Goal: Communication & Community: Answer question/provide support

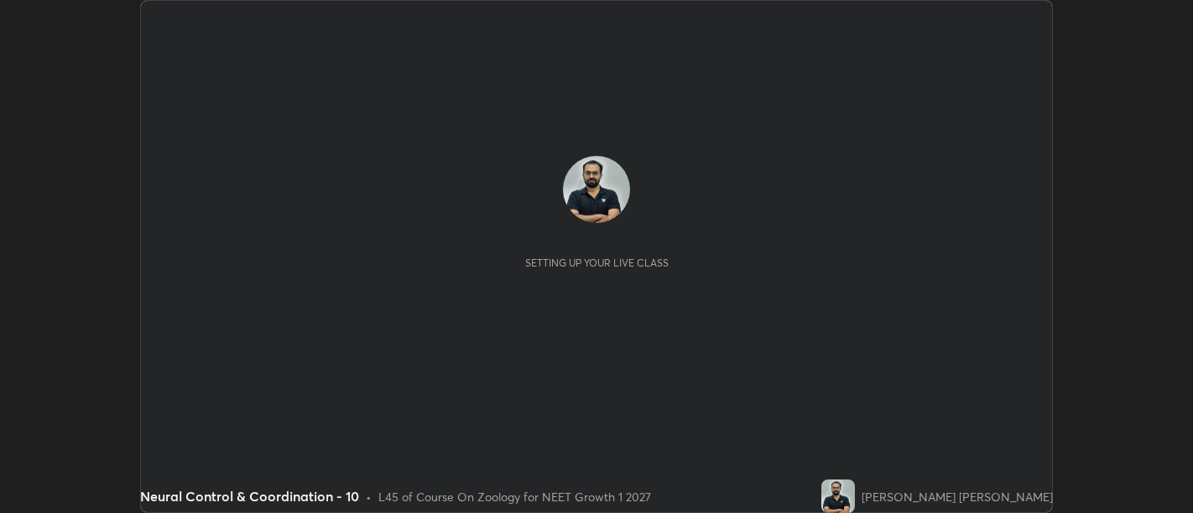
scroll to position [513, 1192]
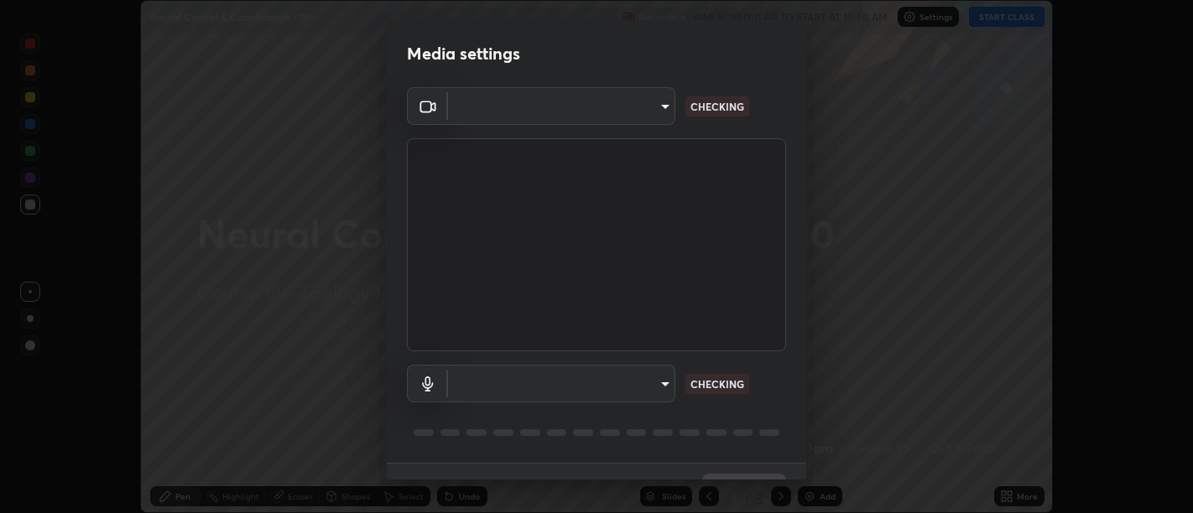
type input "d9b519daceb8a772394af6ea8e45353be5bbf62d8cb1cf3345c472de64055974"
type input "58abe51d7fefdb17ba2419723d43872dcdd823d411622da55c3e9c12cc60ef35"
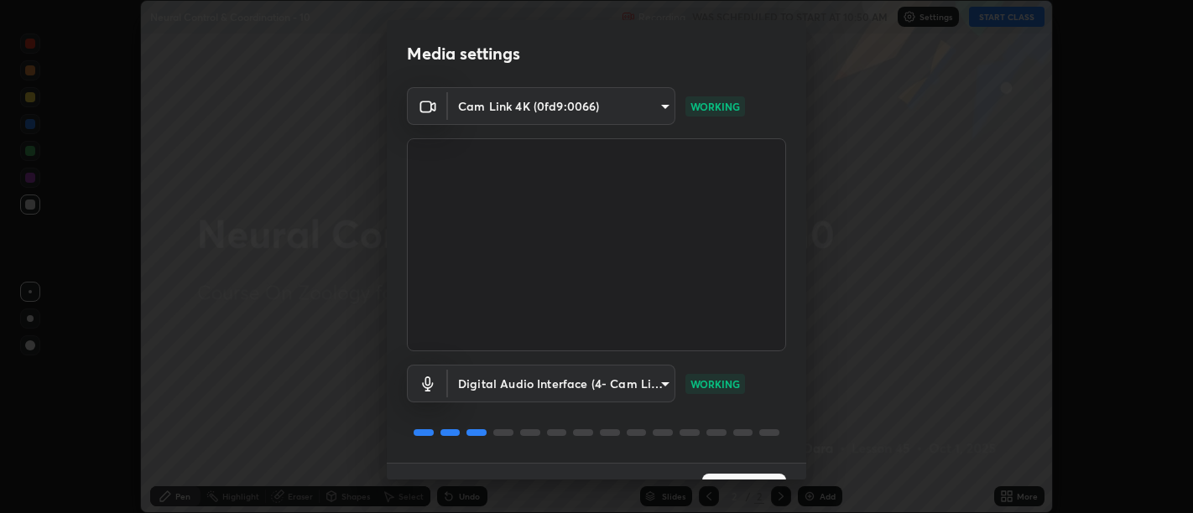
scroll to position [36, 0]
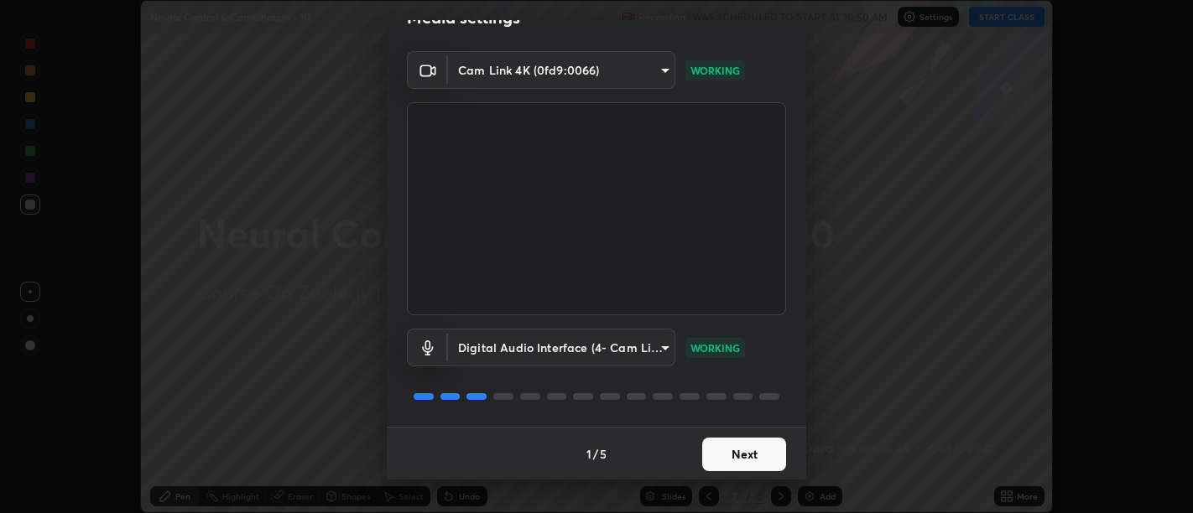
click at [730, 446] on button "Next" at bounding box center [744, 455] width 84 height 34
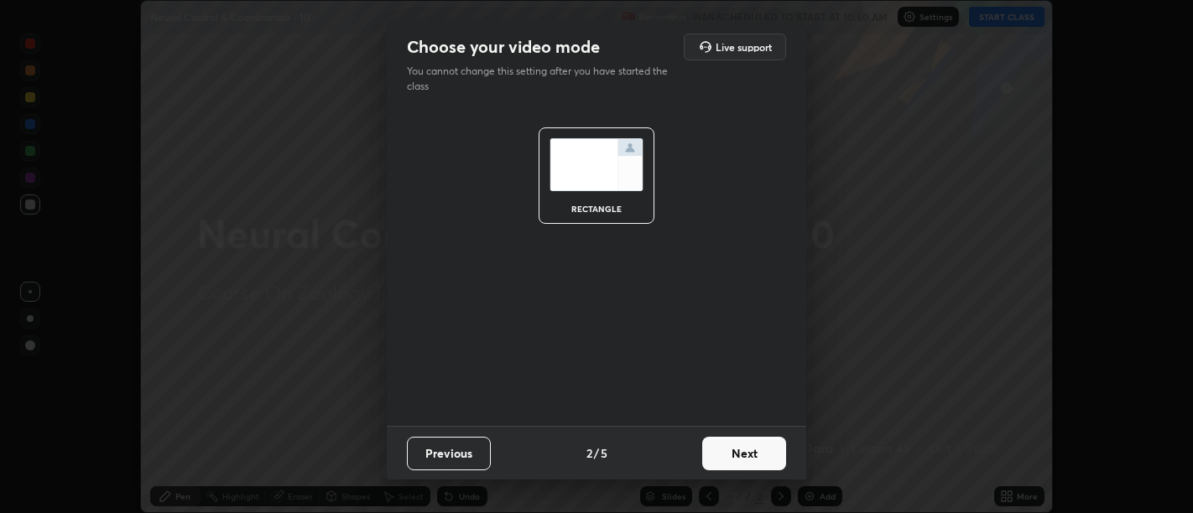
scroll to position [0, 0]
click at [731, 450] on button "Next" at bounding box center [744, 454] width 84 height 34
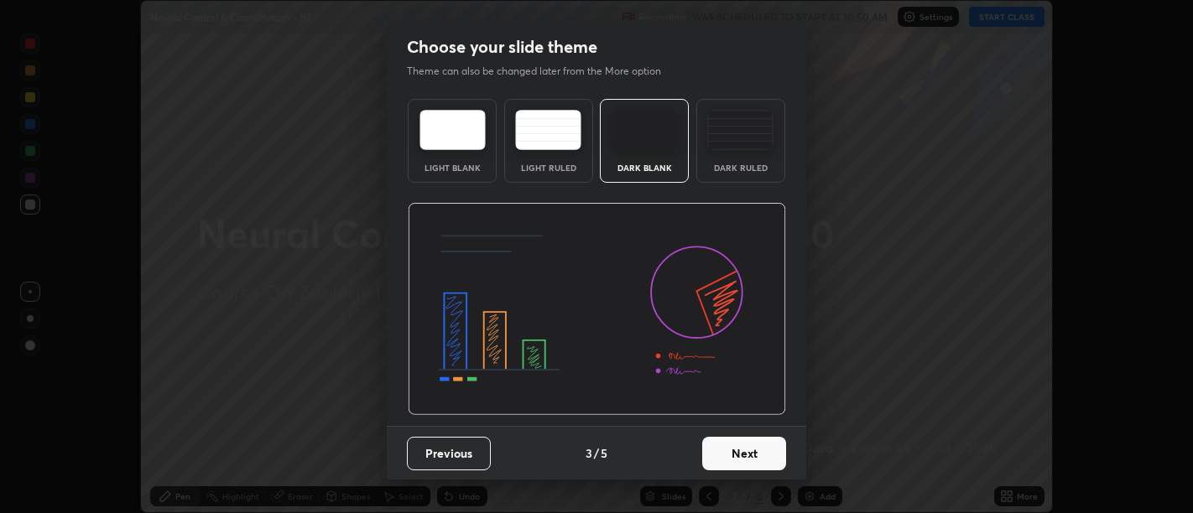
click at [735, 457] on button "Next" at bounding box center [744, 454] width 84 height 34
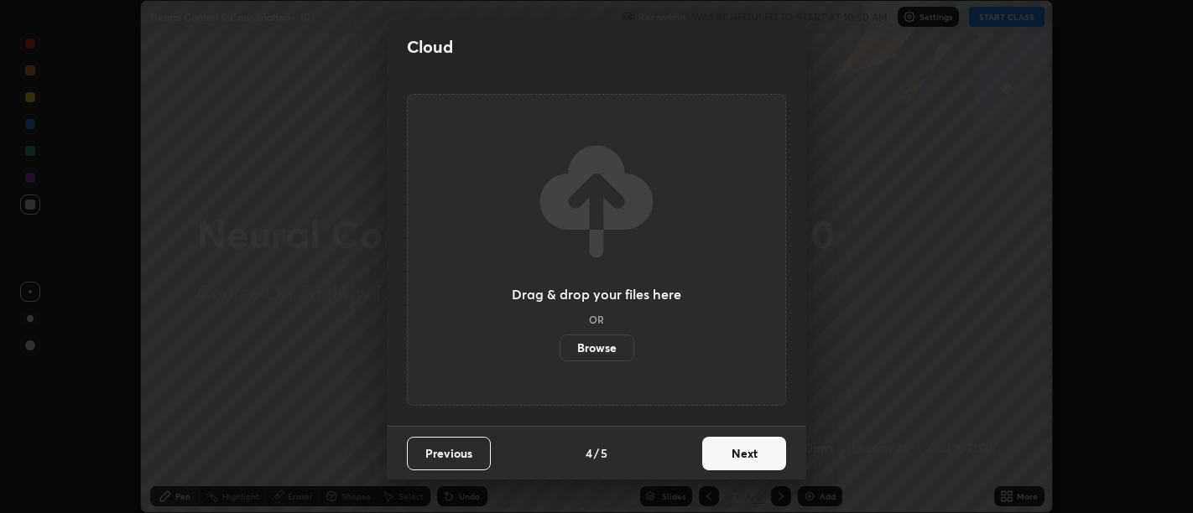
click at [738, 459] on button "Next" at bounding box center [744, 454] width 84 height 34
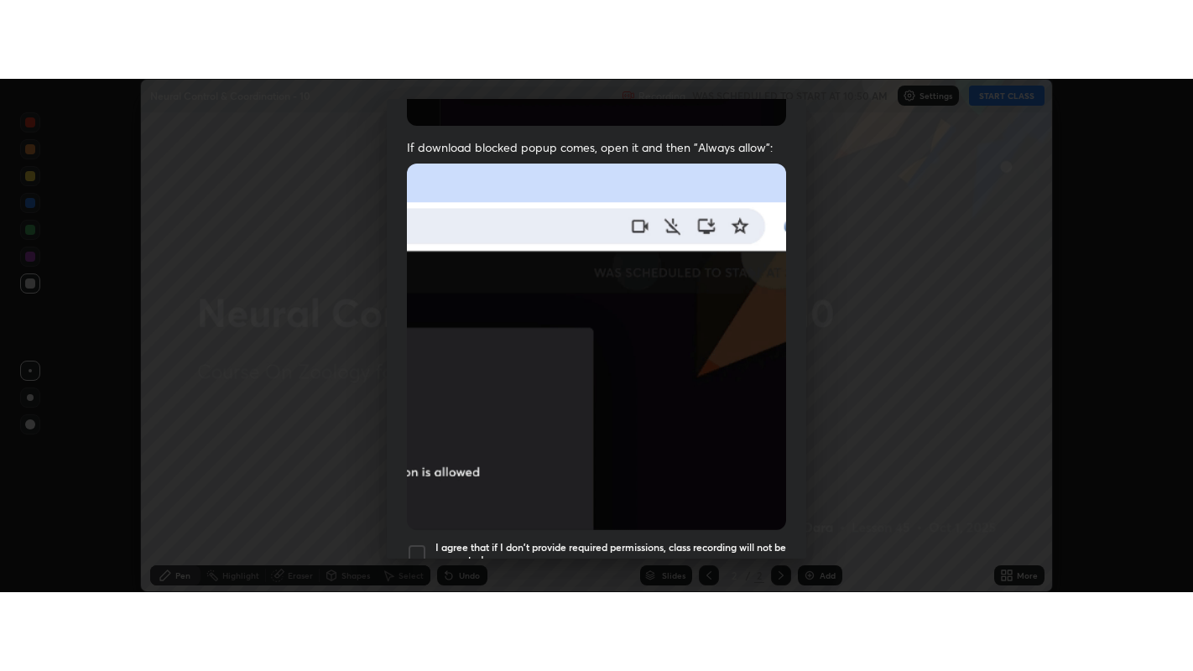
scroll to position [378, 0]
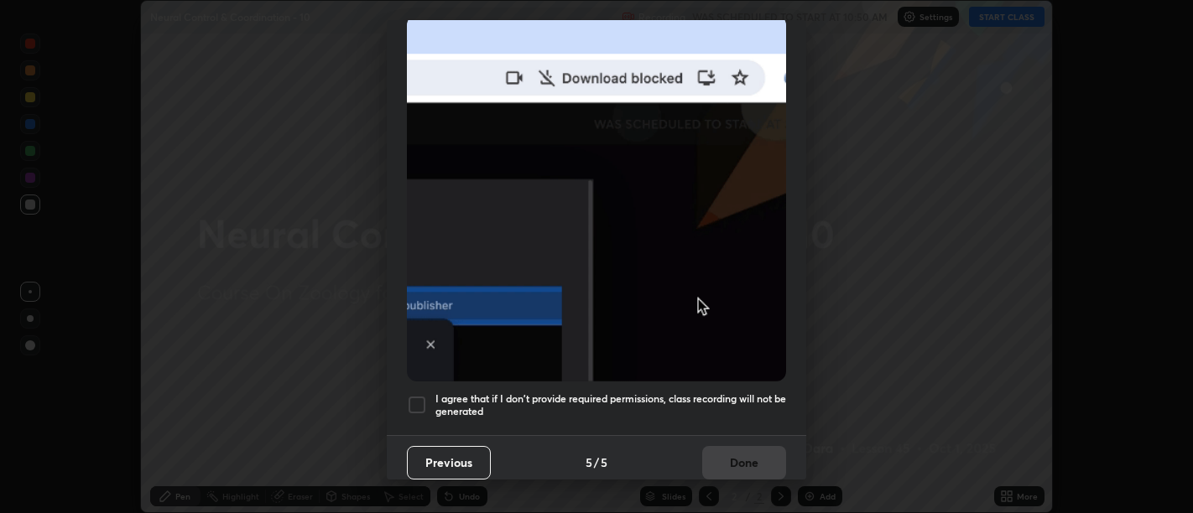
click at [740, 393] on h5 "I agree that if I don't provide required permissions, class recording will not …" at bounding box center [610, 406] width 351 height 26
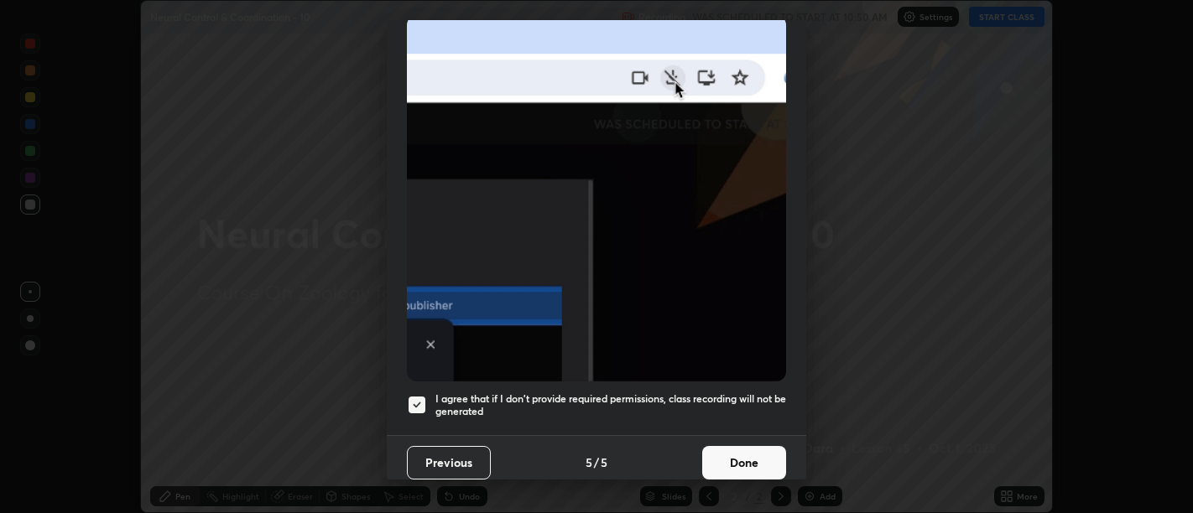
click at [747, 453] on button "Done" at bounding box center [744, 463] width 84 height 34
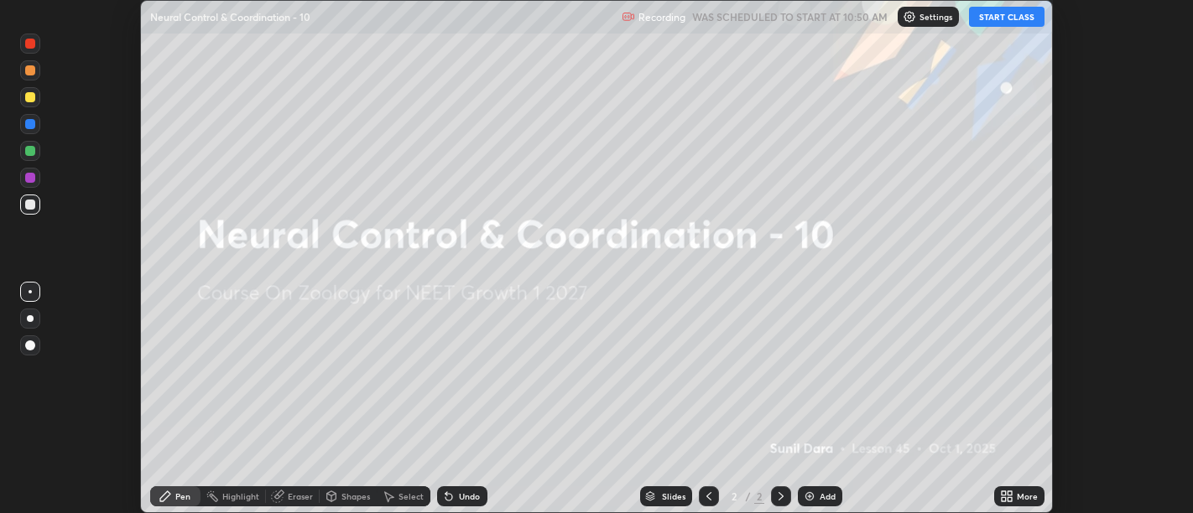
click at [1009, 495] on icon at bounding box center [1009, 494] width 4 height 4
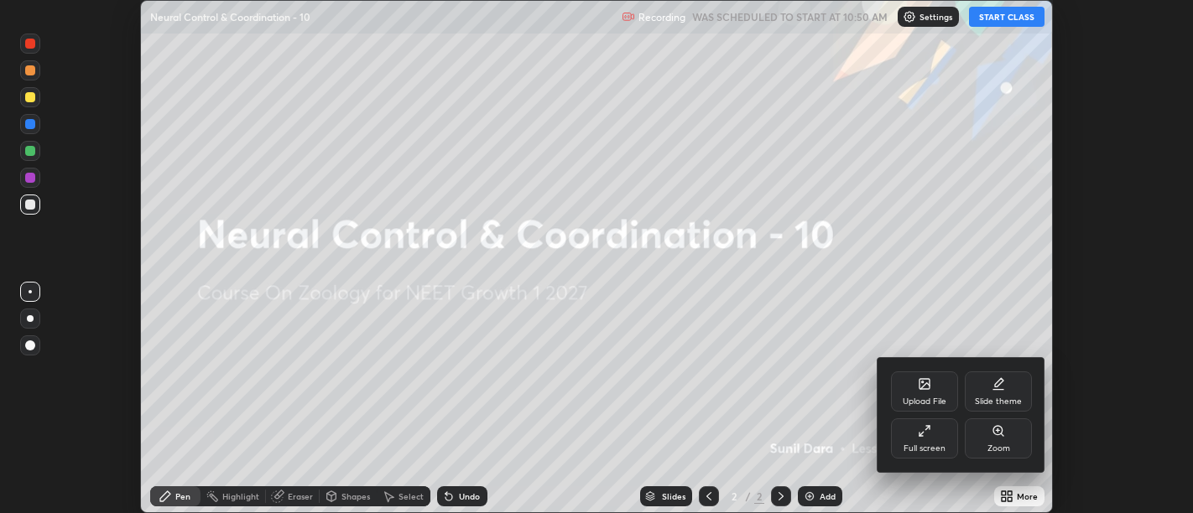
click at [935, 430] on div "Full screen" at bounding box center [924, 439] width 67 height 40
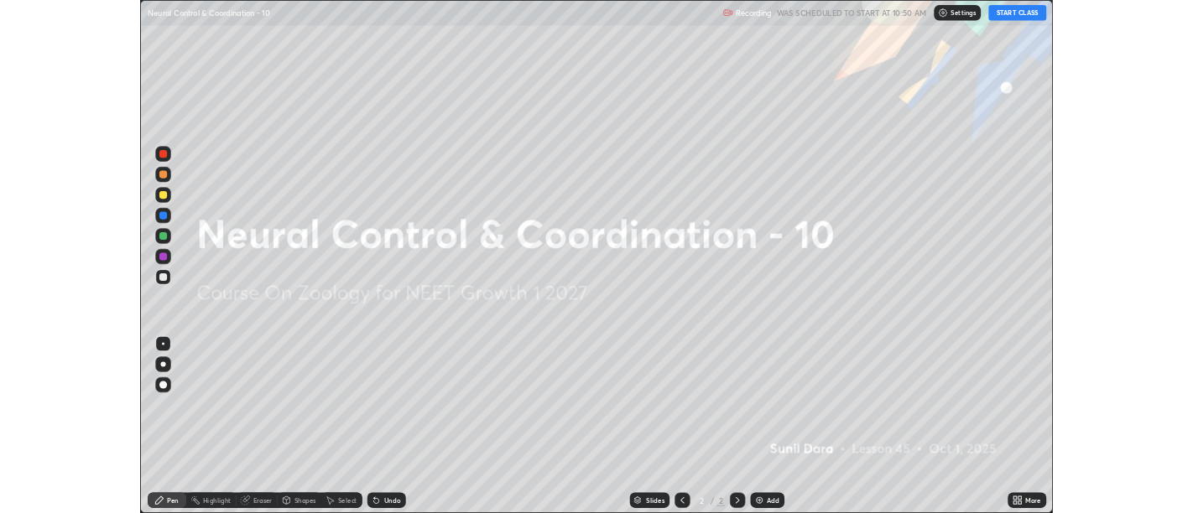
scroll to position [671, 1193]
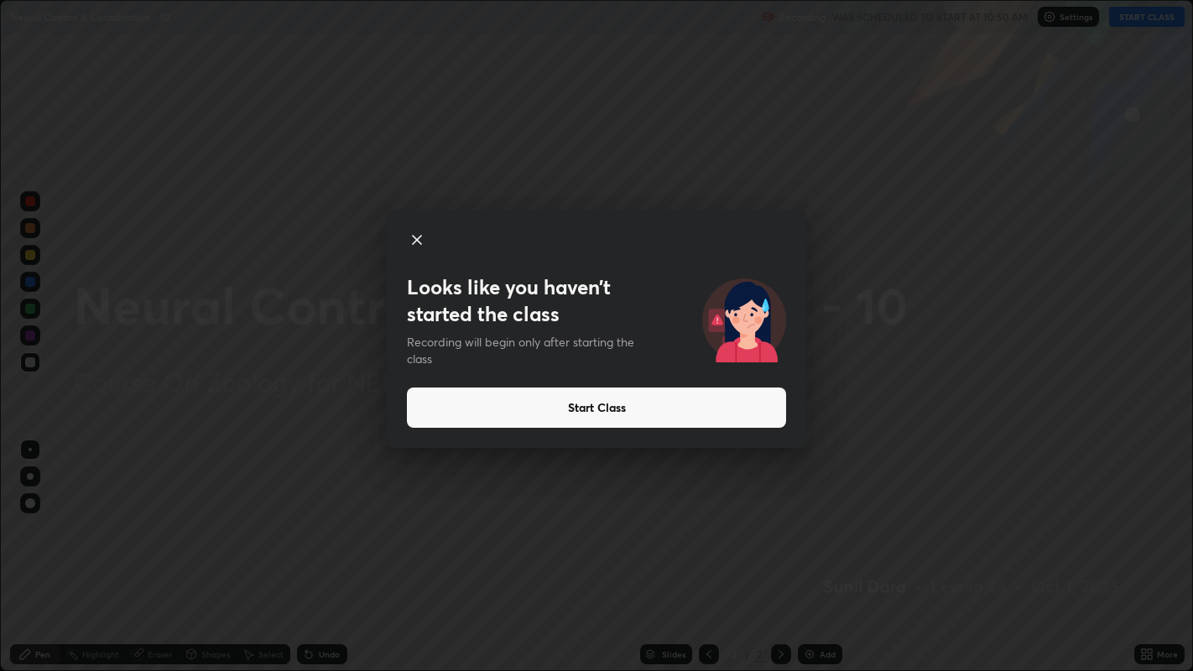
click at [417, 239] on icon at bounding box center [417, 240] width 8 height 8
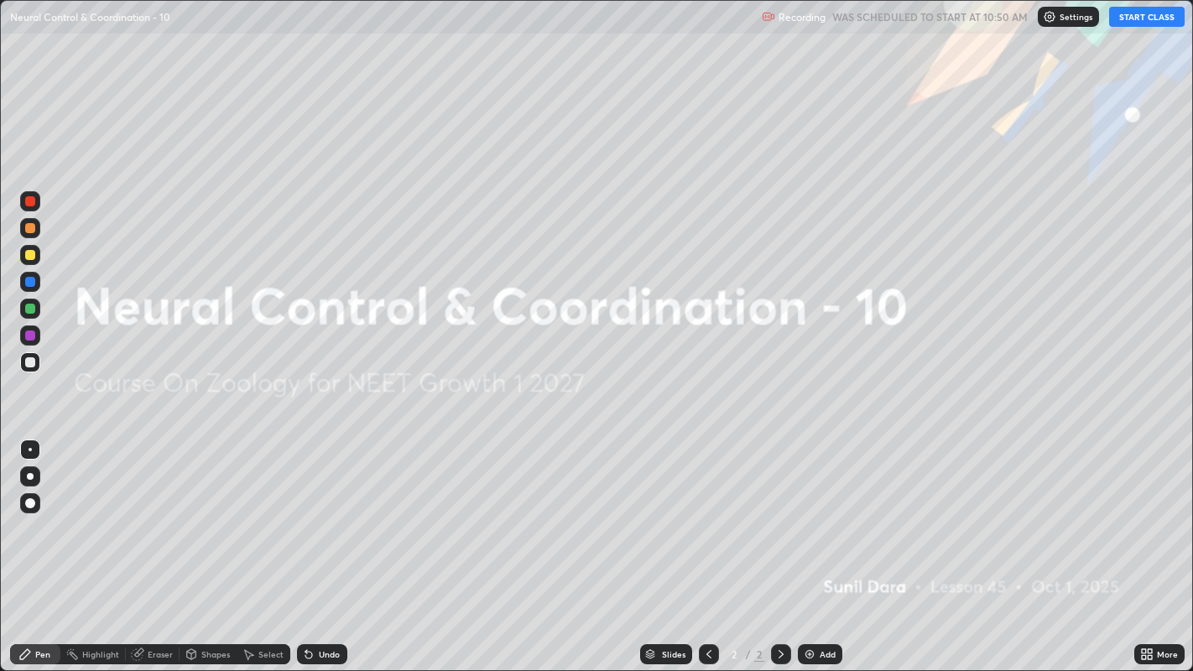
click at [1144, 513] on icon at bounding box center [1146, 654] width 13 height 13
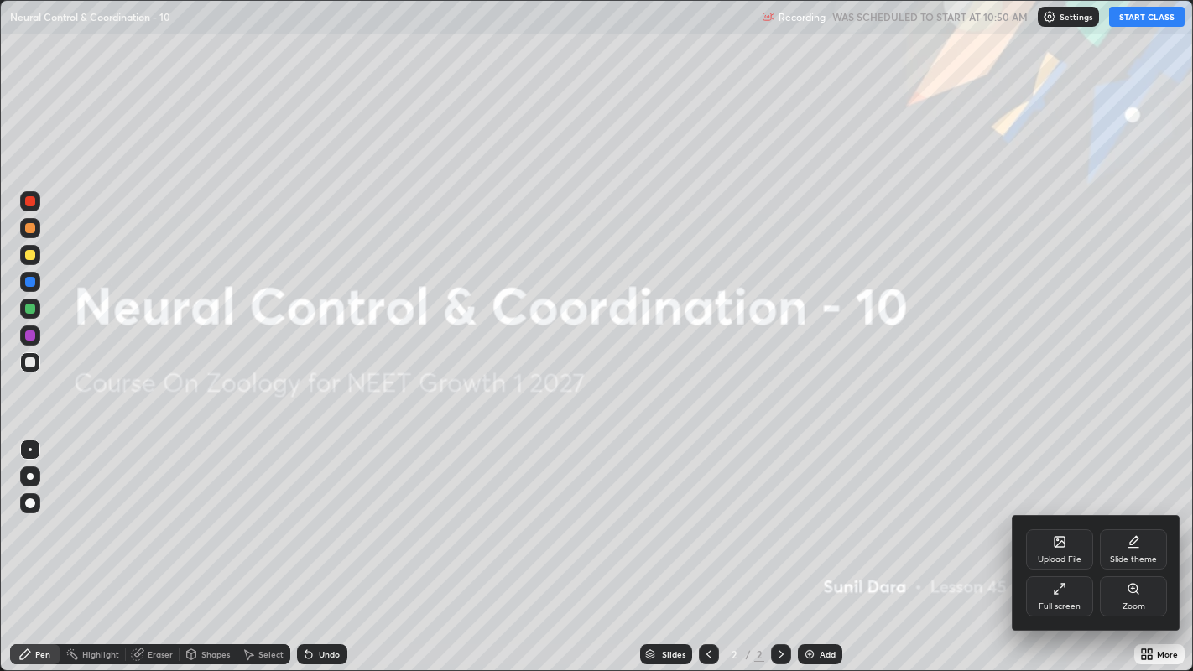
click at [1065, 513] on icon at bounding box center [1059, 588] width 13 height 13
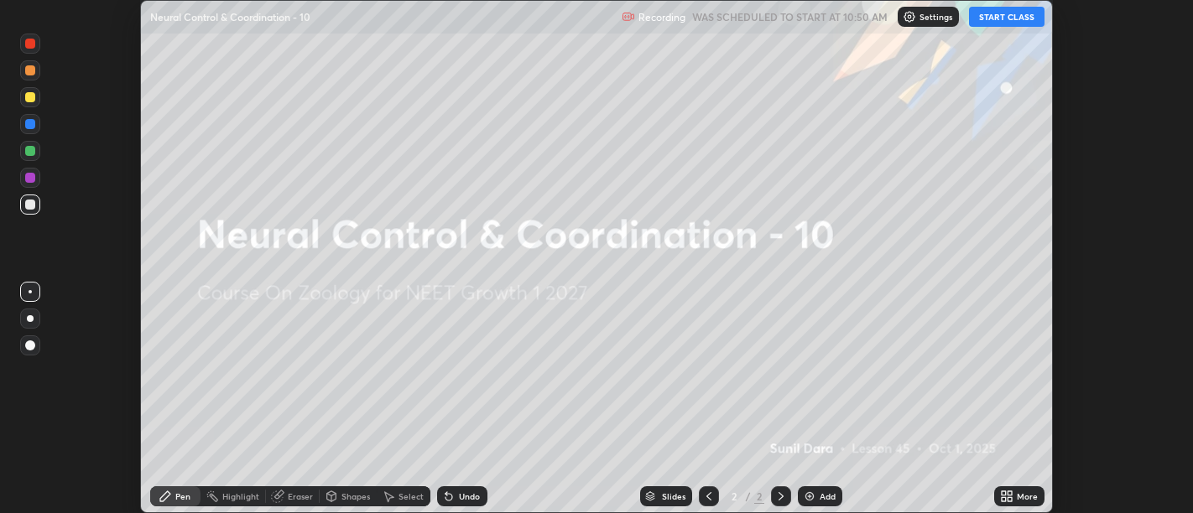
scroll to position [83369, 82690]
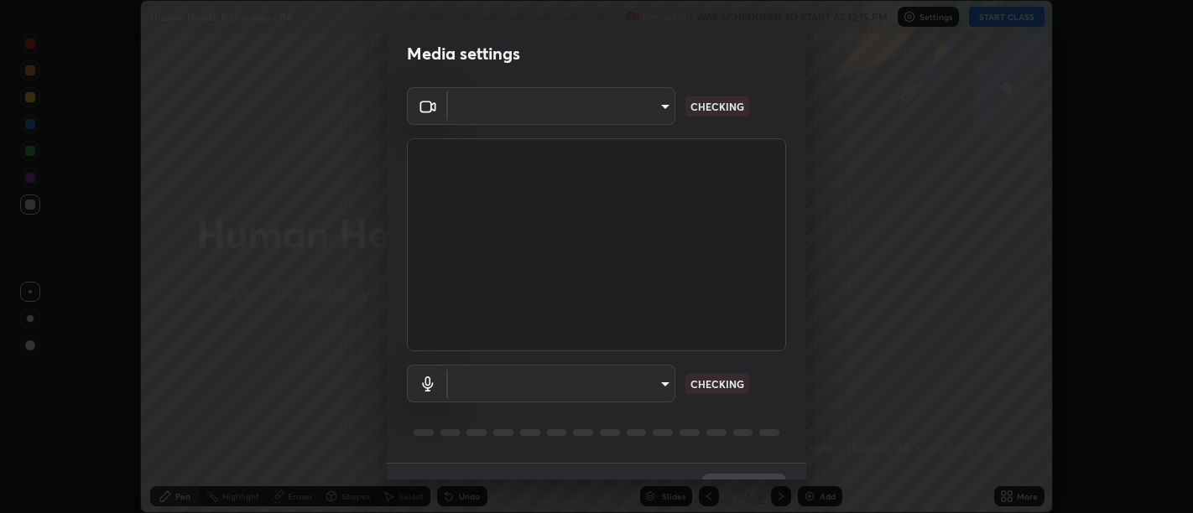
scroll to position [36, 0]
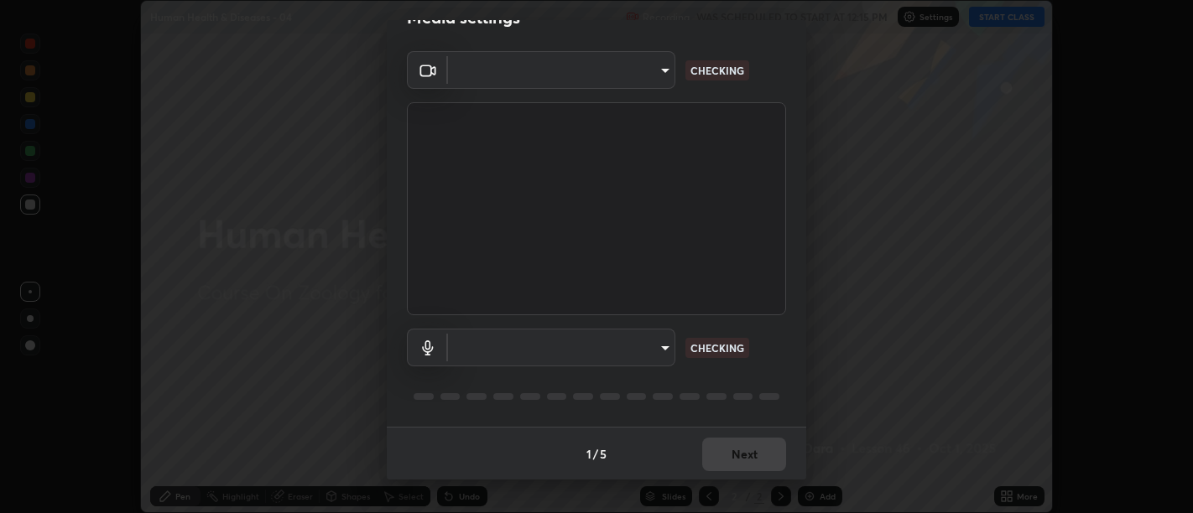
type input "d9b519daceb8a772394af6ea8e45353be5bbf62d8cb1cf3345c472de64055974"
type input "58abe51d7fefdb17ba2419723d43872dcdd823d411622da55c3e9c12cc60ef35"
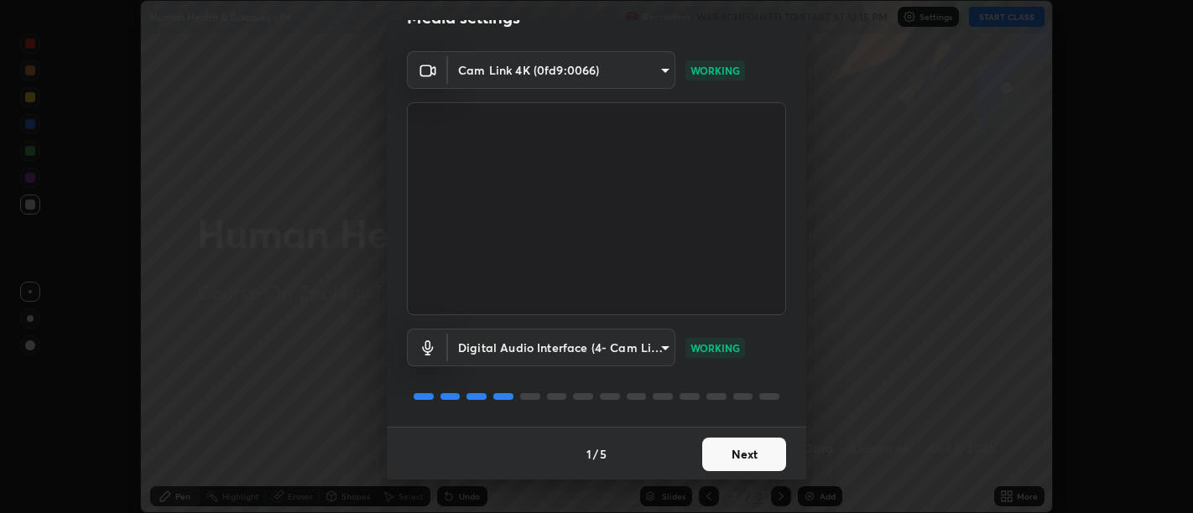
click at [744, 449] on button "Next" at bounding box center [744, 455] width 84 height 34
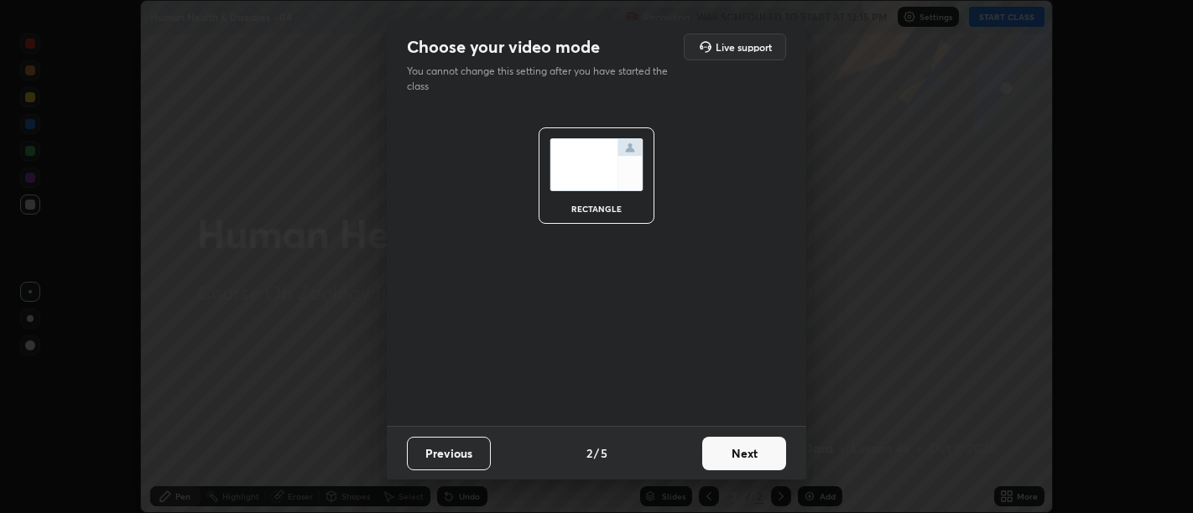
scroll to position [0, 0]
click at [748, 453] on button "Next" at bounding box center [744, 454] width 84 height 34
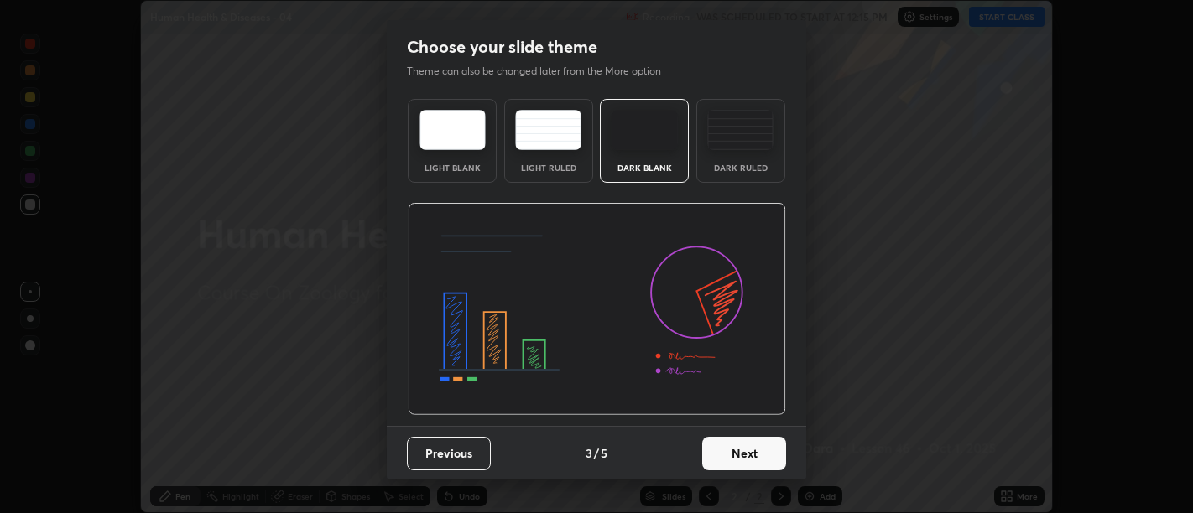
click at [752, 455] on button "Next" at bounding box center [744, 454] width 84 height 34
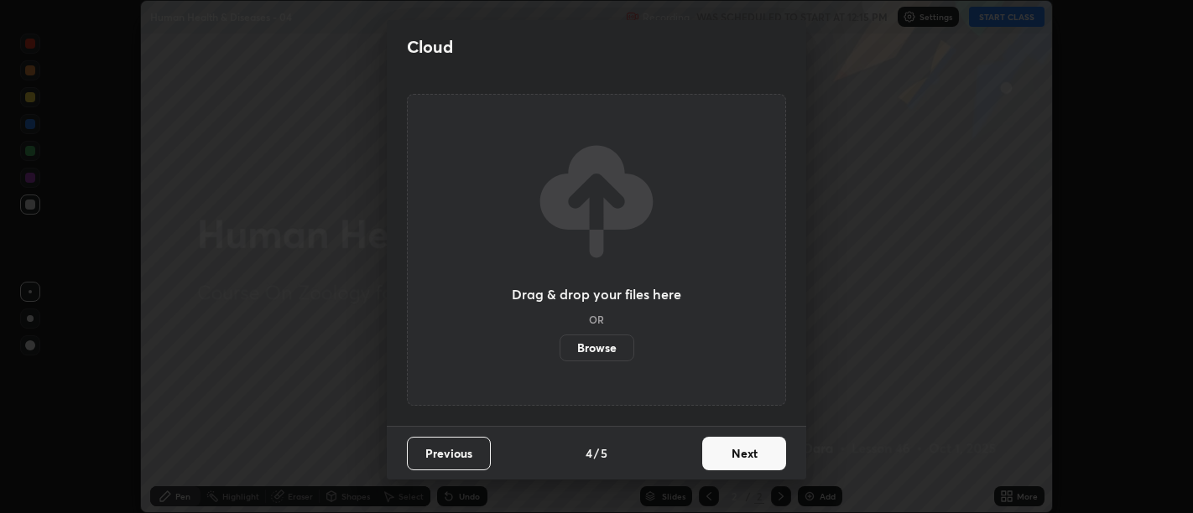
click at [755, 454] on button "Next" at bounding box center [744, 454] width 84 height 34
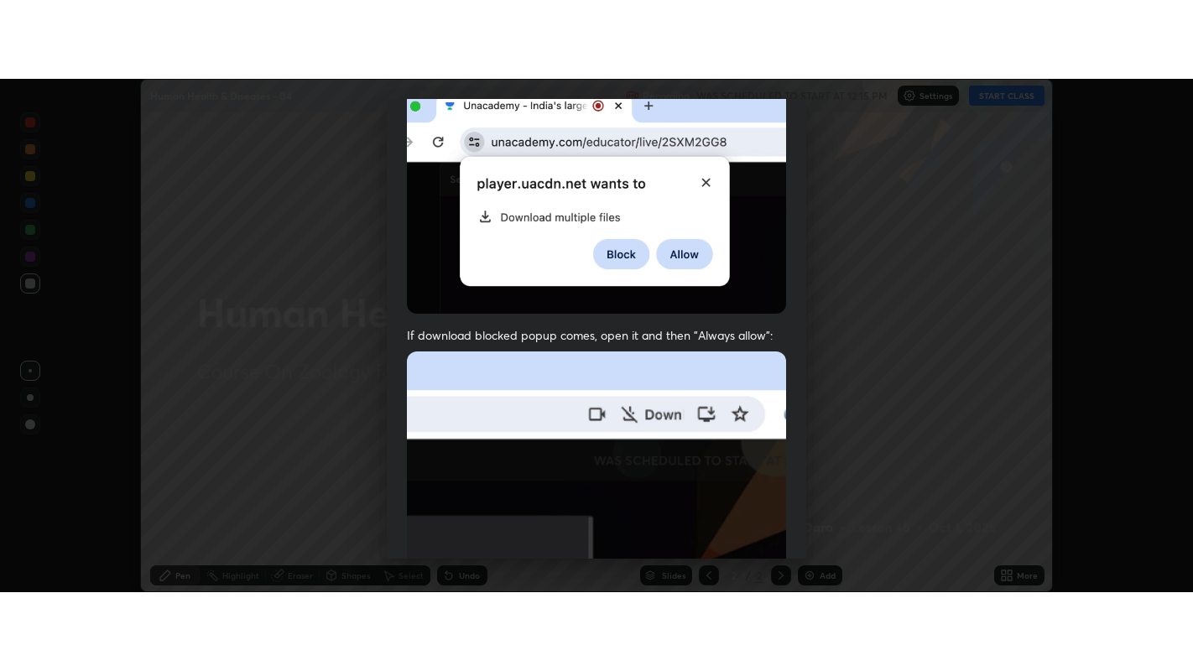
scroll to position [378, 0]
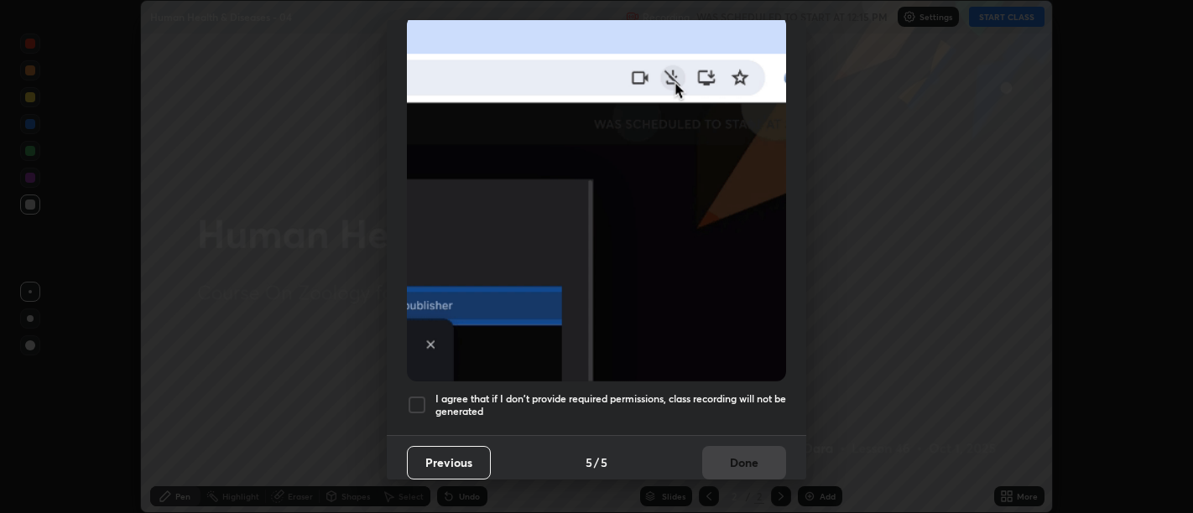
click at [739, 403] on h5 "I agree that if I don't provide required permissions, class recording will not …" at bounding box center [610, 406] width 351 height 26
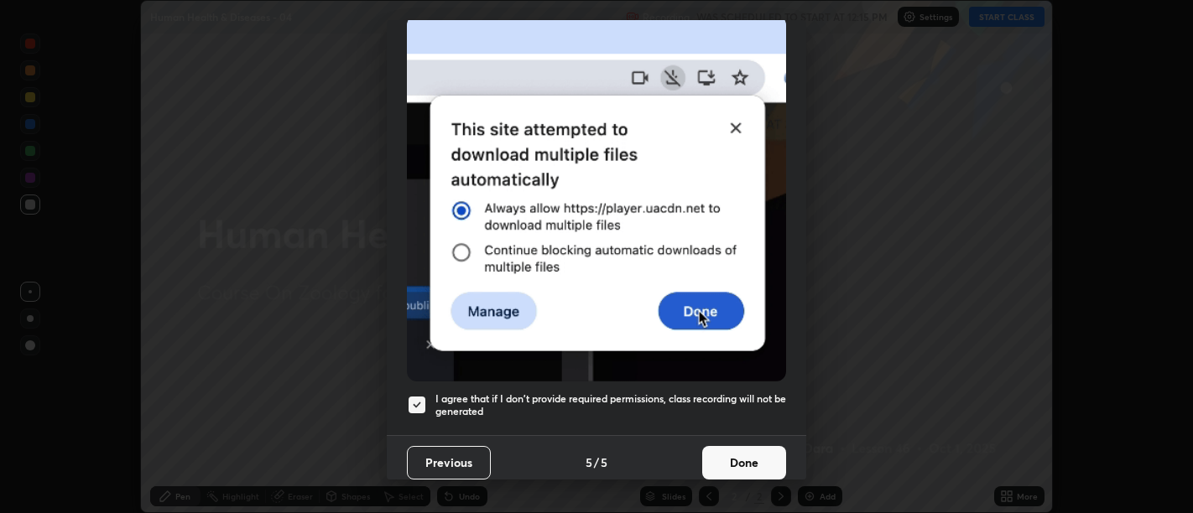
click at [750, 456] on button "Done" at bounding box center [744, 463] width 84 height 34
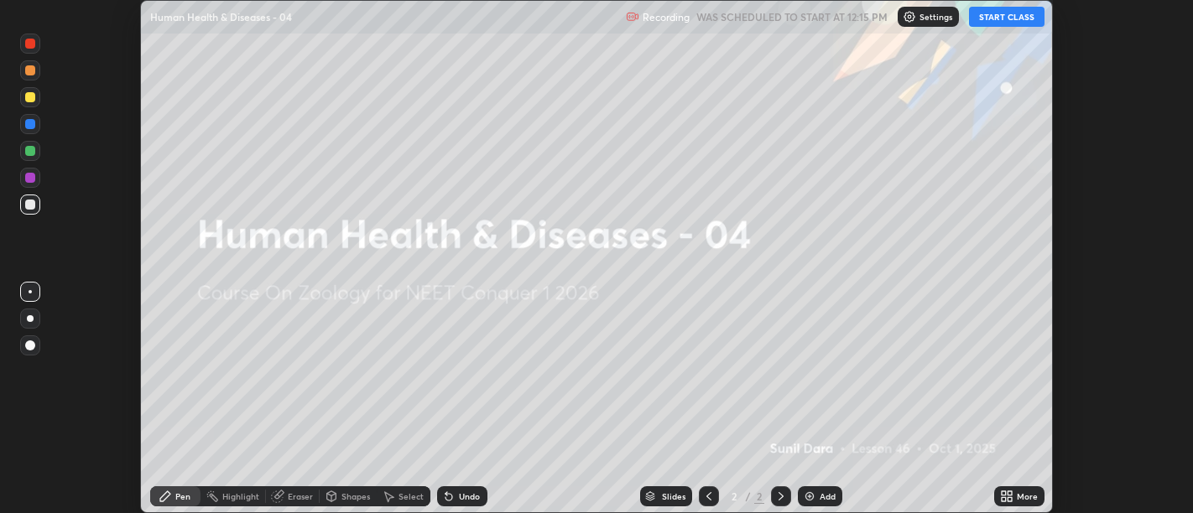
click at [1009, 493] on icon at bounding box center [1009, 494] width 4 height 4
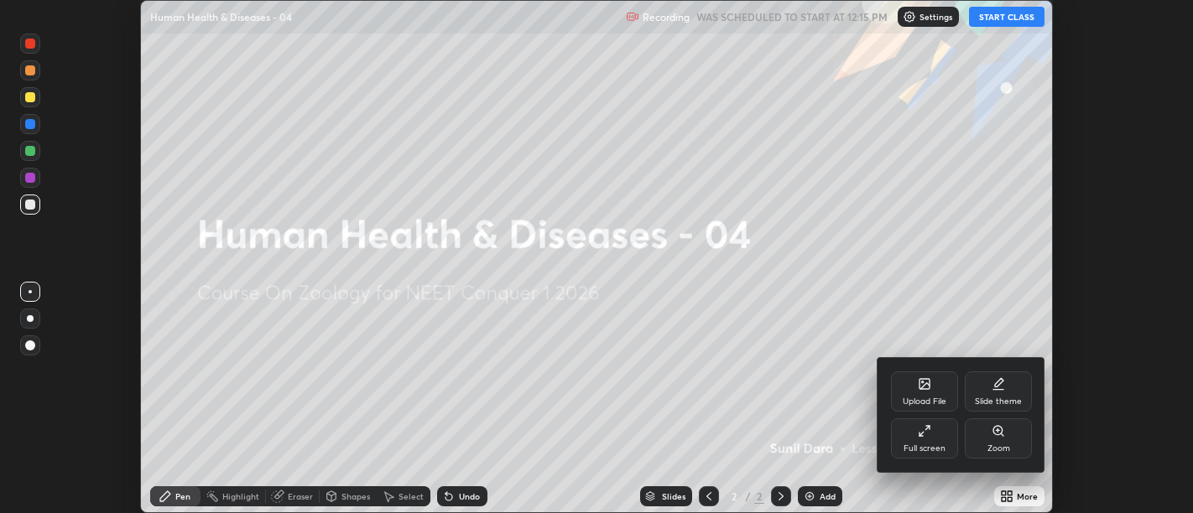
click at [938, 430] on div "Full screen" at bounding box center [924, 439] width 67 height 40
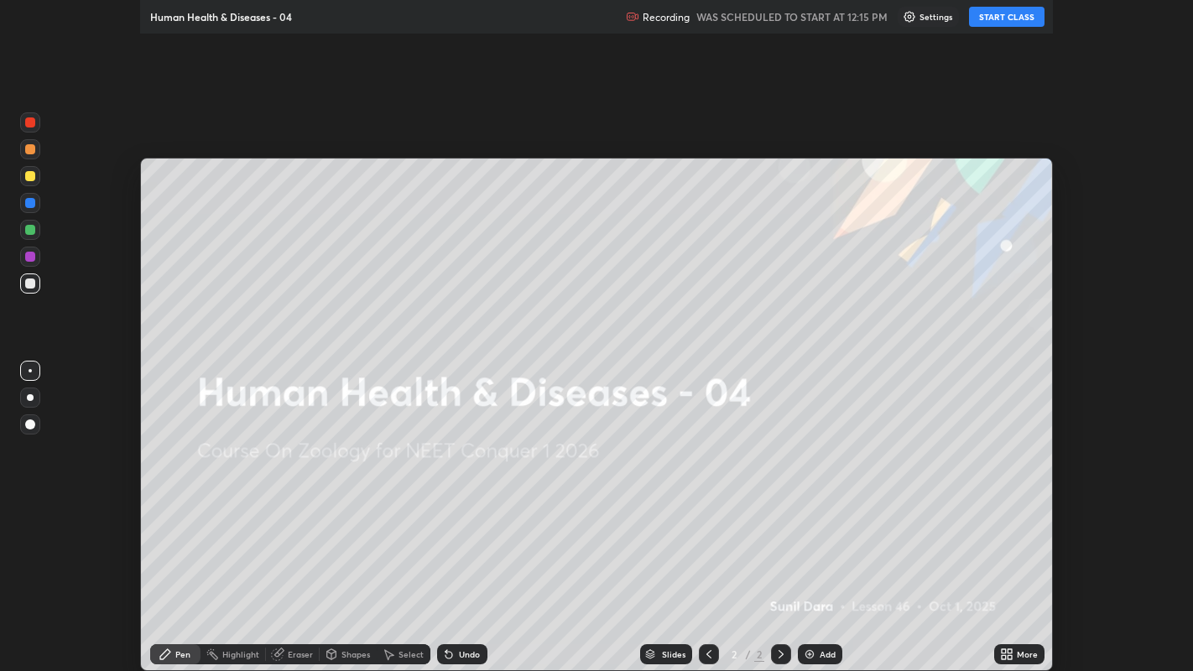
scroll to position [671, 1193]
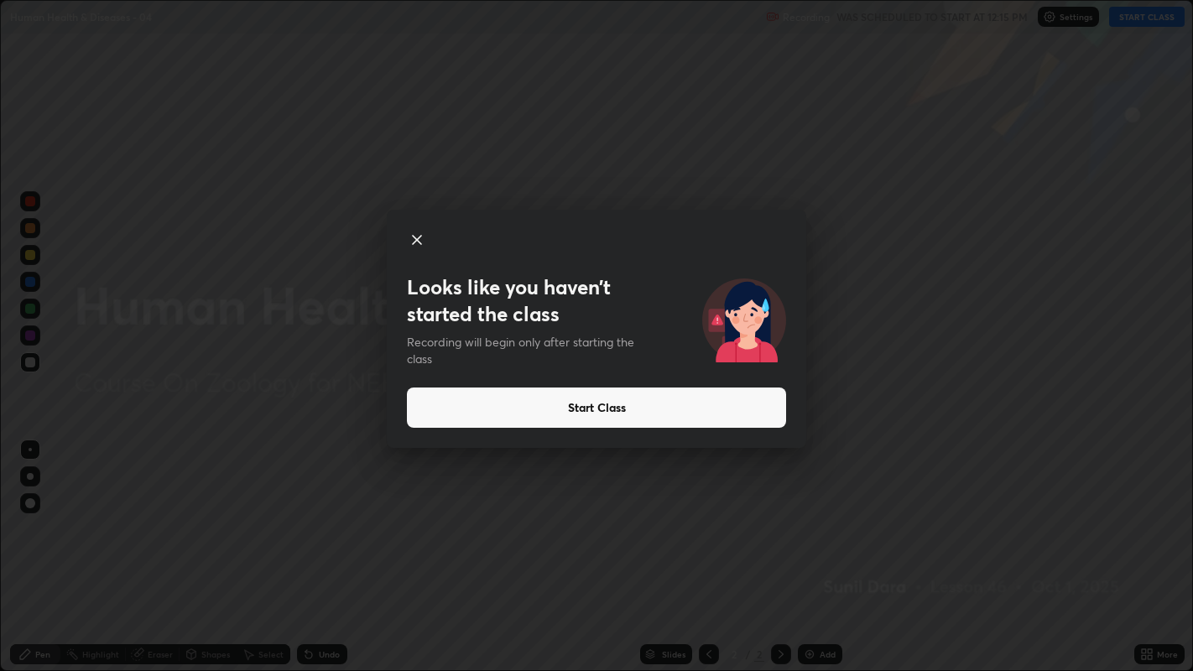
click at [418, 242] on icon at bounding box center [417, 240] width 20 height 20
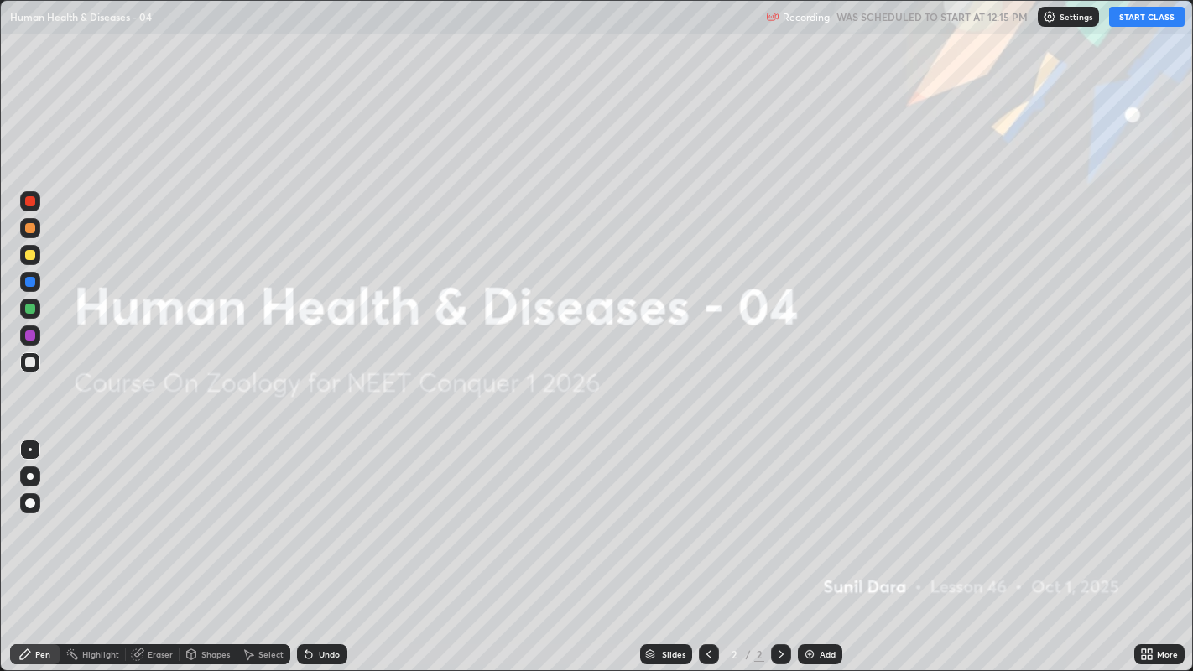
click at [1136, 15] on button "START CLASS" at bounding box center [1146, 17] width 75 height 20
click at [816, 513] on div "Add" at bounding box center [820, 654] width 44 height 20
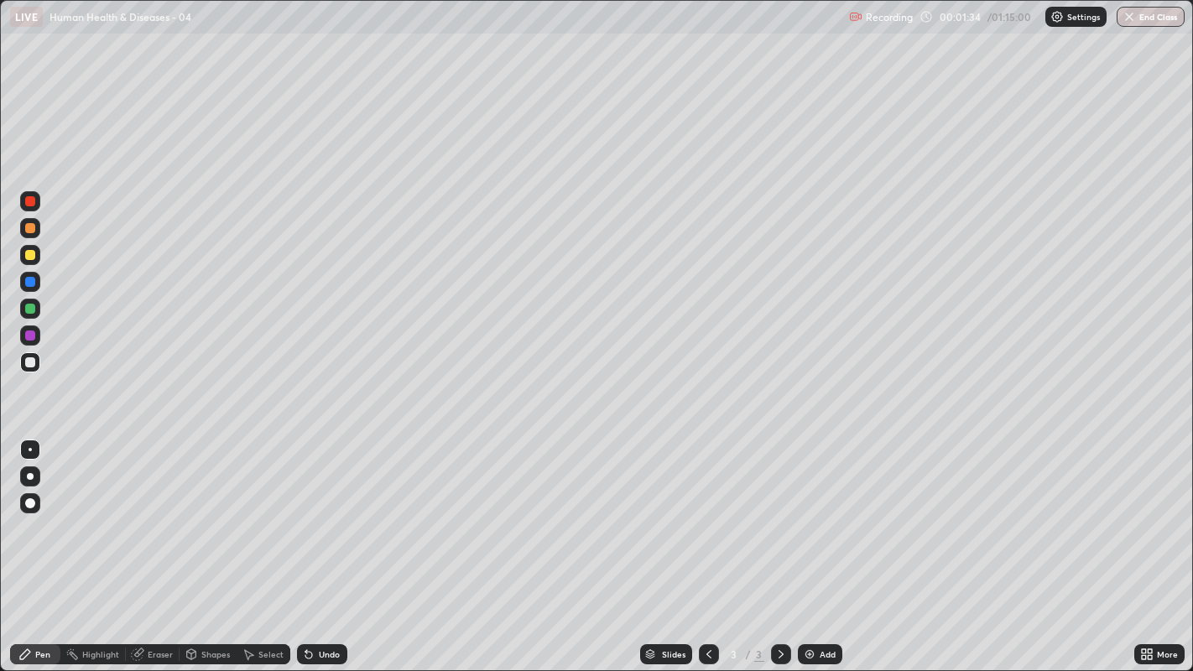
click at [321, 513] on div "Undo" at bounding box center [329, 654] width 21 height 8
click at [330, 513] on div "Undo" at bounding box center [329, 654] width 21 height 8
click at [322, 513] on div "Undo" at bounding box center [329, 654] width 21 height 8
click at [321, 513] on div "Undo" at bounding box center [329, 654] width 21 height 8
click at [29, 476] on div at bounding box center [30, 476] width 7 height 7
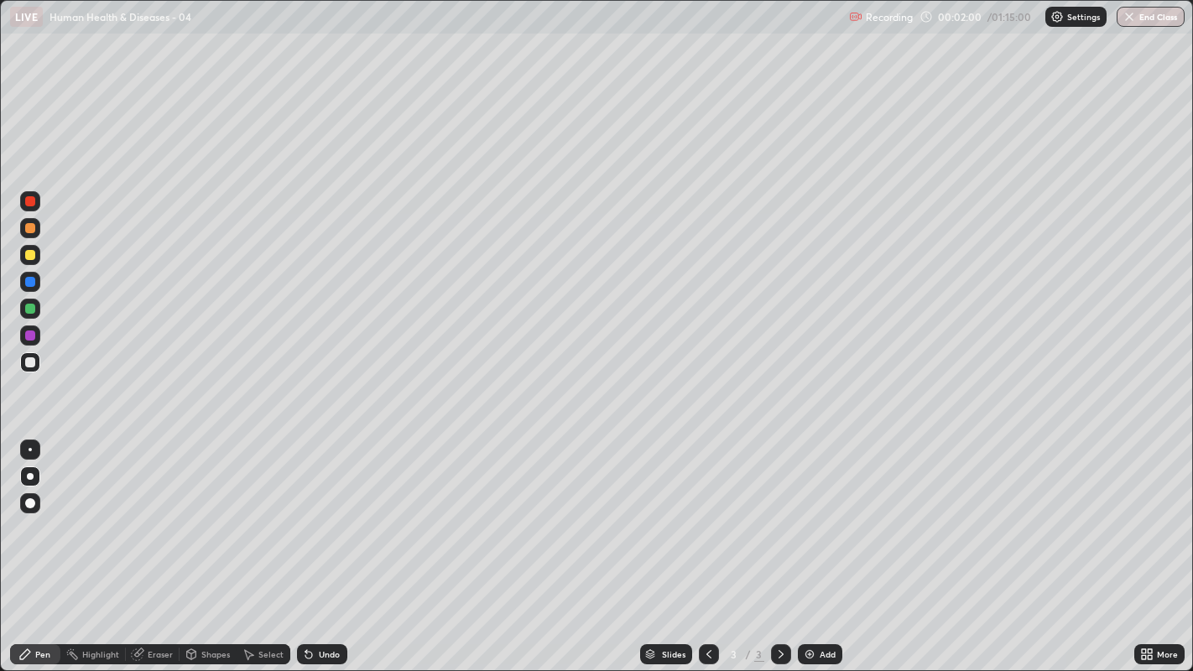
click at [26, 258] on div at bounding box center [30, 255] width 10 height 10
click at [29, 362] on div at bounding box center [30, 362] width 10 height 10
click at [336, 513] on div "Undo" at bounding box center [329, 654] width 21 height 8
click at [331, 513] on div "Undo" at bounding box center [329, 654] width 21 height 8
click at [334, 513] on div "Undo" at bounding box center [329, 654] width 21 height 8
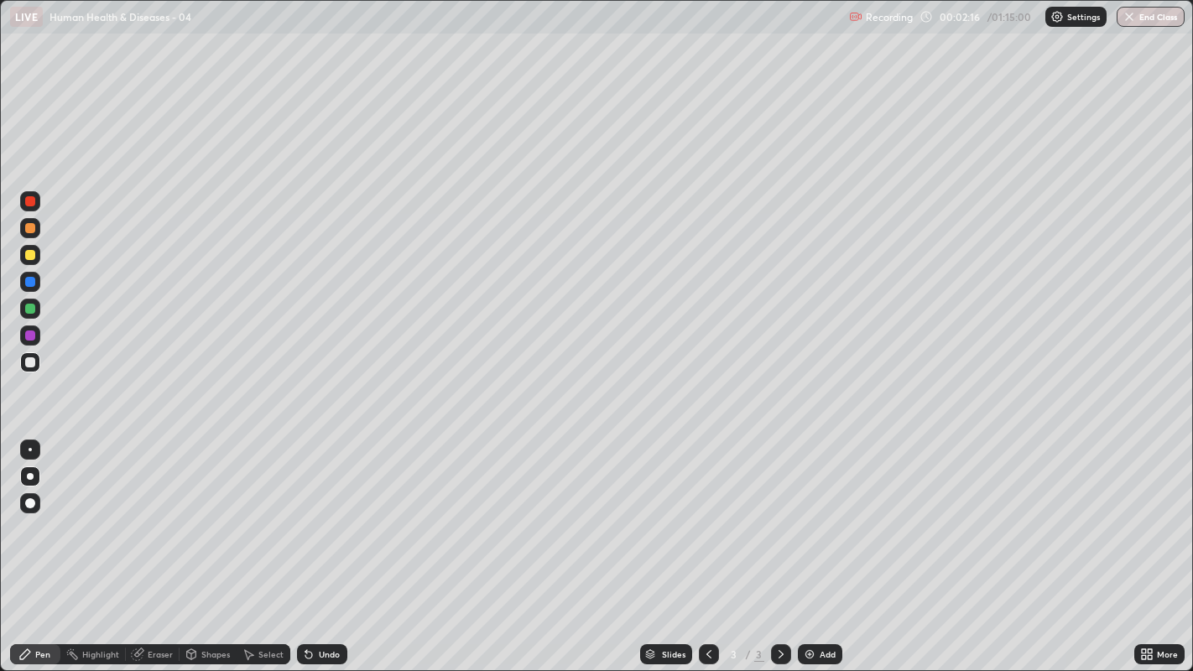
click at [336, 513] on div "Undo" at bounding box center [329, 654] width 21 height 8
click at [337, 513] on div "Undo" at bounding box center [329, 654] width 21 height 8
click at [341, 513] on div "Undo" at bounding box center [322, 654] width 50 height 20
click at [342, 513] on div "Undo" at bounding box center [322, 654] width 50 height 20
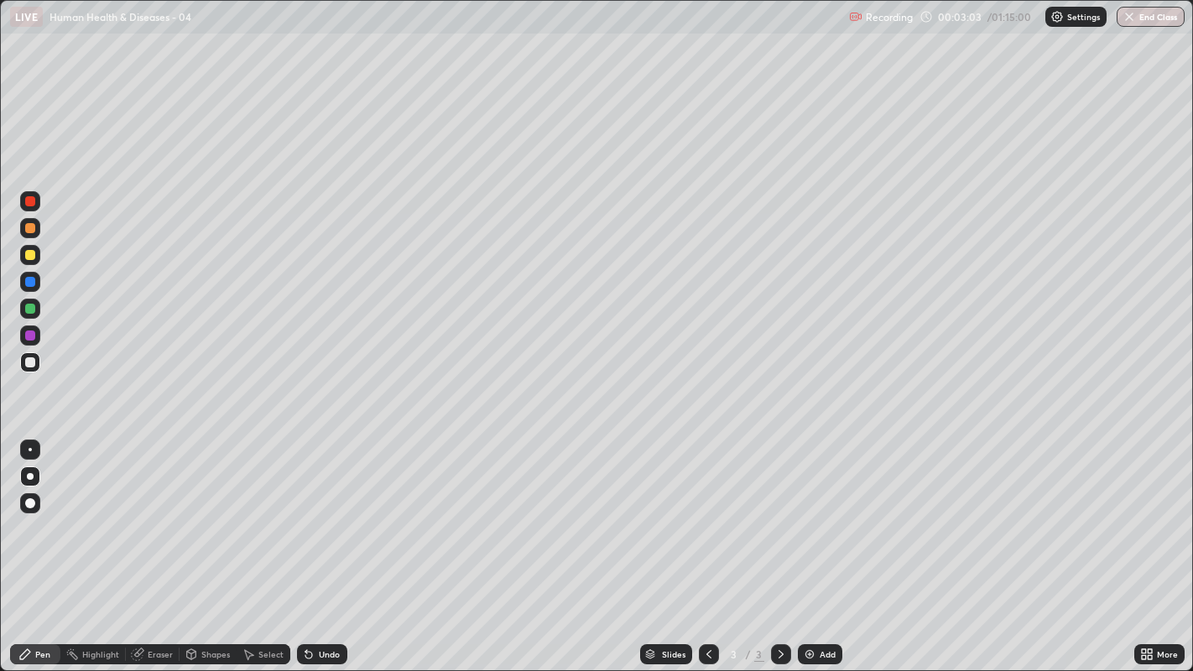
click at [33, 359] on div at bounding box center [30, 362] width 10 height 10
click at [28, 364] on div at bounding box center [30, 362] width 10 height 10
click at [0, 513] on div "Pen Highlight Eraser Shapes Select Undo Slides 3 / 3 Add More" at bounding box center [596, 655] width 1193 height 34
click at [25, 362] on div at bounding box center [30, 362] width 10 height 10
click at [25, 372] on div at bounding box center [30, 362] width 20 height 20
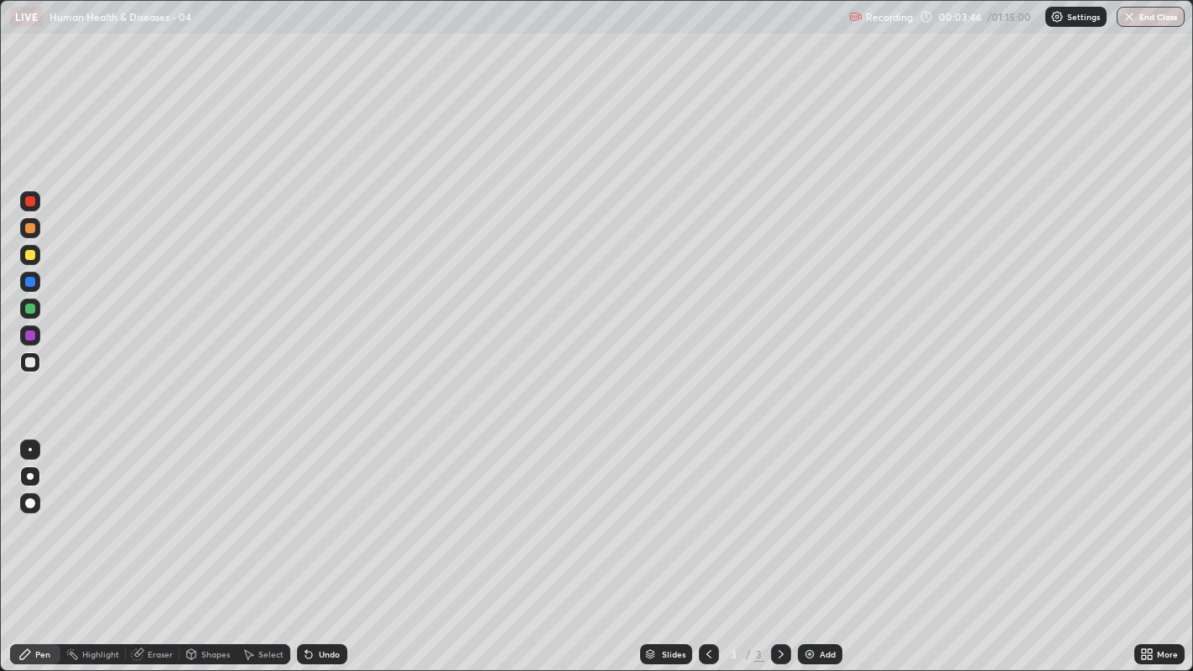
click at [320, 513] on div "Undo" at bounding box center [322, 654] width 50 height 20
click at [325, 513] on div "Undo" at bounding box center [329, 654] width 21 height 8
click at [327, 513] on div "Undo" at bounding box center [329, 654] width 21 height 8
click at [325, 513] on div "Undo" at bounding box center [329, 654] width 21 height 8
click at [319, 513] on div "Undo" at bounding box center [329, 654] width 21 height 8
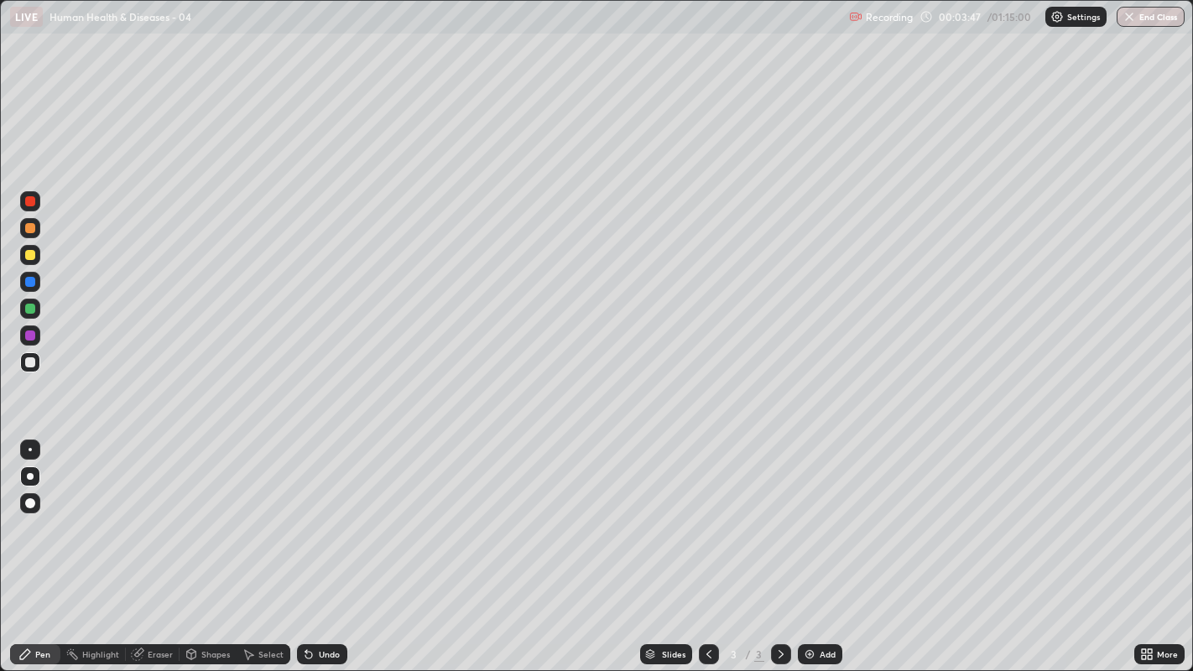
click at [314, 513] on div "Undo" at bounding box center [322, 654] width 50 height 20
click at [26, 364] on div at bounding box center [30, 362] width 10 height 10
click at [26, 360] on div at bounding box center [30, 362] width 10 height 10
click at [29, 366] on div at bounding box center [30, 362] width 10 height 10
click at [778, 513] on icon at bounding box center [780, 654] width 13 height 13
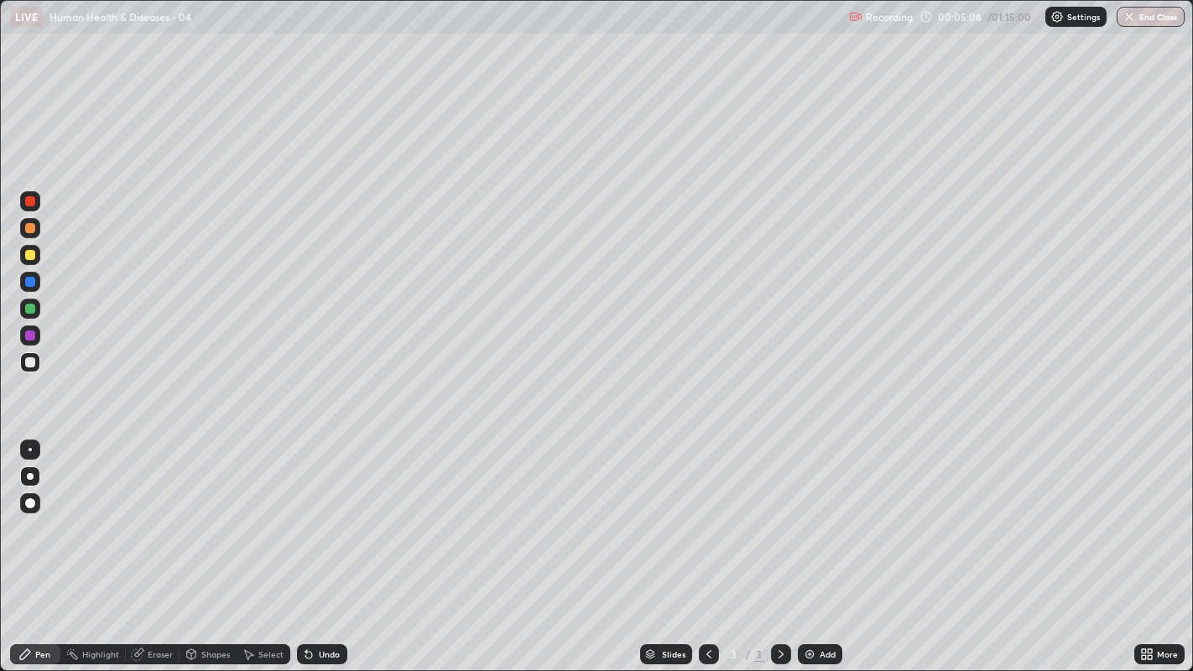
click at [817, 513] on div "Add" at bounding box center [820, 654] width 44 height 20
click at [28, 253] on div at bounding box center [30, 255] width 10 height 10
click at [32, 362] on div at bounding box center [30, 362] width 10 height 10
click at [27, 367] on div at bounding box center [30, 362] width 10 height 10
click at [26, 253] on div at bounding box center [30, 255] width 10 height 10
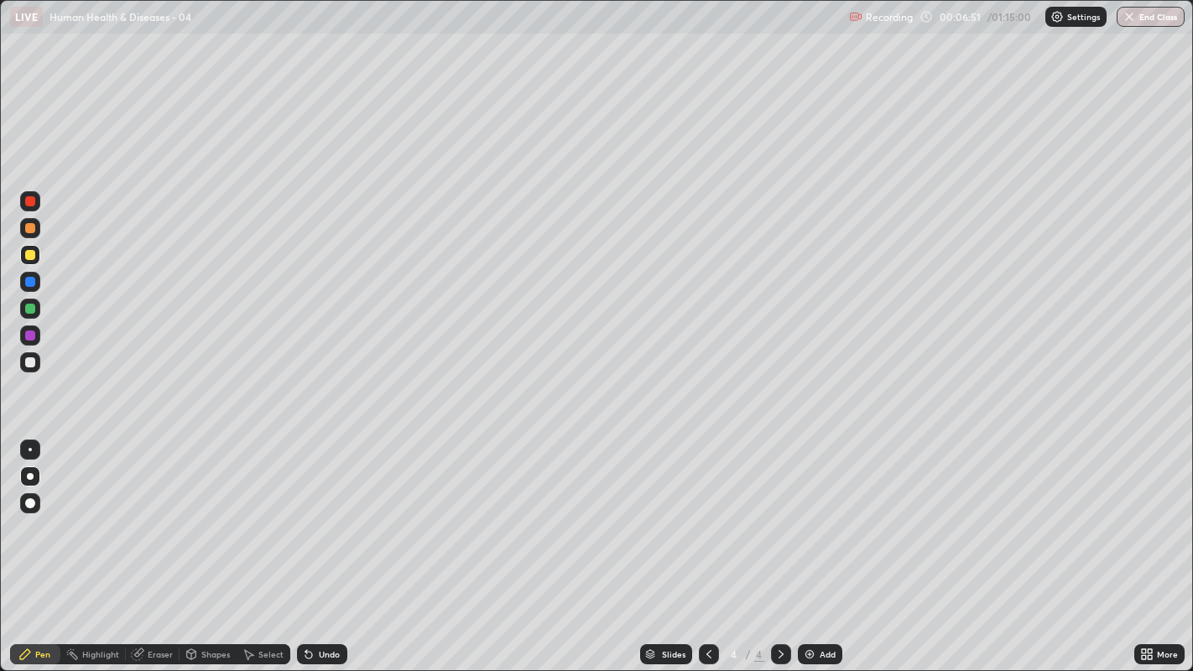
click at [26, 362] on div at bounding box center [30, 362] width 10 height 10
click at [31, 365] on div at bounding box center [30, 362] width 10 height 10
click at [331, 513] on div "Undo" at bounding box center [329, 654] width 21 height 8
click at [32, 258] on div at bounding box center [30, 255] width 10 height 10
click at [26, 362] on div at bounding box center [30, 362] width 10 height 10
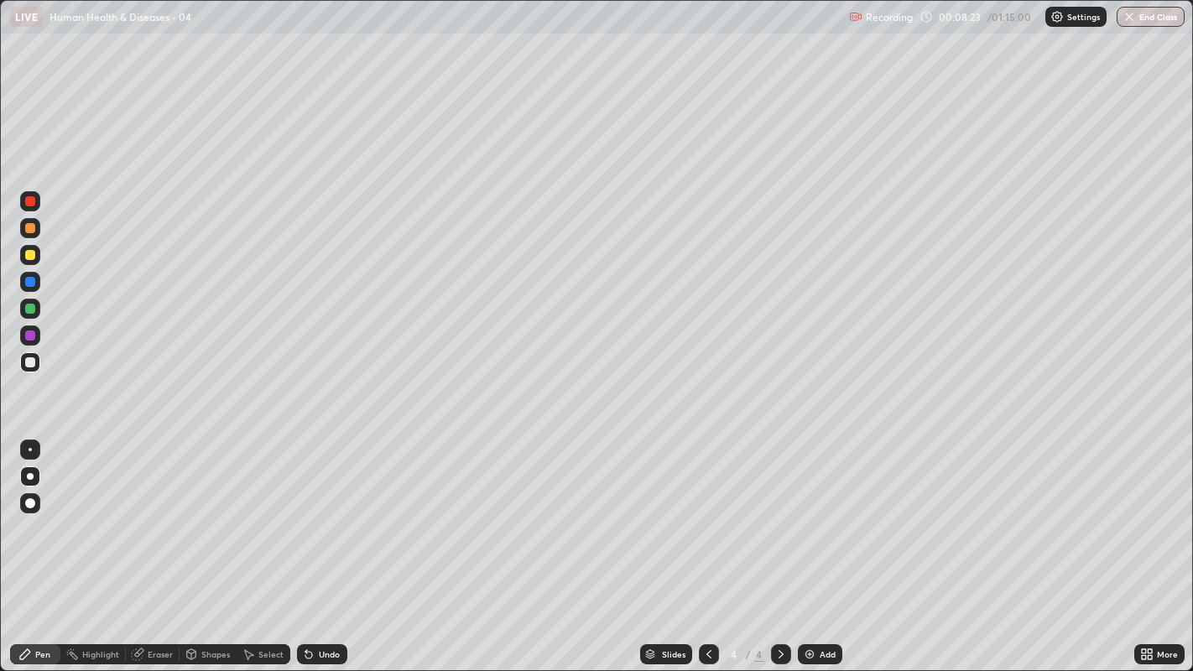
click at [21, 368] on div at bounding box center [30, 362] width 20 height 20
click at [26, 362] on div at bounding box center [30, 362] width 10 height 10
click at [31, 370] on div at bounding box center [30, 362] width 20 height 20
click at [29, 255] on div at bounding box center [30, 255] width 10 height 10
click at [26, 362] on div at bounding box center [30, 362] width 10 height 10
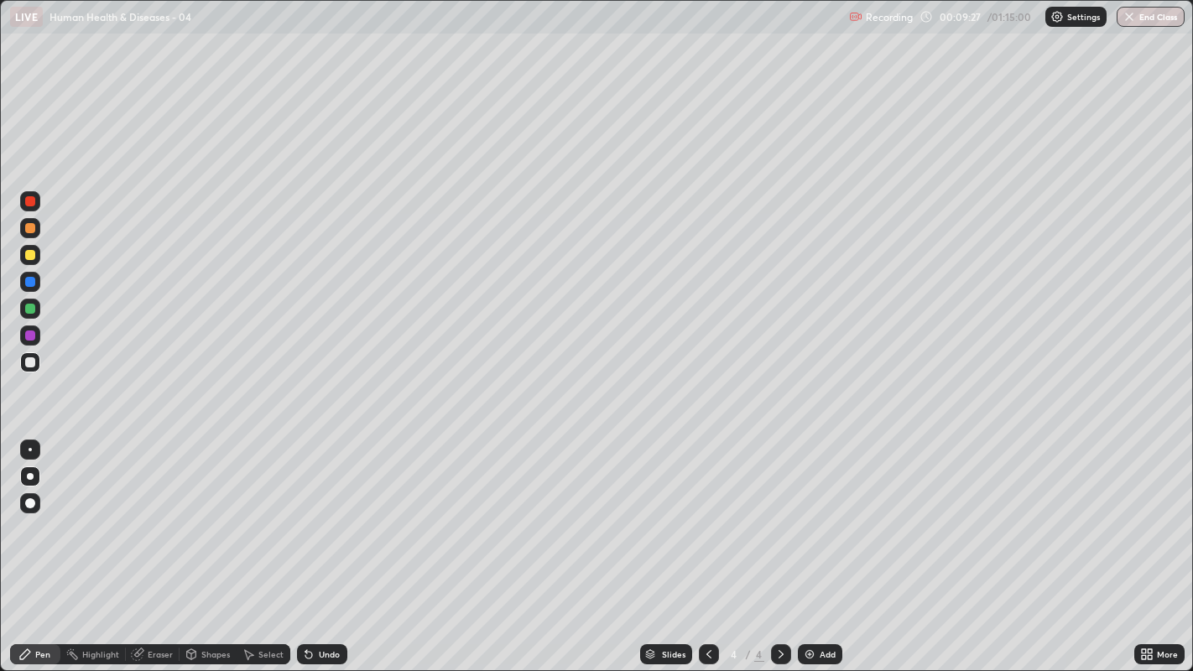
click at [29, 364] on div at bounding box center [30, 362] width 10 height 10
click at [22, 362] on div at bounding box center [30, 362] width 20 height 20
click at [21, 362] on div at bounding box center [30, 362] width 20 height 20
click at [706, 513] on icon at bounding box center [708, 654] width 13 height 13
click at [778, 513] on icon at bounding box center [780, 654] width 13 height 13
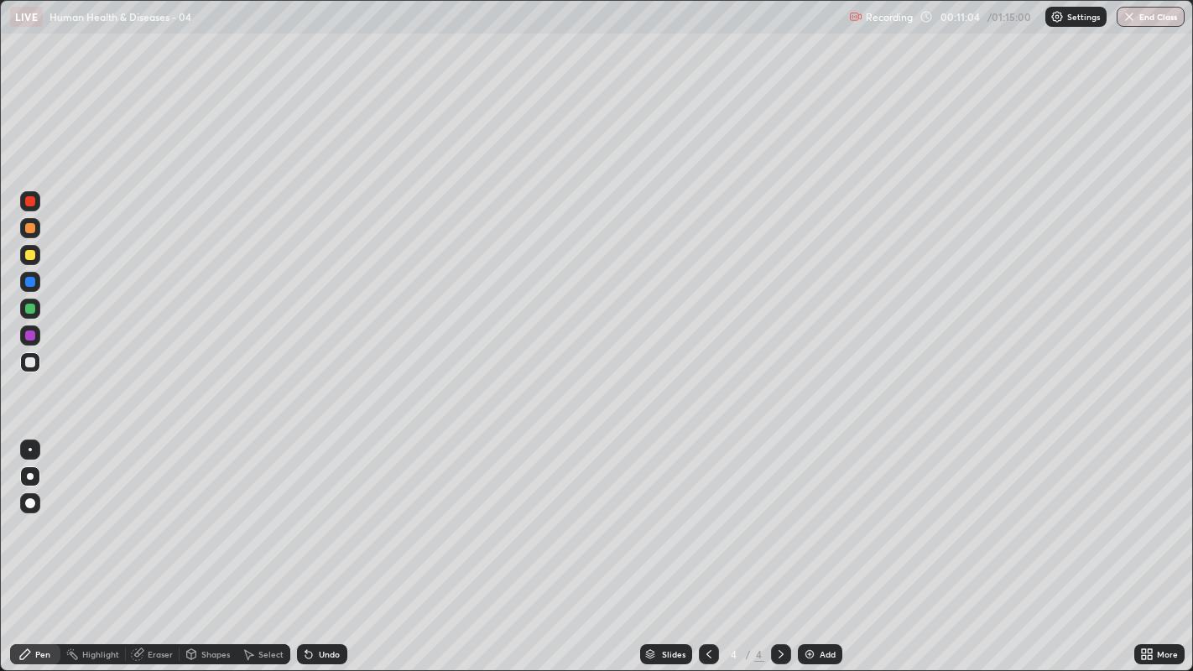
click at [29, 363] on div at bounding box center [30, 362] width 10 height 10
click at [334, 513] on div "Undo" at bounding box center [329, 654] width 21 height 8
click at [29, 255] on div at bounding box center [30, 255] width 10 height 10
click at [331, 513] on div "Undo" at bounding box center [329, 654] width 21 height 8
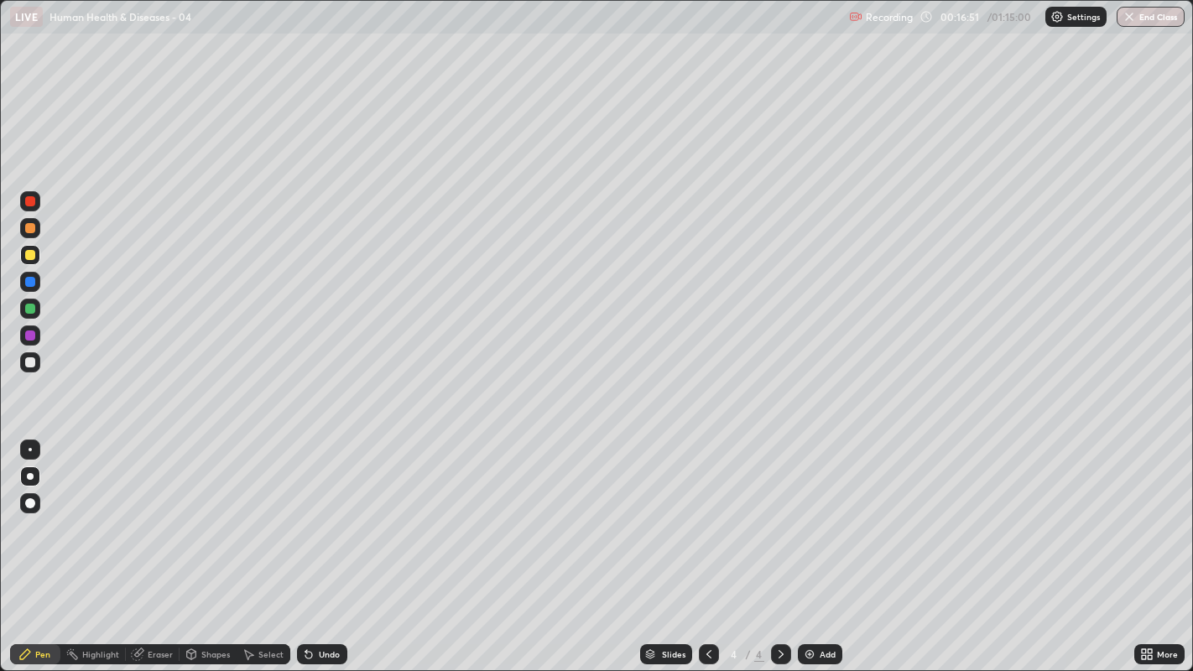
click at [30, 367] on div at bounding box center [30, 362] width 10 height 10
click at [706, 513] on icon at bounding box center [708, 654] width 13 height 13
click at [778, 513] on icon at bounding box center [780, 654] width 13 height 13
click at [815, 513] on div "Add" at bounding box center [820, 654] width 44 height 20
click at [28, 366] on div at bounding box center [30, 362] width 10 height 10
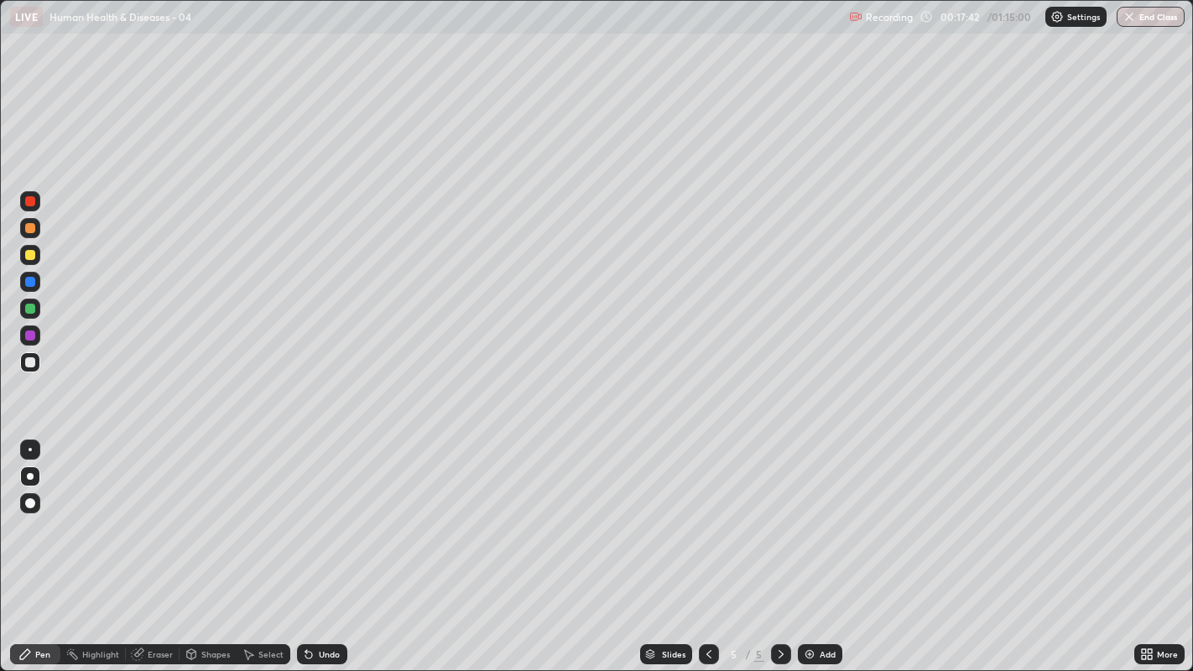
click at [29, 367] on div at bounding box center [30, 362] width 10 height 10
click at [29, 362] on div at bounding box center [30, 362] width 10 height 10
click at [29, 364] on div at bounding box center [30, 362] width 10 height 10
click at [21, 368] on div at bounding box center [30, 362] width 20 height 20
click at [28, 358] on div at bounding box center [30, 362] width 10 height 10
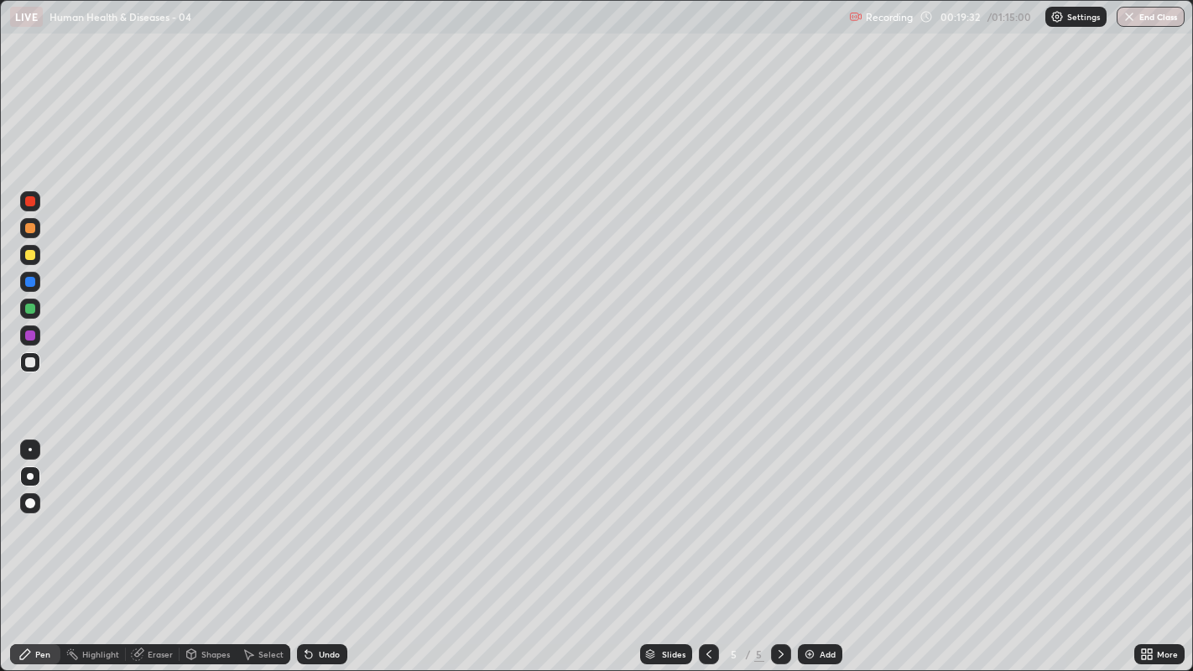
click at [30, 255] on div at bounding box center [30, 255] width 10 height 10
click at [34, 258] on div at bounding box center [30, 255] width 10 height 10
click at [28, 311] on div at bounding box center [30, 309] width 10 height 10
click at [29, 363] on div at bounding box center [30, 362] width 10 height 10
click at [32, 370] on div at bounding box center [30, 362] width 20 height 20
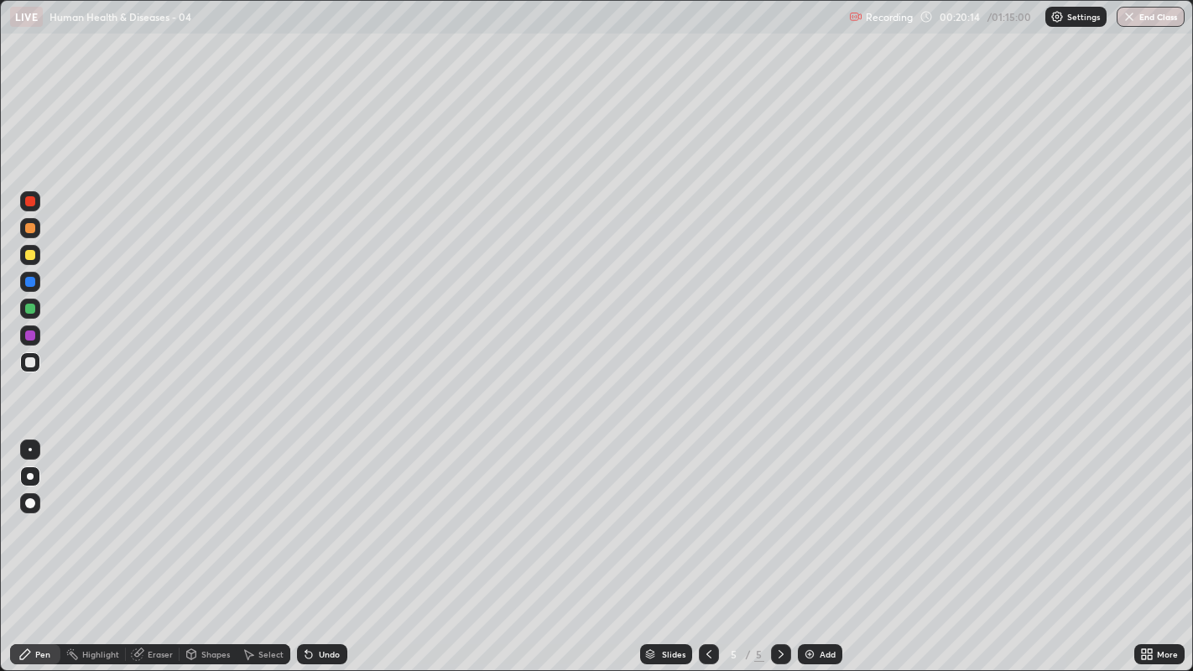
click at [327, 513] on div "Undo" at bounding box center [322, 654] width 50 height 20
click at [34, 362] on div at bounding box center [30, 362] width 10 height 10
click at [32, 308] on div at bounding box center [30, 309] width 10 height 10
click at [32, 360] on div at bounding box center [30, 362] width 10 height 10
click at [731, 513] on div "5" at bounding box center [734, 654] width 17 height 10
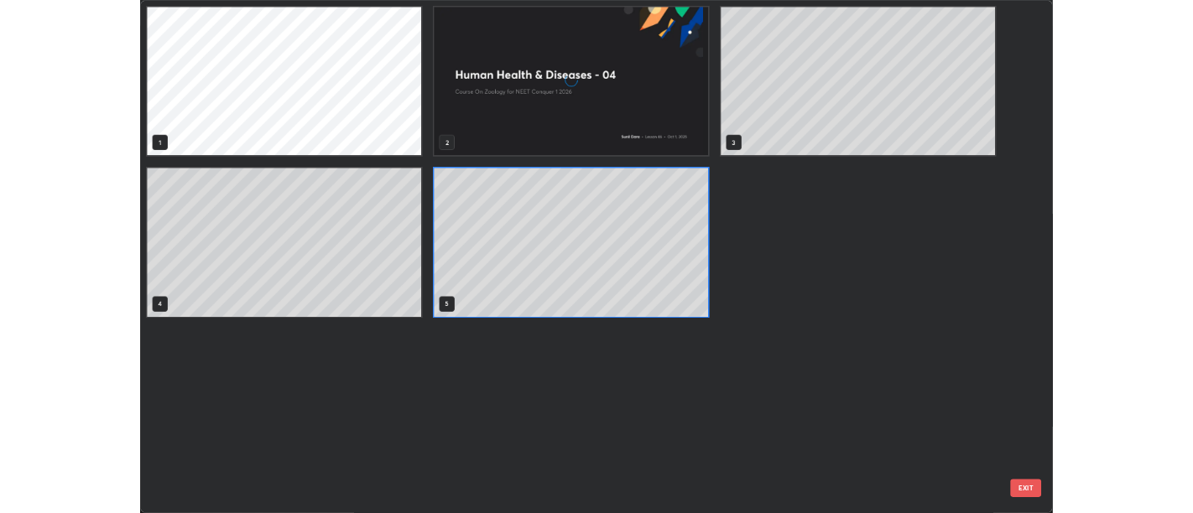
scroll to position [664, 1184]
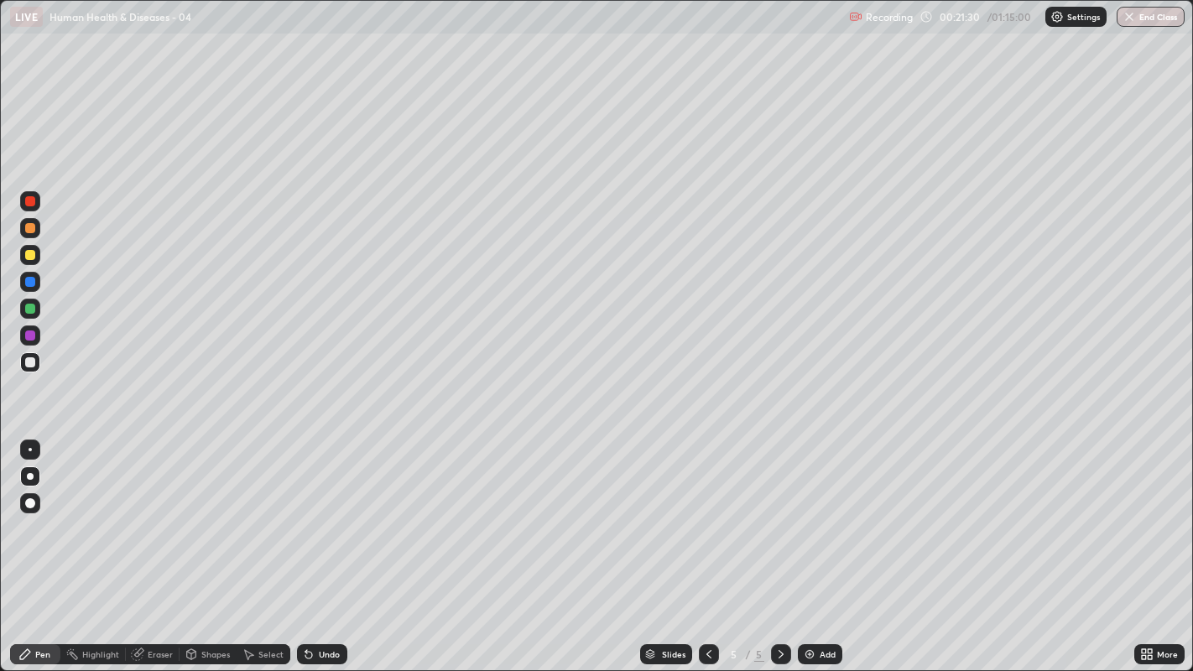
click at [778, 513] on icon at bounding box center [780, 654] width 13 height 13
click at [813, 513] on img at bounding box center [809, 654] width 13 height 13
click at [27, 367] on div at bounding box center [30, 362] width 10 height 10
click at [322, 513] on div "Undo" at bounding box center [322, 654] width 50 height 20
click at [325, 513] on div "Undo" at bounding box center [329, 654] width 21 height 8
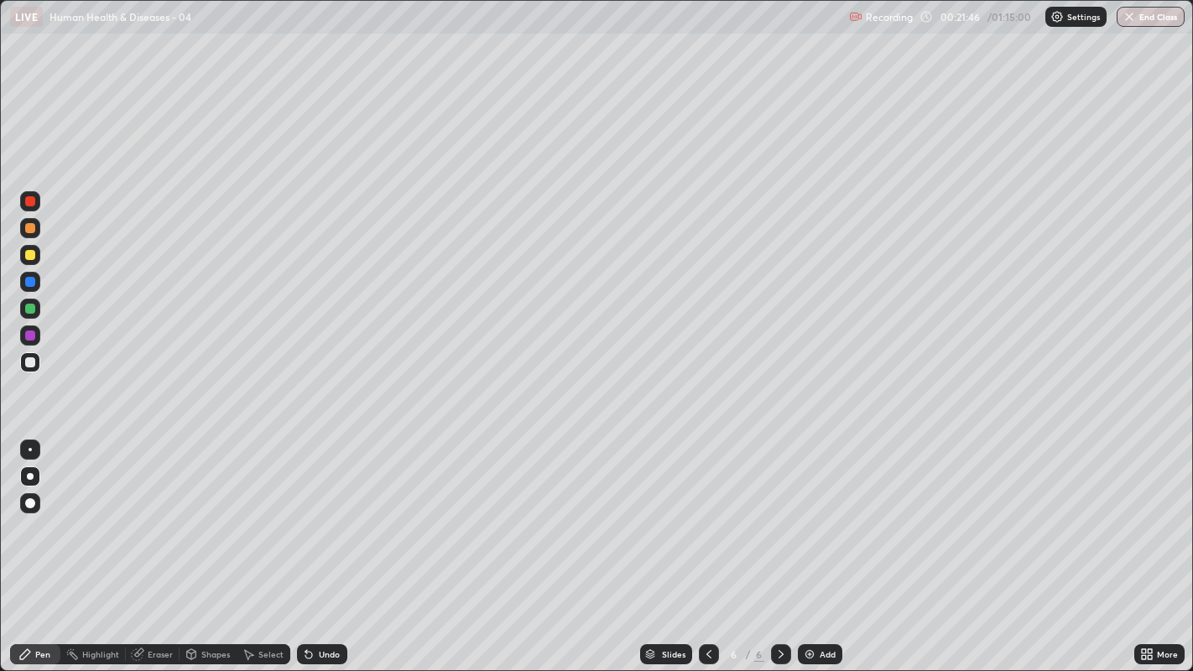
click at [325, 513] on div "Undo" at bounding box center [322, 654] width 50 height 20
click at [326, 513] on div "Undo" at bounding box center [322, 654] width 50 height 20
click at [324, 513] on div "Undo" at bounding box center [322, 654] width 50 height 20
click at [29, 367] on div at bounding box center [30, 362] width 10 height 10
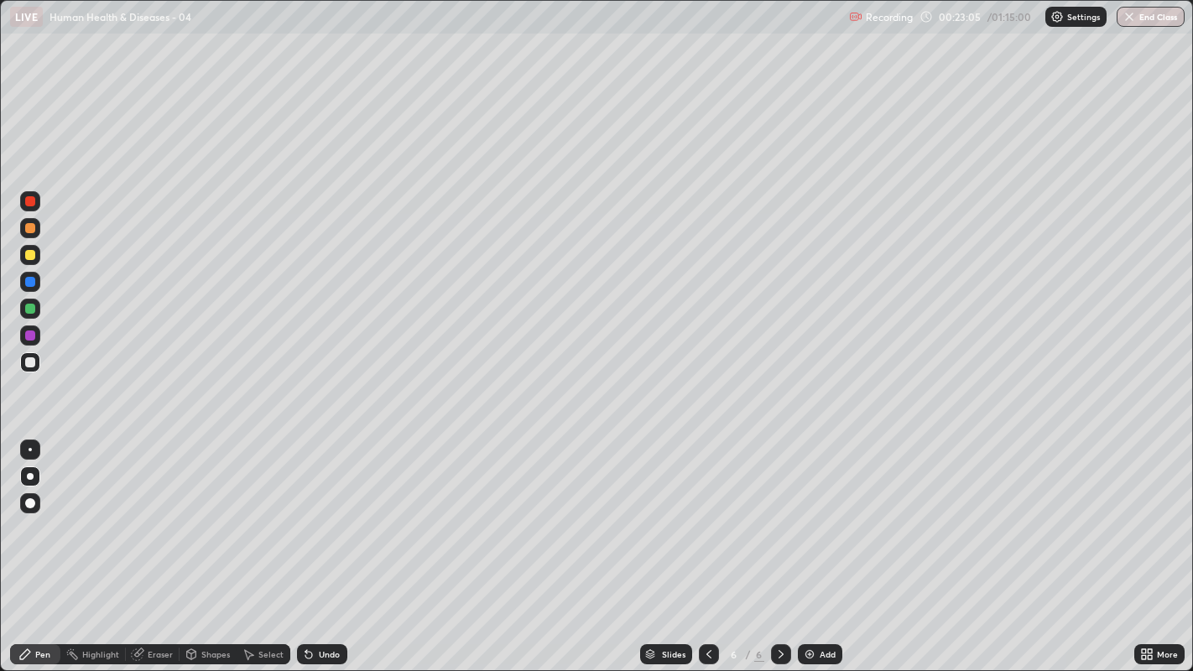
click at [705, 513] on icon at bounding box center [708, 654] width 13 height 13
click at [339, 513] on div "Undo" at bounding box center [322, 654] width 50 height 20
click at [336, 513] on div "Undo" at bounding box center [329, 654] width 21 height 8
click at [333, 513] on div "Undo" at bounding box center [329, 654] width 21 height 8
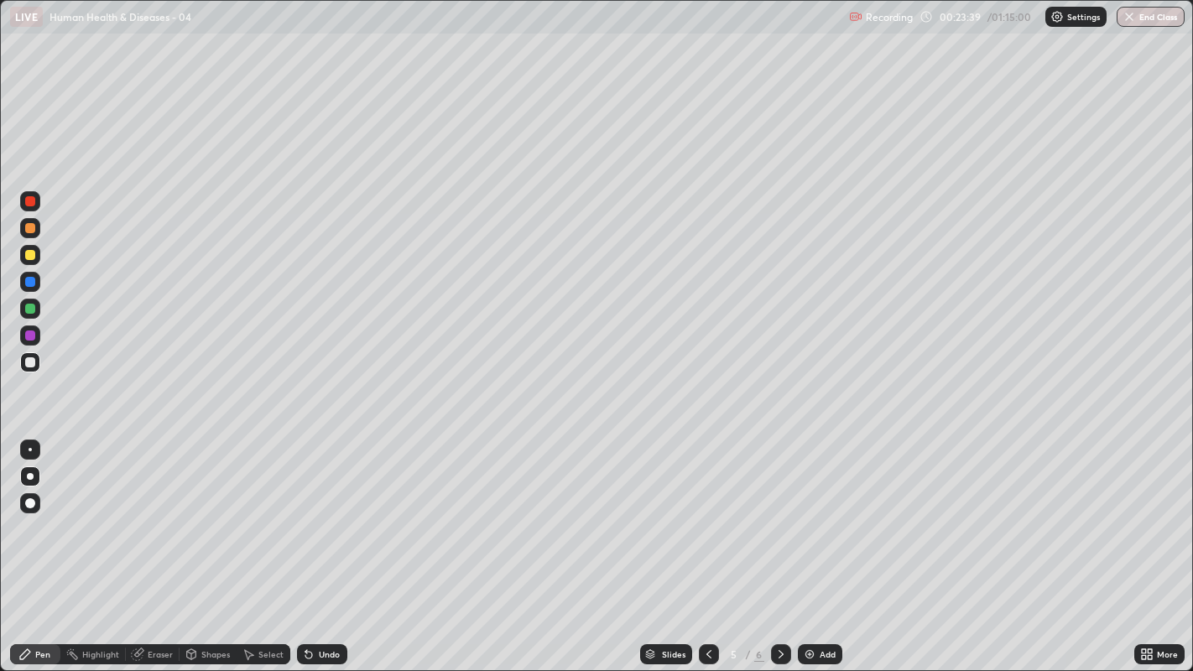
click at [334, 513] on div "Undo" at bounding box center [329, 654] width 21 height 8
click at [336, 513] on div "Undo" at bounding box center [329, 654] width 21 height 8
click at [338, 513] on div "Undo" at bounding box center [322, 654] width 50 height 20
click at [337, 513] on div "Undo" at bounding box center [329, 654] width 21 height 8
click at [339, 513] on div "Undo" at bounding box center [322, 654] width 50 height 20
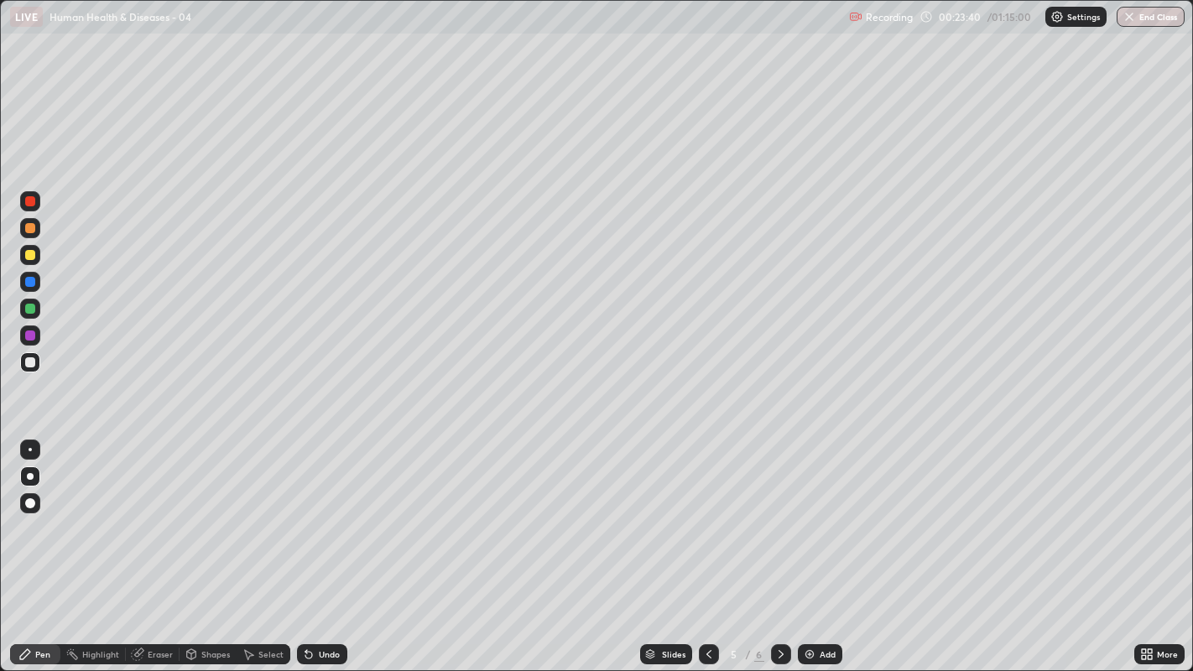
click at [336, 513] on div "Undo" at bounding box center [329, 654] width 21 height 8
click at [334, 513] on div "Undo" at bounding box center [322, 654] width 50 height 20
click at [780, 513] on icon at bounding box center [780, 654] width 13 height 13
click at [706, 513] on icon at bounding box center [708, 654] width 13 height 13
click at [778, 513] on icon at bounding box center [780, 654] width 13 height 13
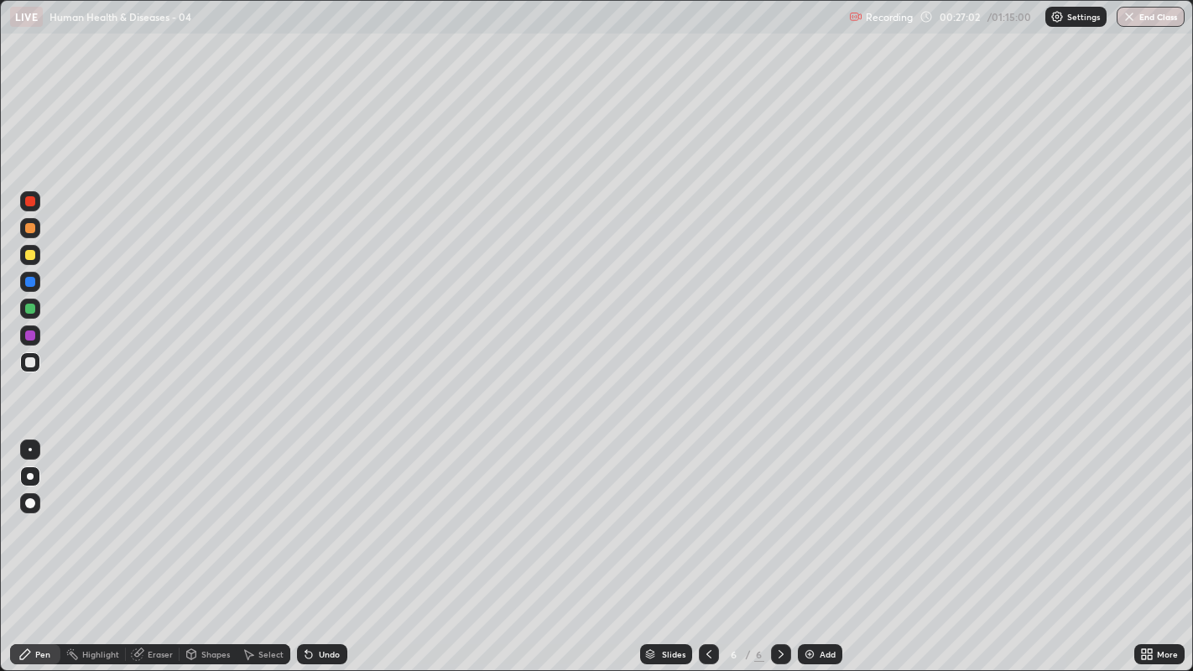
click at [705, 513] on icon at bounding box center [708, 654] width 13 height 13
click at [777, 513] on icon at bounding box center [780, 654] width 13 height 13
click at [778, 513] on icon at bounding box center [780, 654] width 13 height 13
click at [706, 513] on icon at bounding box center [708, 654] width 13 height 13
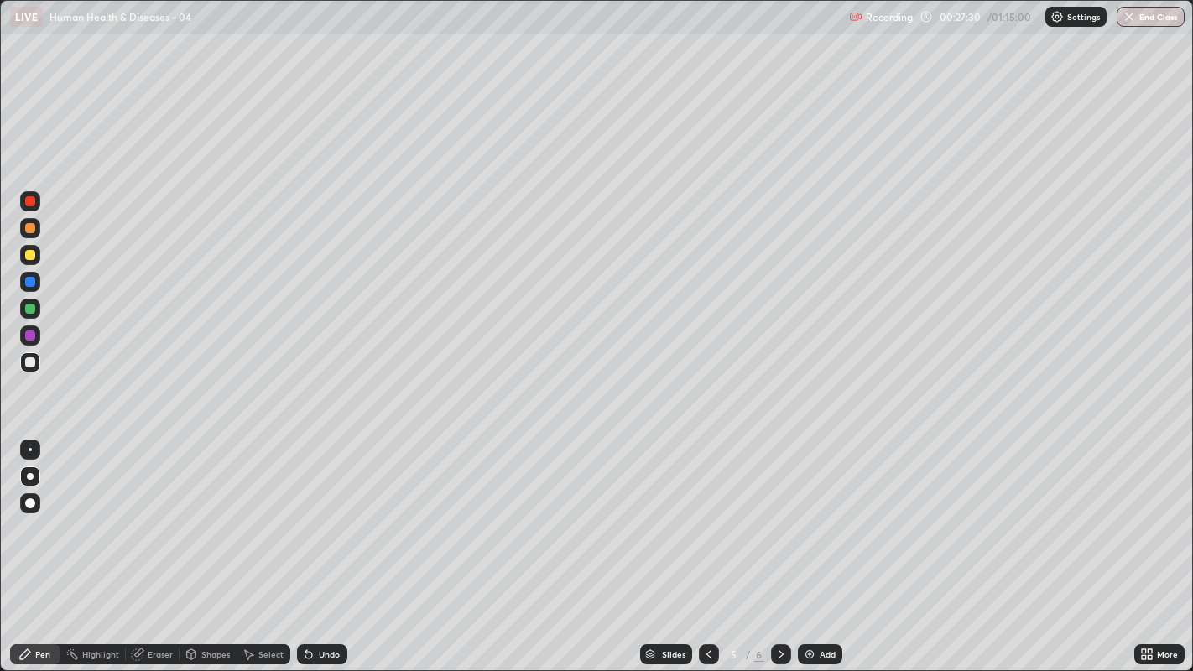
click at [778, 513] on icon at bounding box center [780, 654] width 13 height 13
click at [811, 513] on img at bounding box center [809, 654] width 13 height 13
click at [706, 513] on icon at bounding box center [708, 654] width 13 height 13
click at [780, 513] on div at bounding box center [781, 654] width 20 height 20
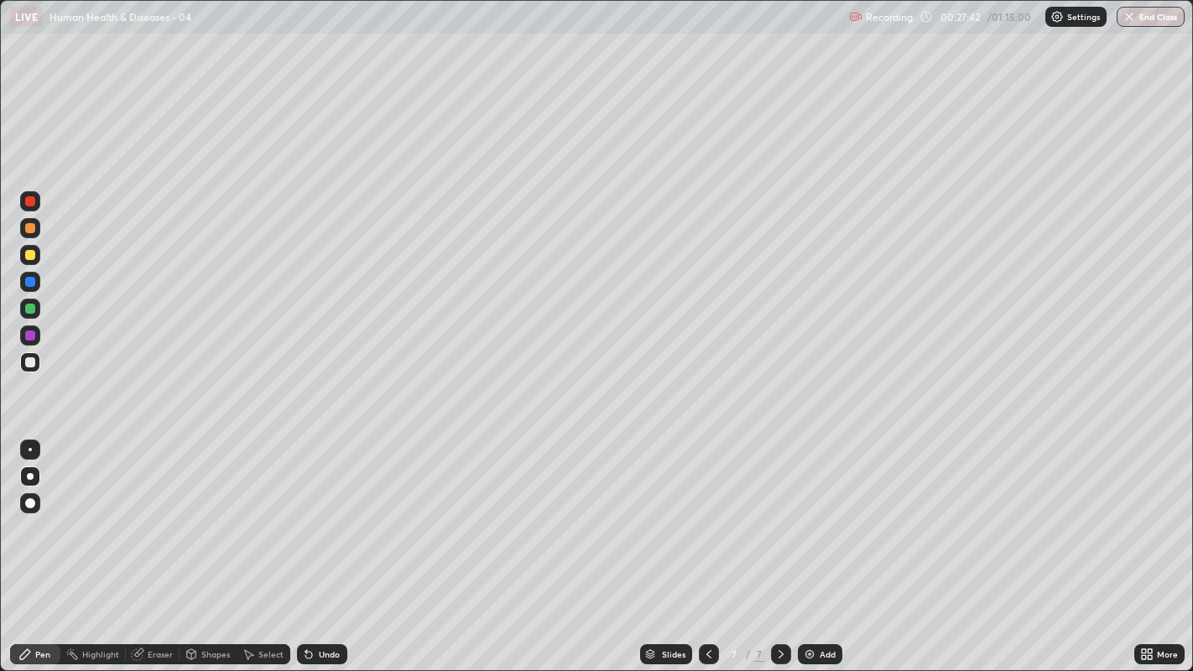
click at [29, 362] on div at bounding box center [30, 362] width 10 height 10
click at [23, 370] on div at bounding box center [30, 362] width 20 height 20
click at [778, 513] on icon at bounding box center [780, 654] width 13 height 13
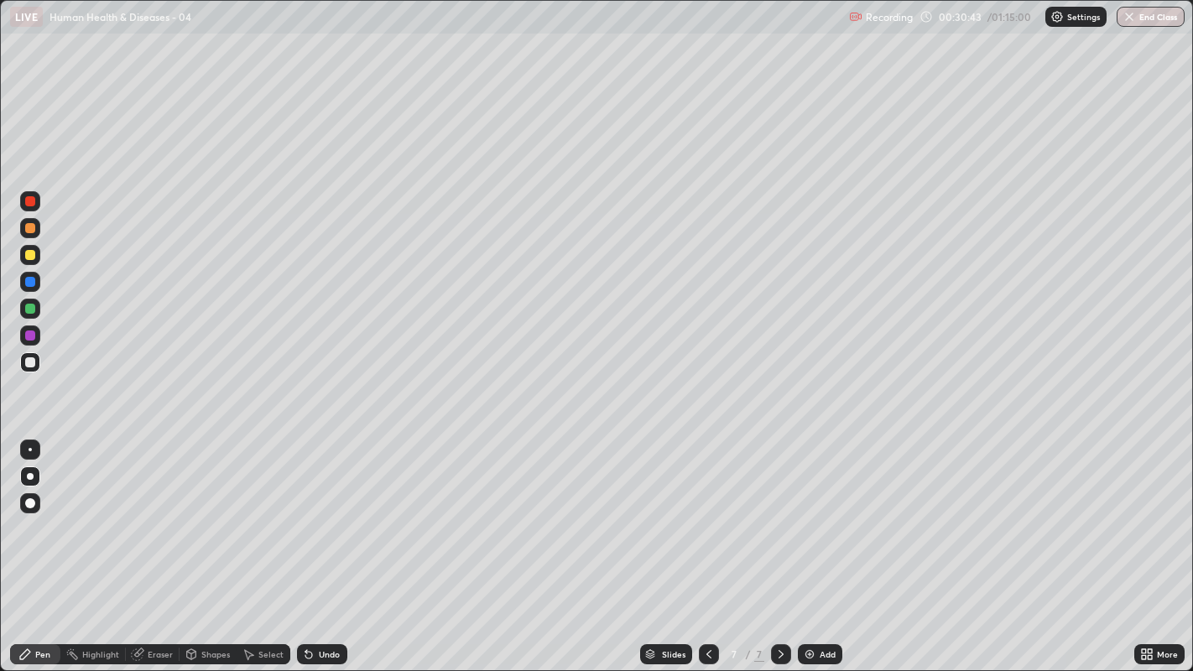
click at [773, 513] on div at bounding box center [781, 654] width 20 height 20
click at [820, 513] on div "Add" at bounding box center [828, 654] width 16 height 8
click at [29, 362] on div at bounding box center [30, 362] width 10 height 10
click at [329, 513] on div "Undo" at bounding box center [322, 654] width 50 height 20
click at [334, 513] on div "Undo" at bounding box center [322, 654] width 50 height 20
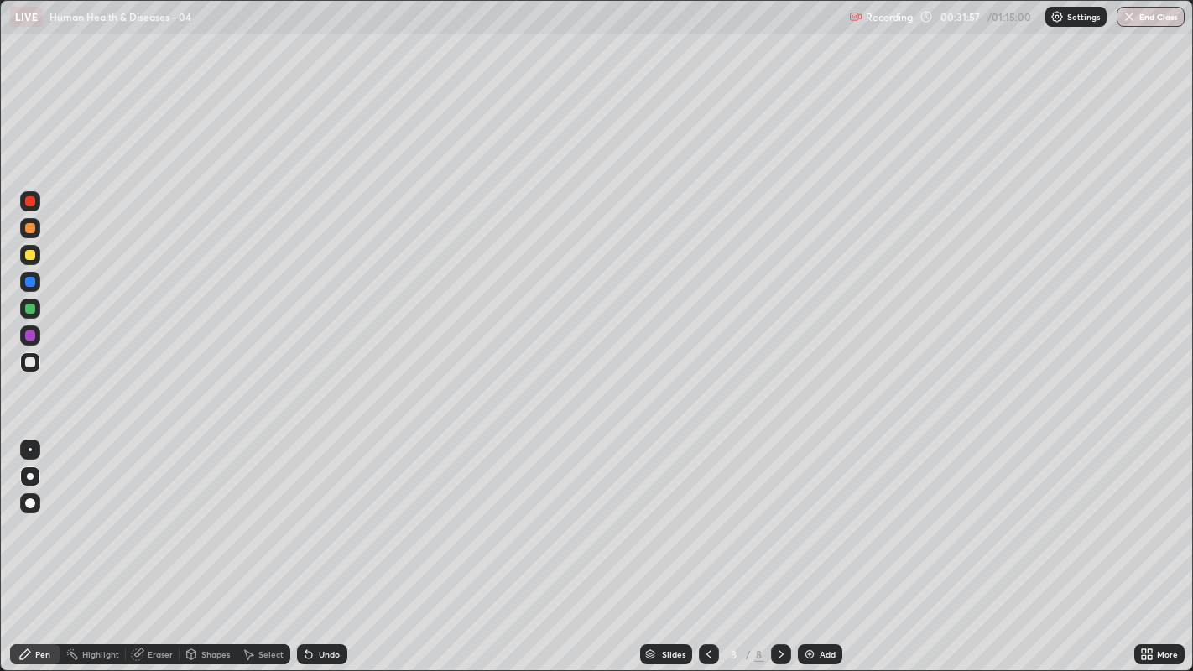
click at [28, 362] on div at bounding box center [30, 362] width 10 height 10
click at [32, 365] on div at bounding box center [30, 362] width 10 height 10
click at [20, 371] on div at bounding box center [30, 362] width 20 height 27
click at [771, 513] on div at bounding box center [781, 654] width 20 height 20
click at [815, 513] on div "Add" at bounding box center [820, 654] width 44 height 20
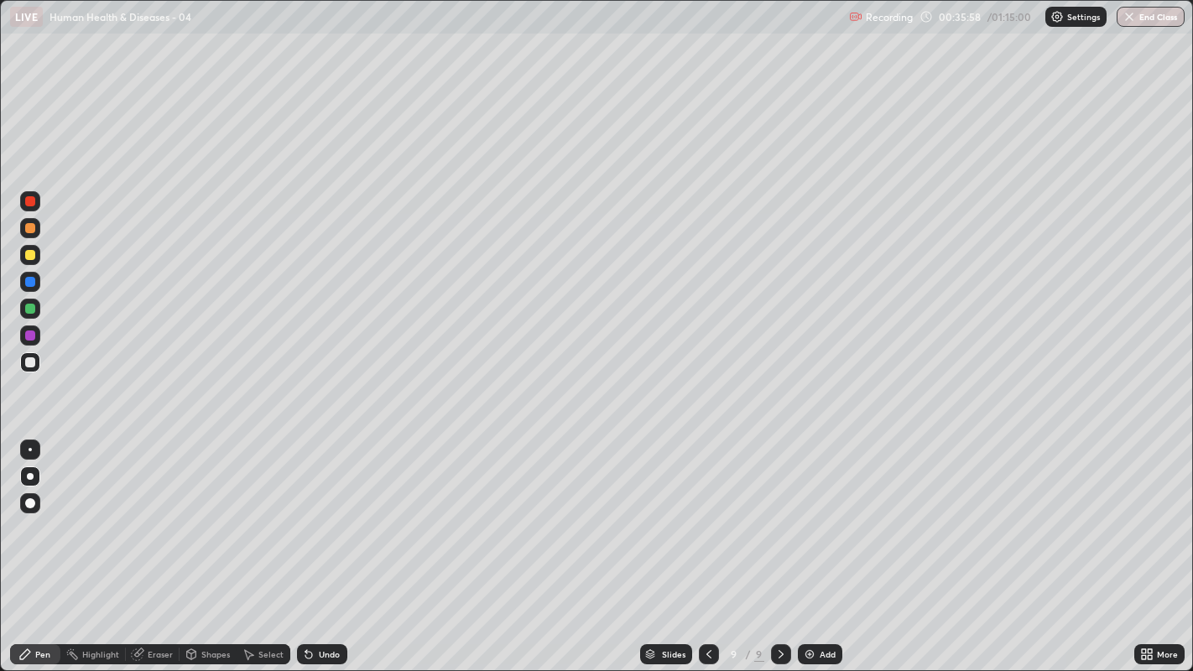
click at [29, 362] on div at bounding box center [30, 362] width 10 height 10
click at [28, 255] on div at bounding box center [30, 255] width 10 height 10
click at [322, 513] on div "Undo" at bounding box center [329, 654] width 21 height 8
click at [29, 363] on div at bounding box center [30, 362] width 10 height 10
click at [25, 361] on div at bounding box center [30, 362] width 10 height 10
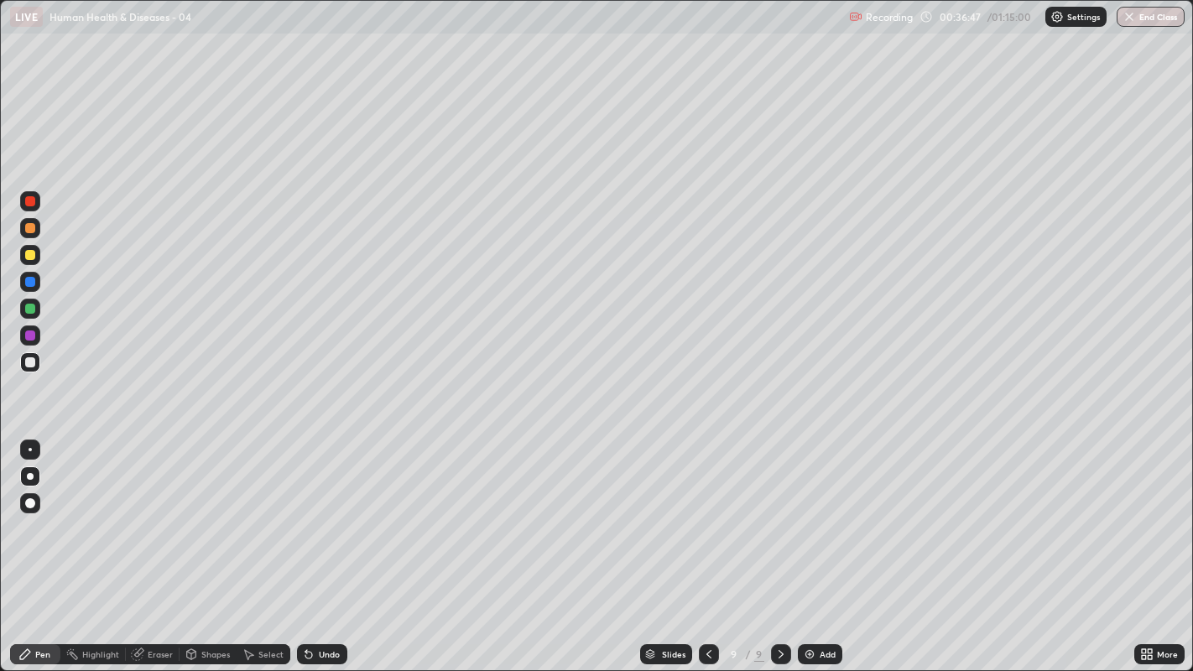
click at [28, 365] on div at bounding box center [30, 362] width 10 height 10
click at [23, 372] on div at bounding box center [30, 362] width 20 height 27
click at [25, 367] on div at bounding box center [30, 362] width 20 height 20
click at [26, 363] on div at bounding box center [30, 362] width 10 height 10
click at [29, 362] on div at bounding box center [30, 362] width 10 height 10
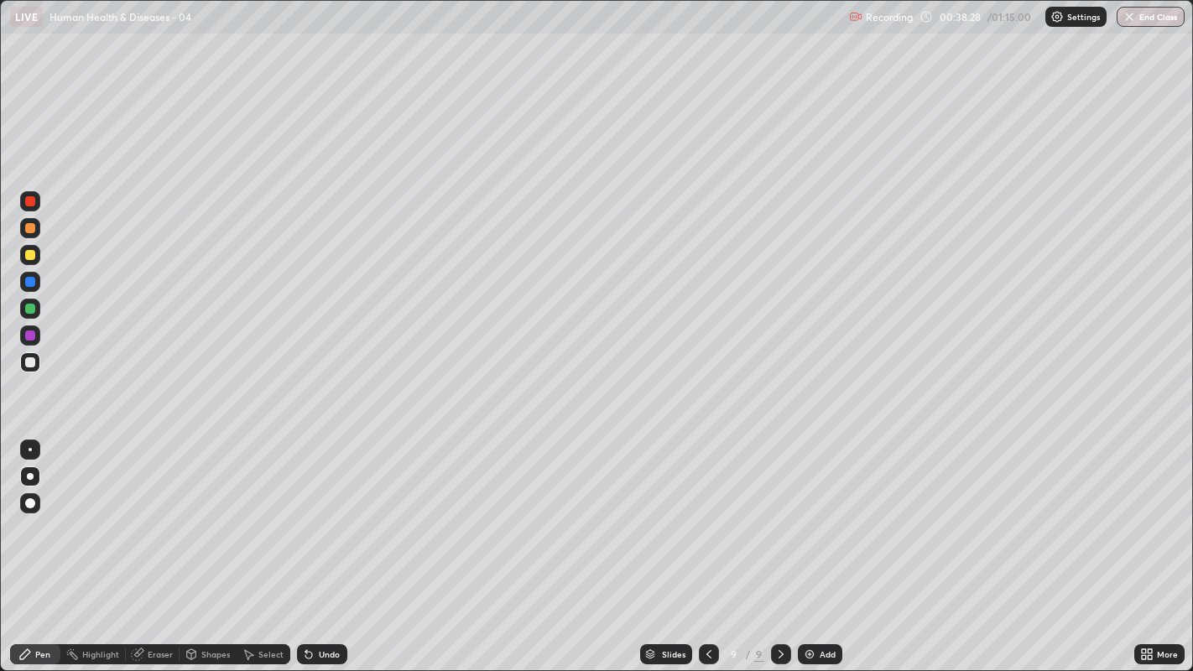
click at [29, 362] on div at bounding box center [30, 362] width 10 height 10
click at [26, 357] on div at bounding box center [30, 362] width 20 height 20
click at [23, 364] on div at bounding box center [30, 362] width 20 height 20
click at [34, 365] on div at bounding box center [30, 362] width 10 height 10
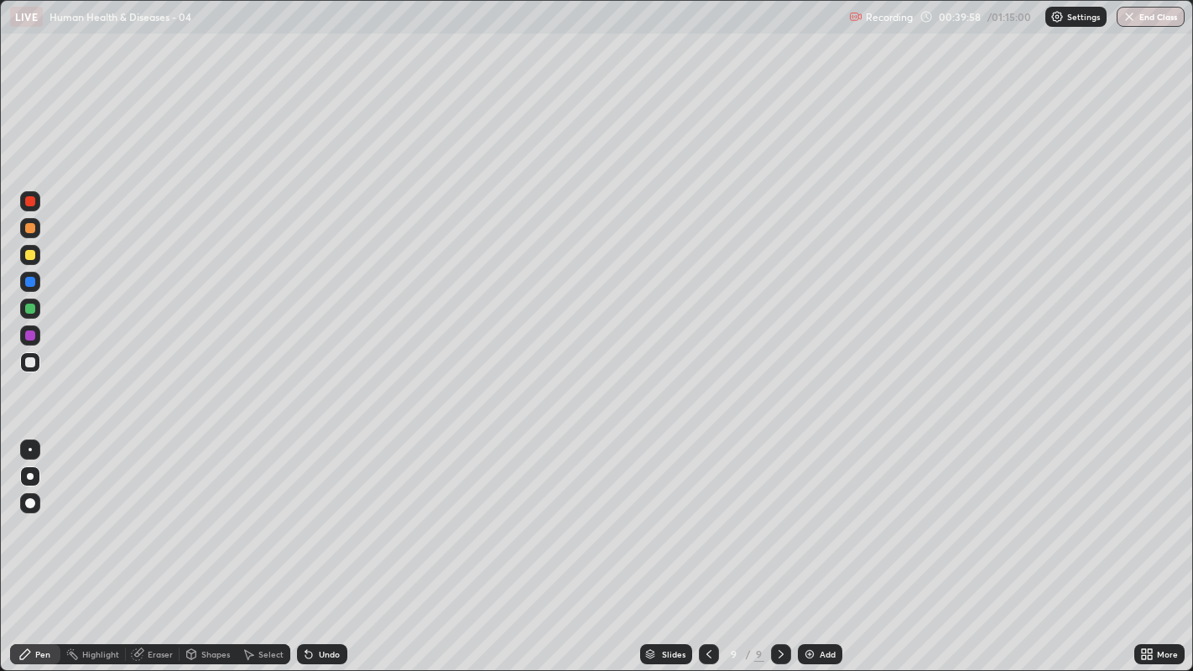
click at [21, 363] on div at bounding box center [30, 362] width 20 height 20
click at [29, 363] on div at bounding box center [30, 362] width 10 height 10
click at [29, 362] on div at bounding box center [30, 362] width 10 height 10
click at [32, 362] on div at bounding box center [30, 362] width 10 height 10
click at [31, 362] on div at bounding box center [30, 362] width 10 height 10
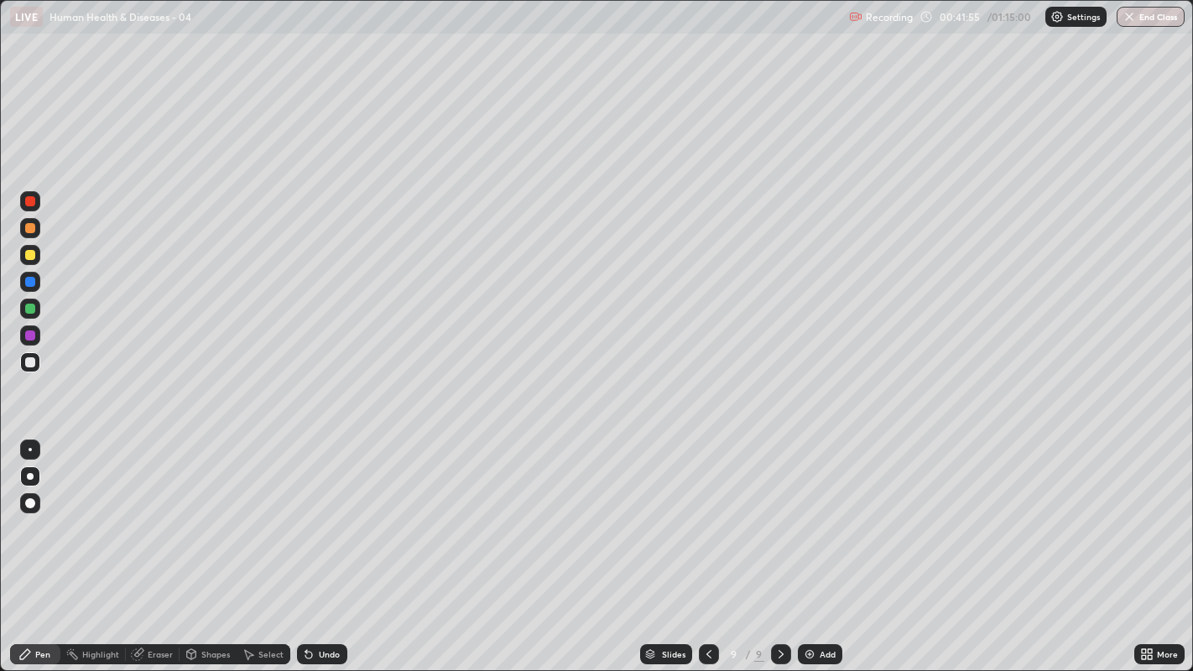
click at [28, 362] on div at bounding box center [30, 362] width 10 height 10
click at [778, 513] on icon at bounding box center [780, 654] width 13 height 13
click at [813, 513] on img at bounding box center [809, 654] width 13 height 13
click at [29, 362] on div at bounding box center [30, 362] width 10 height 10
click at [324, 513] on div "Undo" at bounding box center [322, 654] width 50 height 20
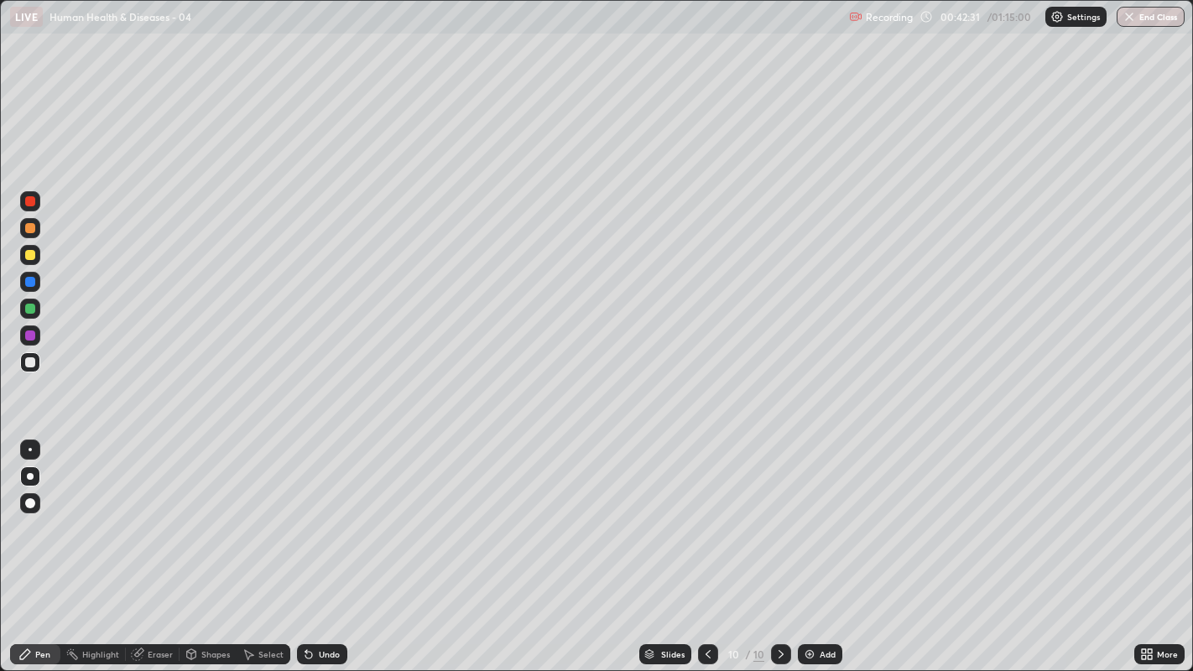
click at [34, 369] on div at bounding box center [30, 362] width 20 height 20
click at [34, 367] on div at bounding box center [30, 362] width 20 height 20
click at [25, 363] on div at bounding box center [30, 362] width 10 height 10
click at [29, 258] on div at bounding box center [30, 255] width 10 height 10
click at [26, 358] on div at bounding box center [30, 362] width 10 height 10
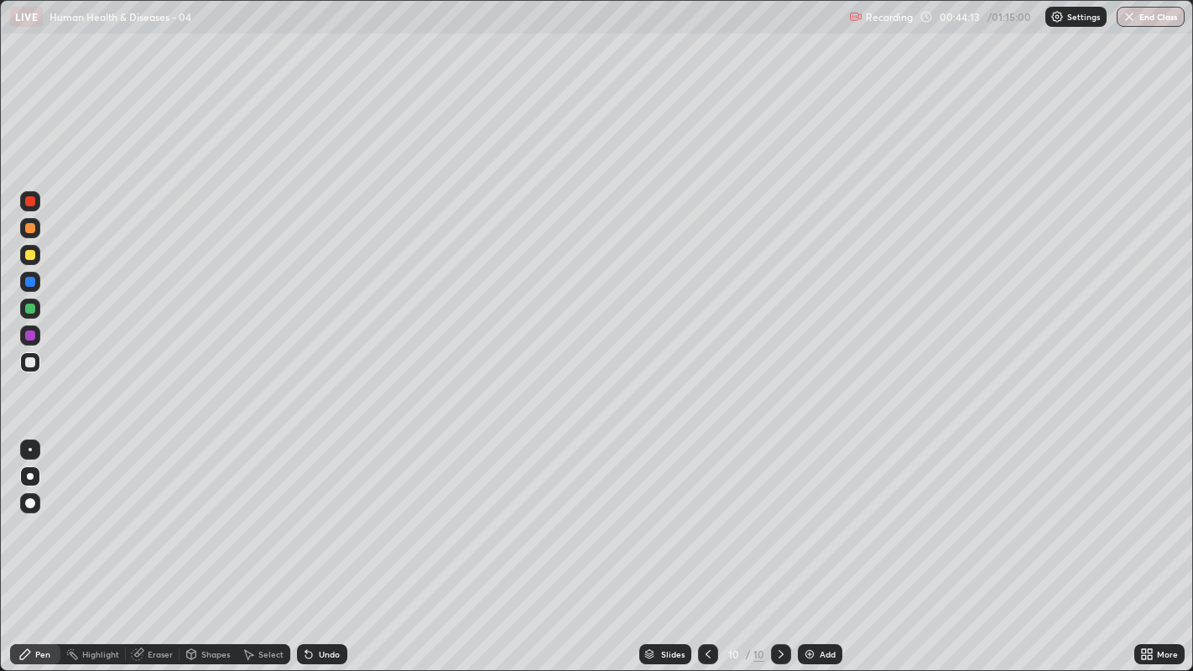
click at [29, 255] on div at bounding box center [30, 255] width 10 height 10
click at [36, 360] on div at bounding box center [30, 362] width 20 height 20
click at [29, 362] on div at bounding box center [30, 362] width 10 height 10
click at [28, 364] on div at bounding box center [30, 362] width 10 height 10
click at [19, 394] on div "Erase all" at bounding box center [30, 336] width 40 height 604
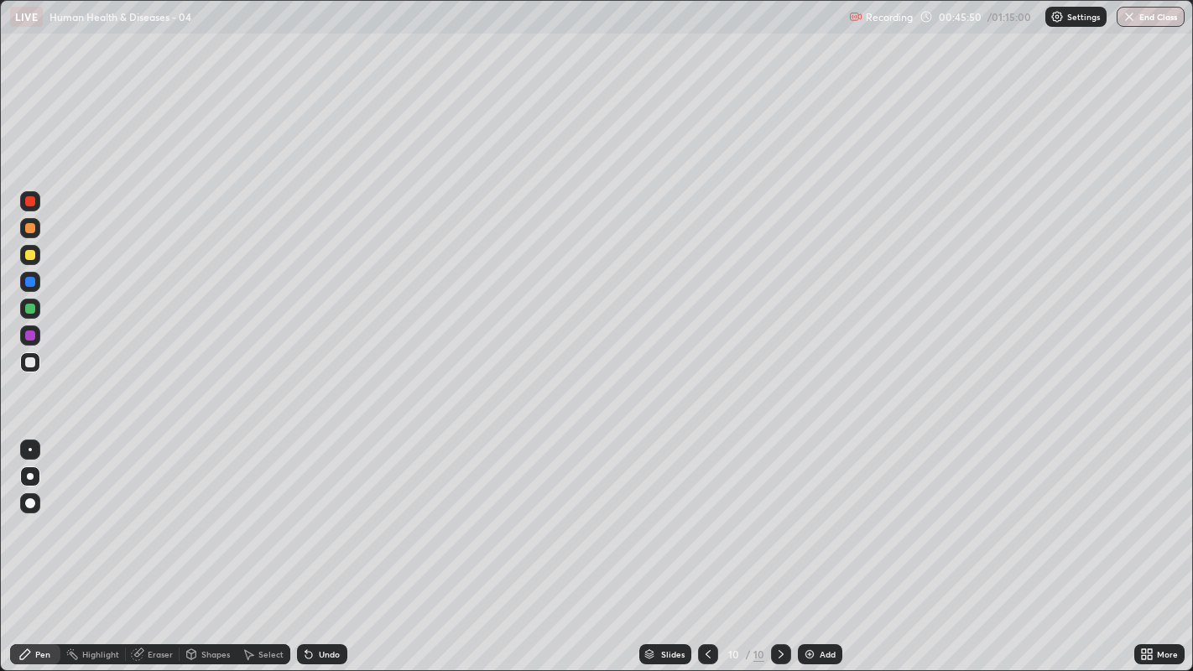
click at [21, 361] on div at bounding box center [30, 362] width 20 height 20
click at [24, 258] on div at bounding box center [30, 255] width 20 height 20
click at [705, 513] on icon at bounding box center [707, 654] width 13 height 13
click at [779, 513] on icon at bounding box center [780, 654] width 13 height 13
click at [25, 368] on div at bounding box center [30, 362] width 20 height 20
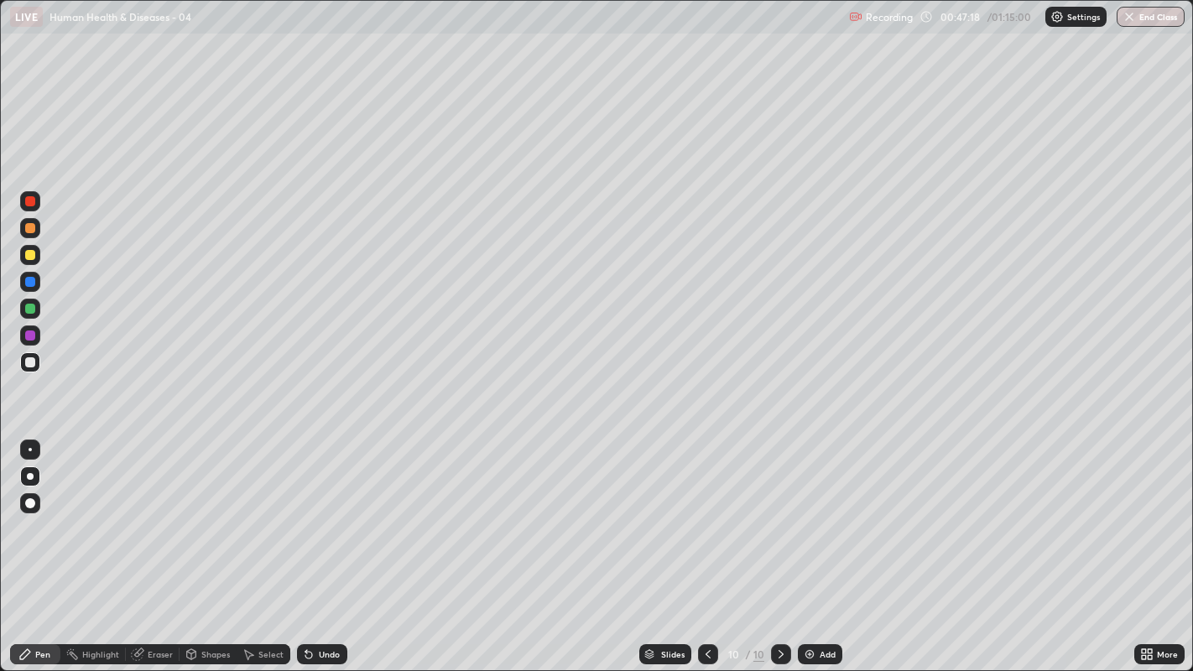
click at [26, 362] on div at bounding box center [30, 362] width 10 height 10
click at [23, 364] on div at bounding box center [30, 362] width 20 height 20
click at [29, 363] on div at bounding box center [30, 362] width 10 height 10
click at [779, 513] on icon at bounding box center [780, 654] width 13 height 13
click at [811, 513] on img at bounding box center [809, 654] width 13 height 13
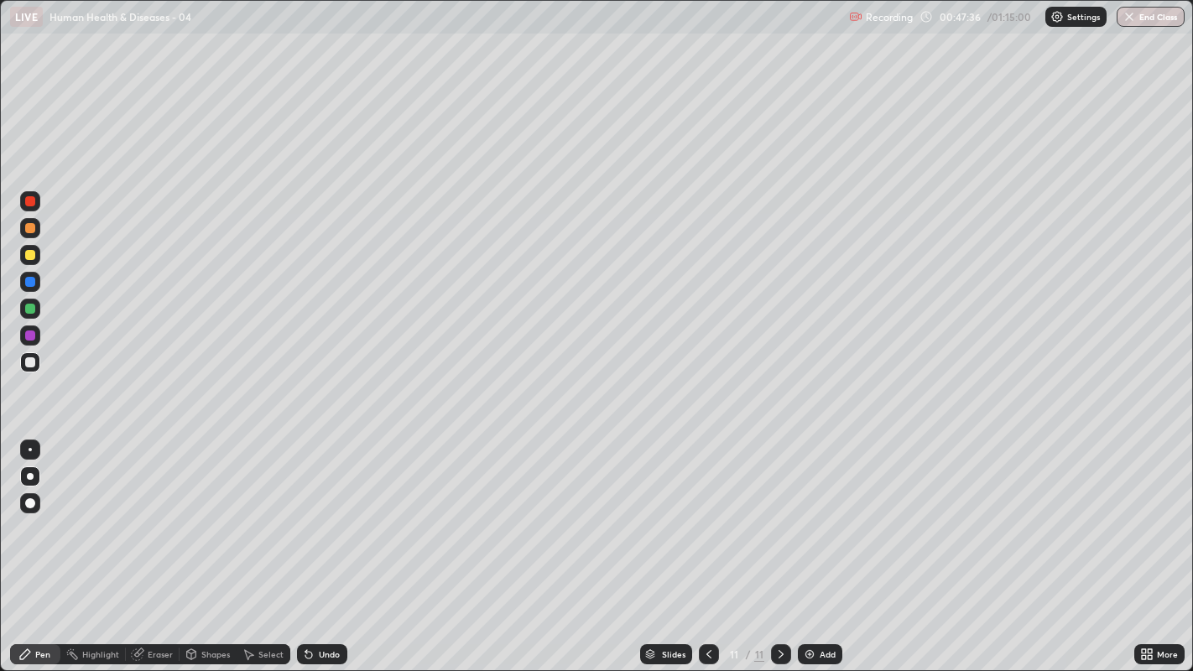
click at [32, 362] on div at bounding box center [30, 362] width 10 height 10
click at [29, 362] on div at bounding box center [30, 362] width 10 height 10
click at [33, 366] on div at bounding box center [30, 362] width 10 height 10
click at [28, 363] on div at bounding box center [30, 362] width 10 height 10
click at [26, 371] on div at bounding box center [30, 362] width 20 height 20
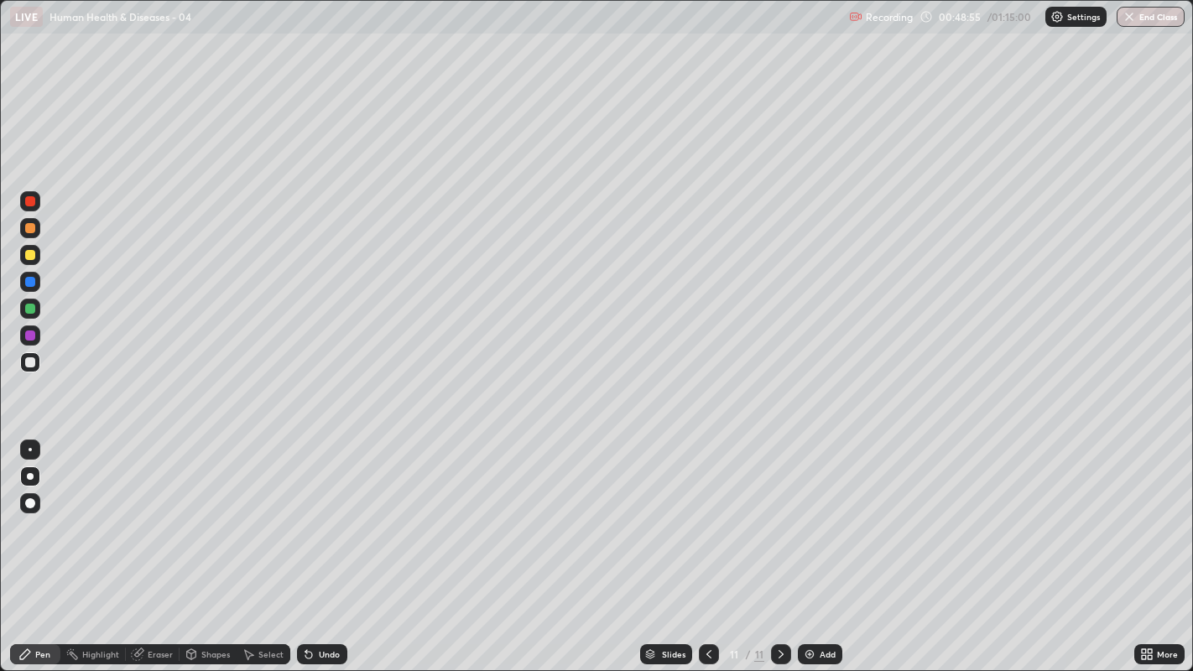
click at [37, 370] on div at bounding box center [30, 362] width 20 height 20
click at [29, 363] on div at bounding box center [30, 362] width 10 height 10
click at [31, 362] on div at bounding box center [30, 362] width 10 height 10
click at [33, 257] on div at bounding box center [30, 255] width 10 height 10
click at [31, 362] on div at bounding box center [30, 362] width 10 height 10
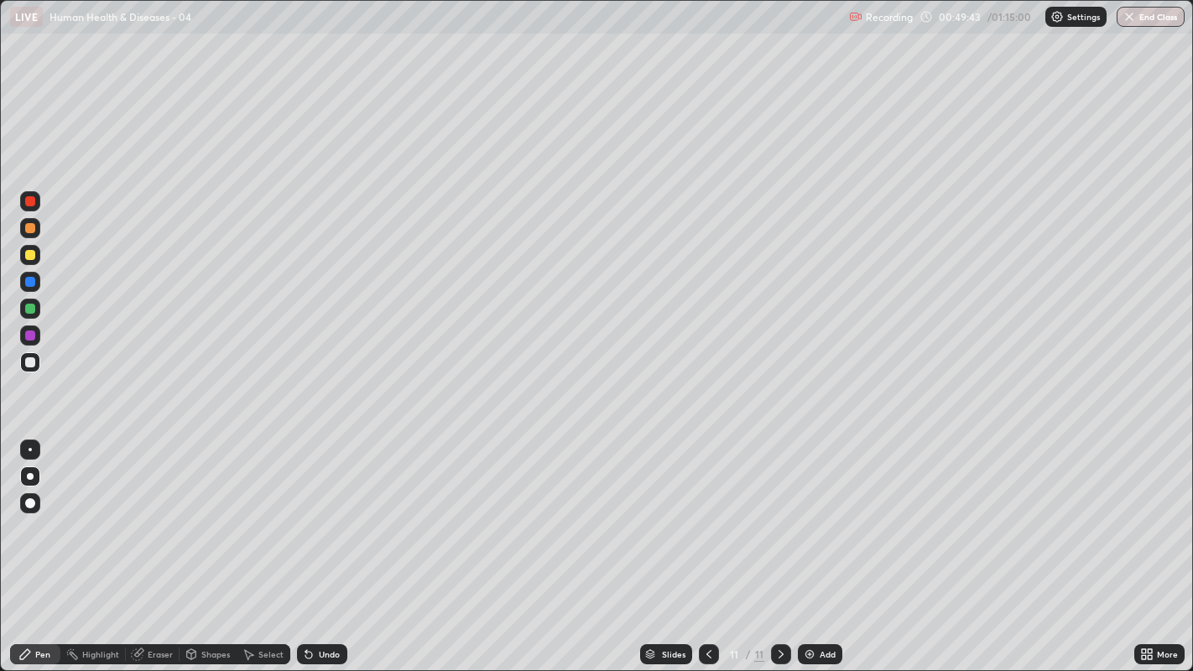
click at [28, 364] on div at bounding box center [30, 362] width 10 height 10
click at [29, 362] on div at bounding box center [30, 362] width 10 height 10
click at [507, 513] on div "Slides 11 / 11 Add" at bounding box center [740, 655] width 787 height 34
click at [29, 363] on div at bounding box center [30, 362] width 10 height 10
click at [26, 362] on div at bounding box center [30, 362] width 10 height 10
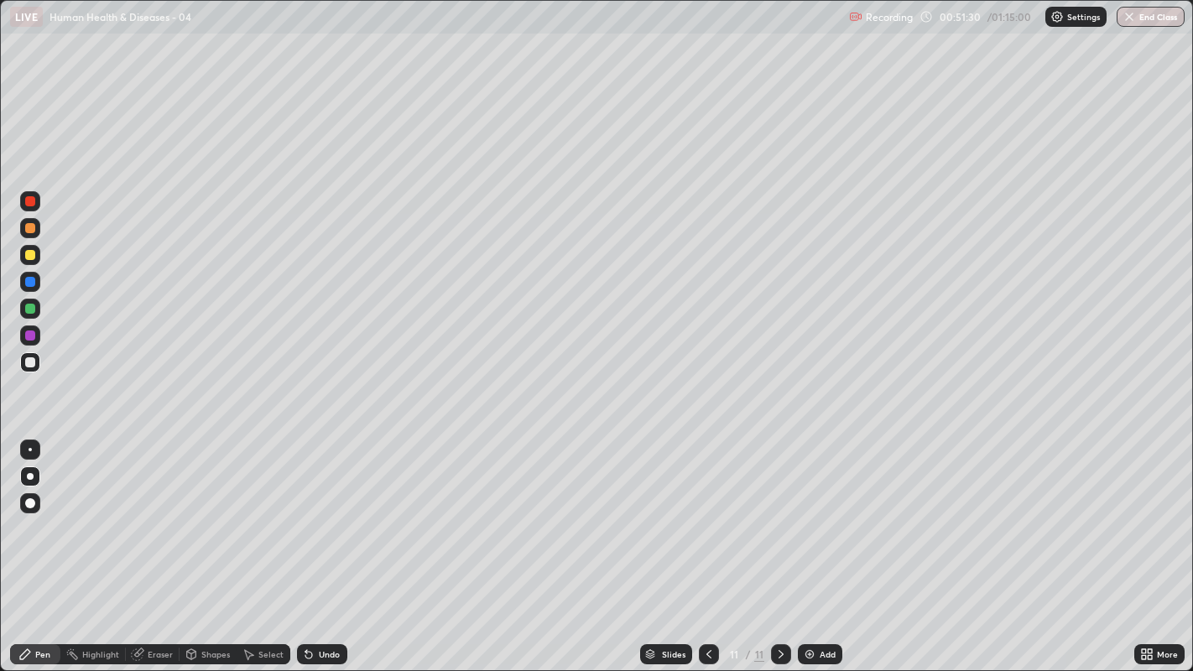
click at [31, 358] on div at bounding box center [30, 362] width 10 height 10
click at [29, 333] on div at bounding box center [30, 336] width 10 height 10
click at [25, 367] on div at bounding box center [30, 362] width 20 height 20
click at [29, 309] on div at bounding box center [30, 309] width 10 height 10
click at [325, 513] on div "Undo" at bounding box center [329, 654] width 21 height 8
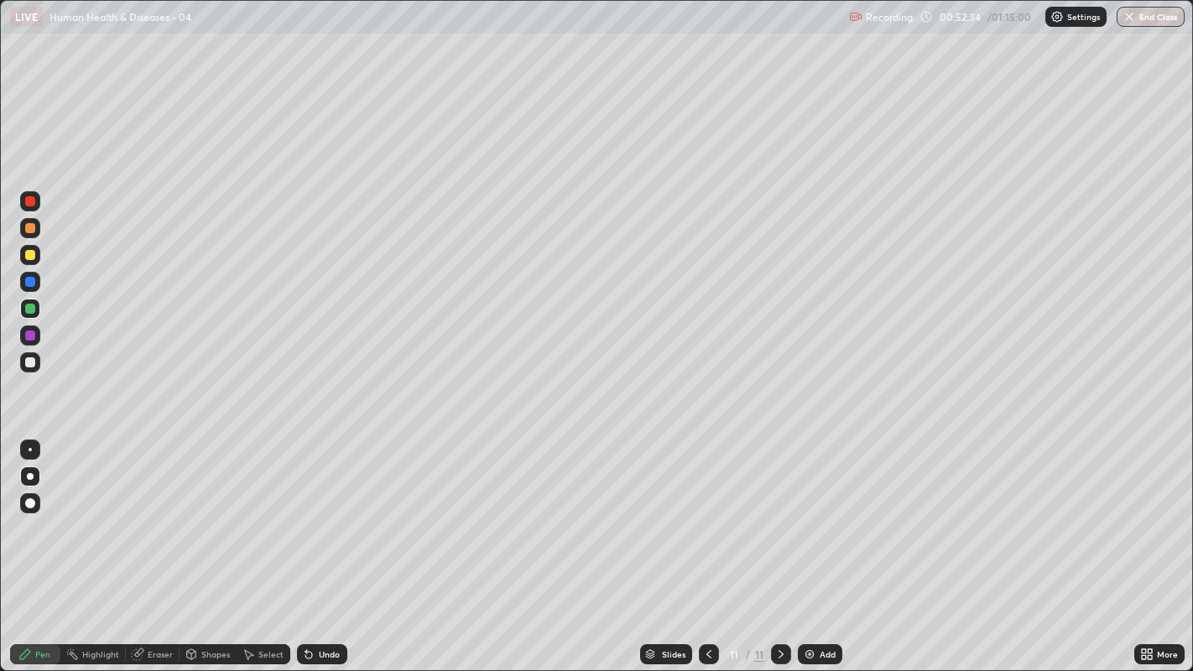
click at [29, 365] on div at bounding box center [30, 362] width 10 height 10
click at [29, 281] on div at bounding box center [30, 282] width 10 height 10
click at [25, 365] on div at bounding box center [30, 362] width 10 height 10
click at [29, 230] on div at bounding box center [30, 228] width 10 height 10
click at [21, 361] on div at bounding box center [30, 362] width 20 height 20
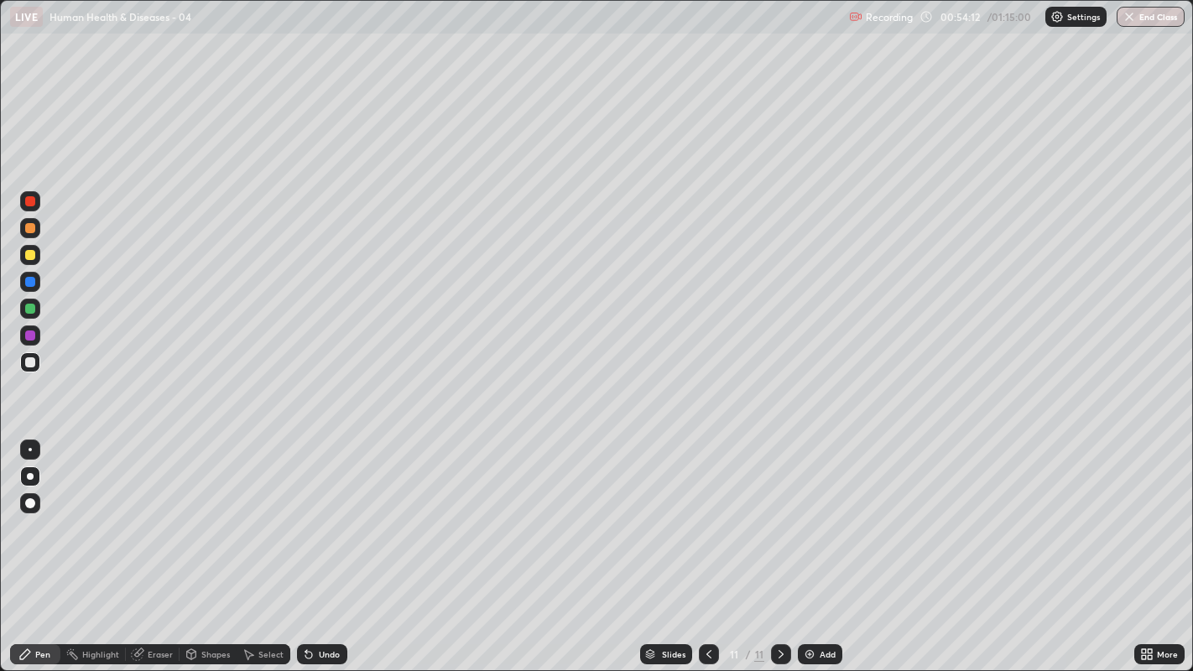
click at [31, 255] on div at bounding box center [30, 255] width 10 height 10
click at [38, 361] on div at bounding box center [30, 362] width 20 height 20
click at [33, 363] on div at bounding box center [30, 362] width 10 height 10
click at [29, 368] on div at bounding box center [30, 362] width 20 height 20
click at [29, 229] on div at bounding box center [30, 228] width 10 height 10
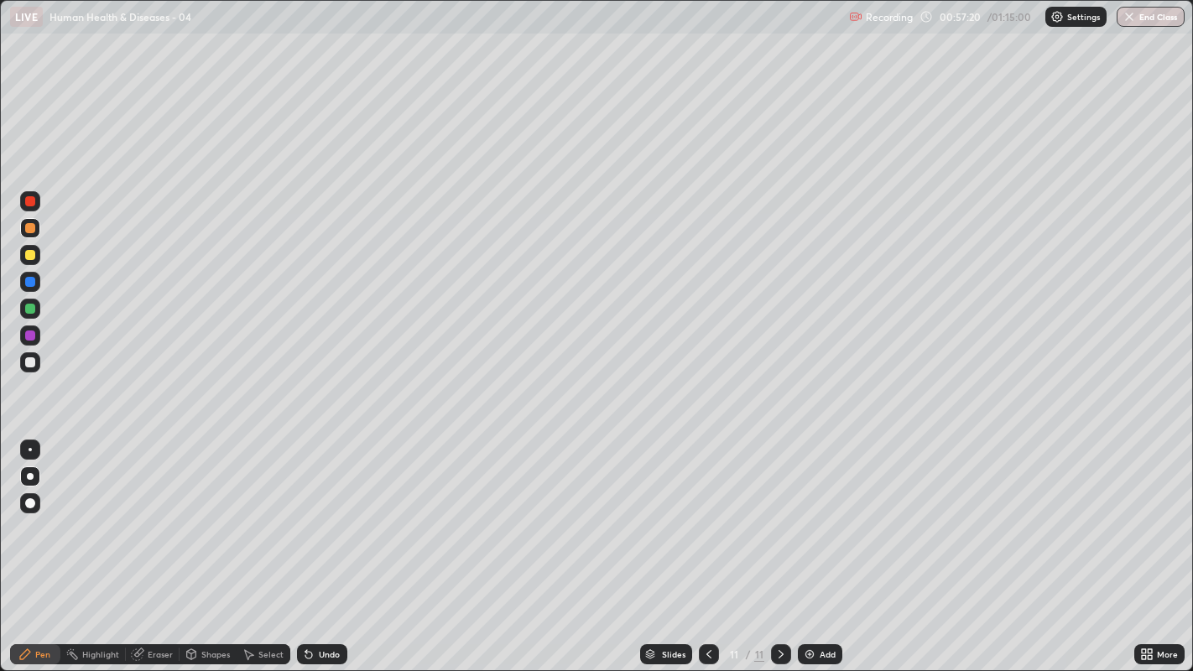
click at [227, 513] on div "Shapes" at bounding box center [208, 655] width 57 height 34
click at [778, 513] on icon at bounding box center [780, 654] width 13 height 13
click at [812, 513] on img at bounding box center [809, 654] width 13 height 13
click at [320, 513] on div "Undo" at bounding box center [329, 654] width 21 height 8
click at [43, 513] on div "Pen" at bounding box center [35, 654] width 50 height 20
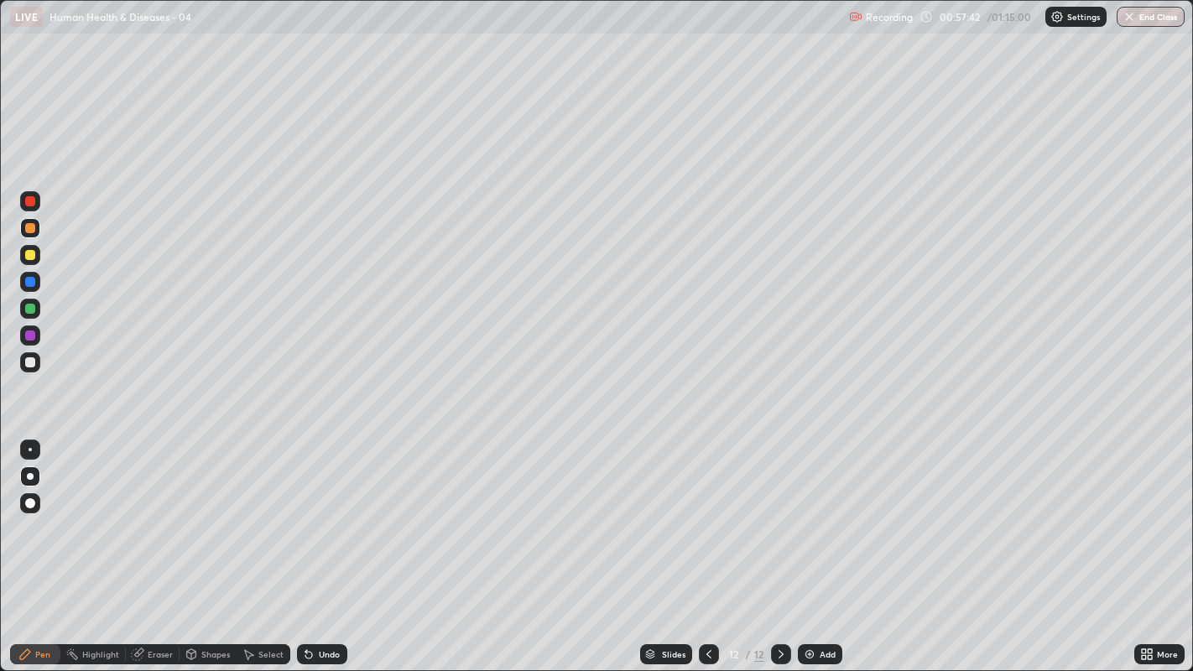
click at [33, 363] on div at bounding box center [30, 362] width 10 height 10
click at [31, 362] on div at bounding box center [30, 362] width 10 height 10
click at [23, 370] on div at bounding box center [30, 362] width 20 height 20
click at [20, 365] on div at bounding box center [30, 362] width 20 height 20
click at [34, 364] on div at bounding box center [30, 362] width 10 height 10
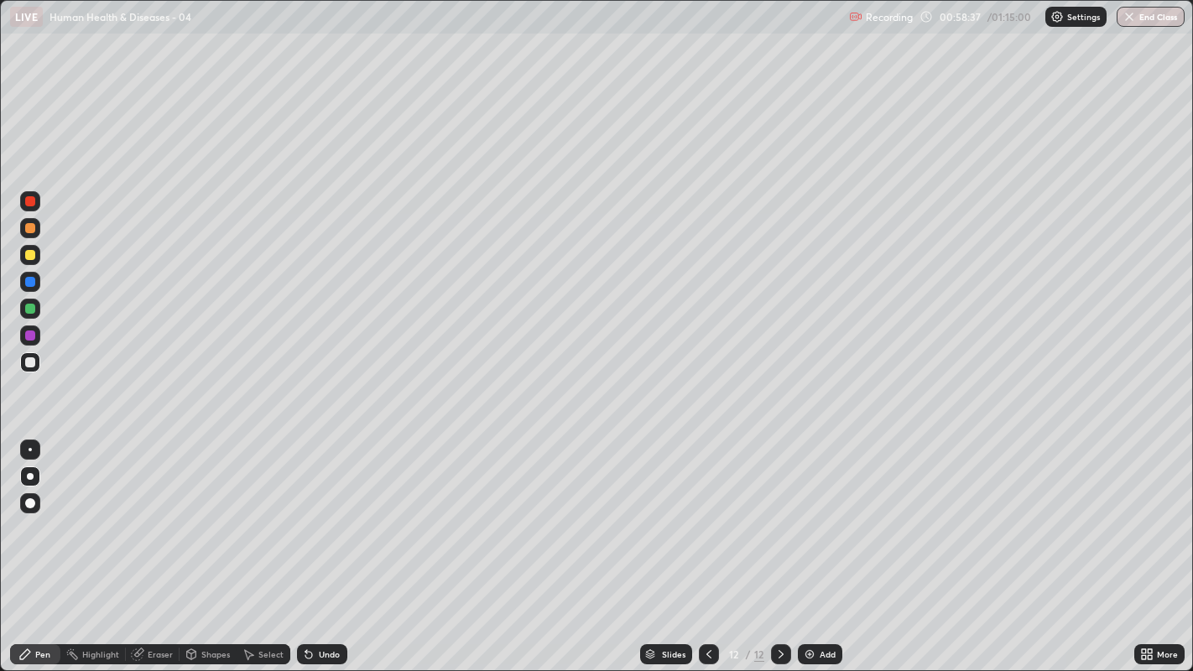
click at [29, 363] on div at bounding box center [30, 362] width 10 height 10
click at [706, 513] on icon at bounding box center [708, 654] width 13 height 13
click at [778, 513] on icon at bounding box center [780, 654] width 13 height 13
click at [25, 360] on div at bounding box center [30, 362] width 10 height 10
click at [29, 362] on div at bounding box center [30, 362] width 10 height 10
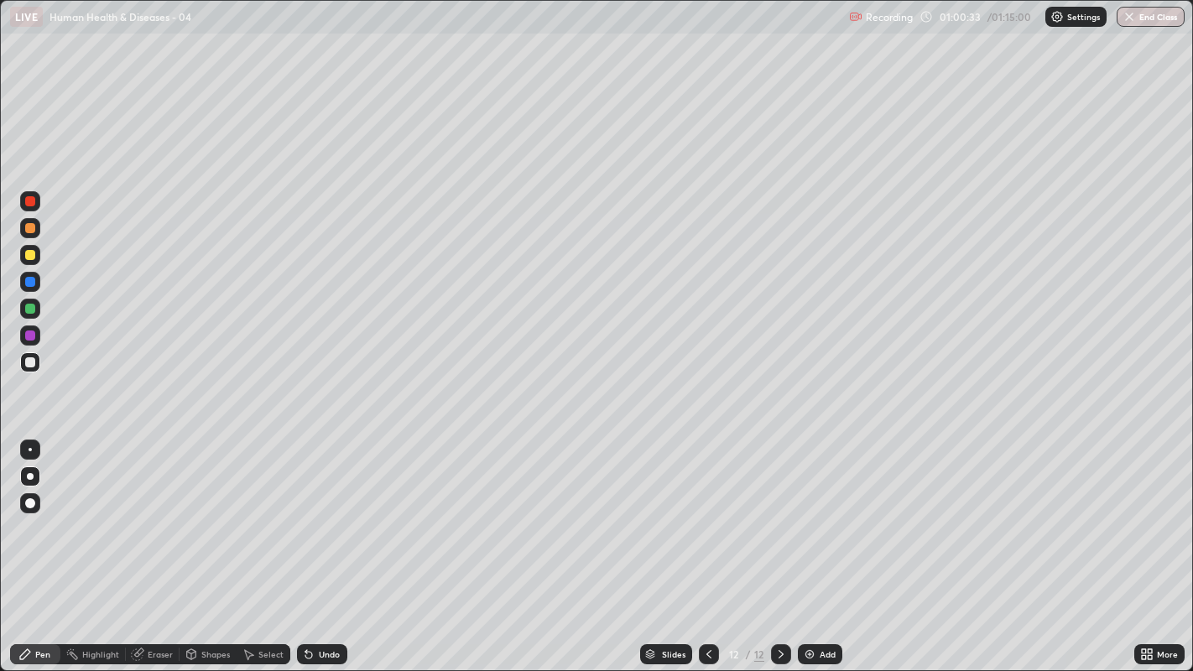
click at [21, 362] on div at bounding box center [30, 362] width 20 height 20
click at [28, 370] on div at bounding box center [30, 362] width 20 height 20
click at [28, 365] on div at bounding box center [30, 362] width 10 height 10
click at [31, 361] on div at bounding box center [30, 362] width 10 height 10
click at [319, 513] on div "Undo" at bounding box center [329, 654] width 21 height 8
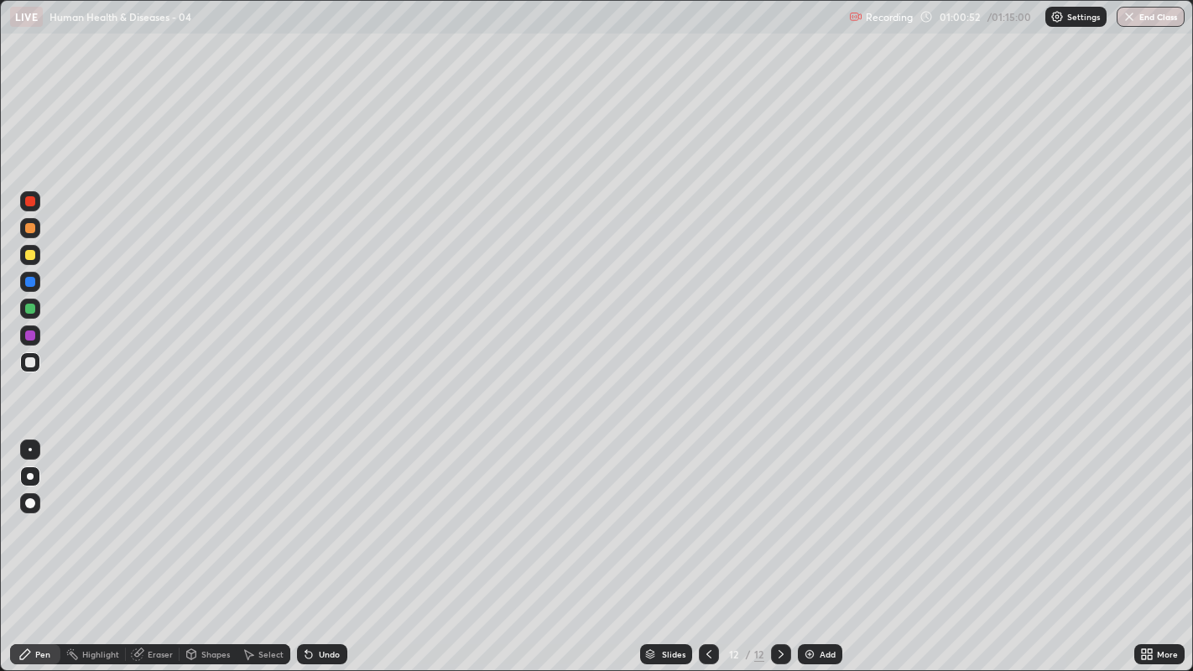
click at [325, 513] on div "Undo" at bounding box center [329, 654] width 21 height 8
click at [34, 371] on div at bounding box center [30, 362] width 20 height 20
click at [771, 513] on div at bounding box center [781, 654] width 20 height 20
click at [778, 513] on icon at bounding box center [780, 654] width 13 height 13
click at [821, 513] on div "Add" at bounding box center [828, 654] width 16 height 8
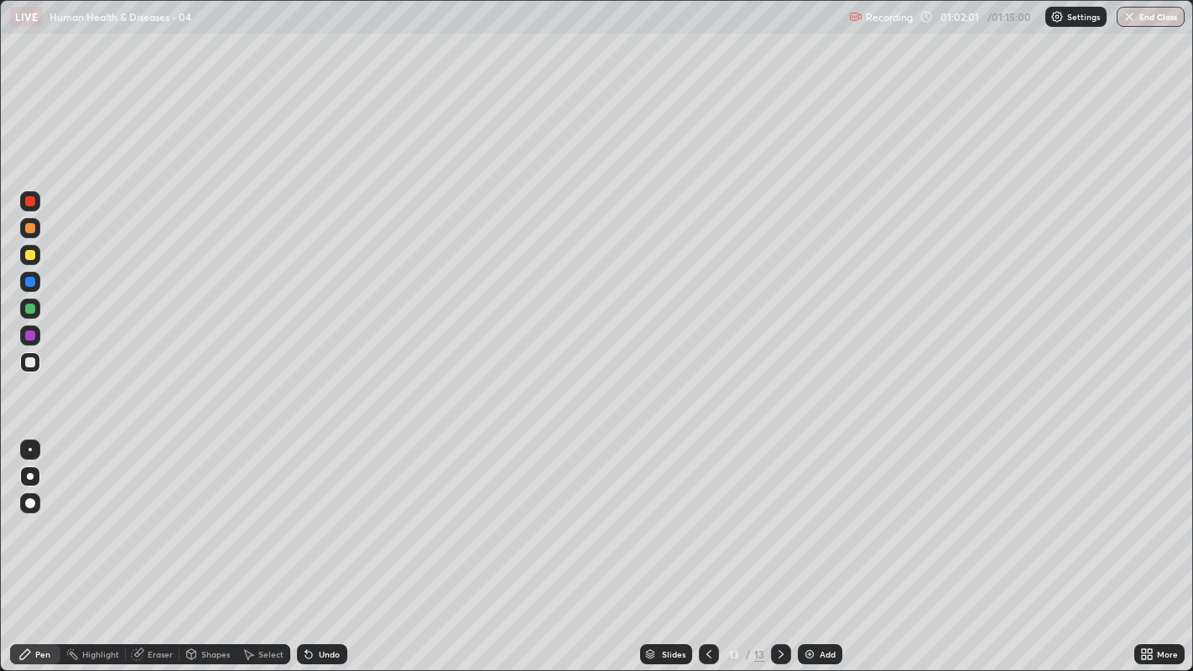
click at [707, 513] on icon at bounding box center [708, 654] width 13 height 13
click at [778, 513] on icon at bounding box center [780, 654] width 13 height 13
click at [1143, 13] on button "End Class" at bounding box center [1150, 17] width 68 height 20
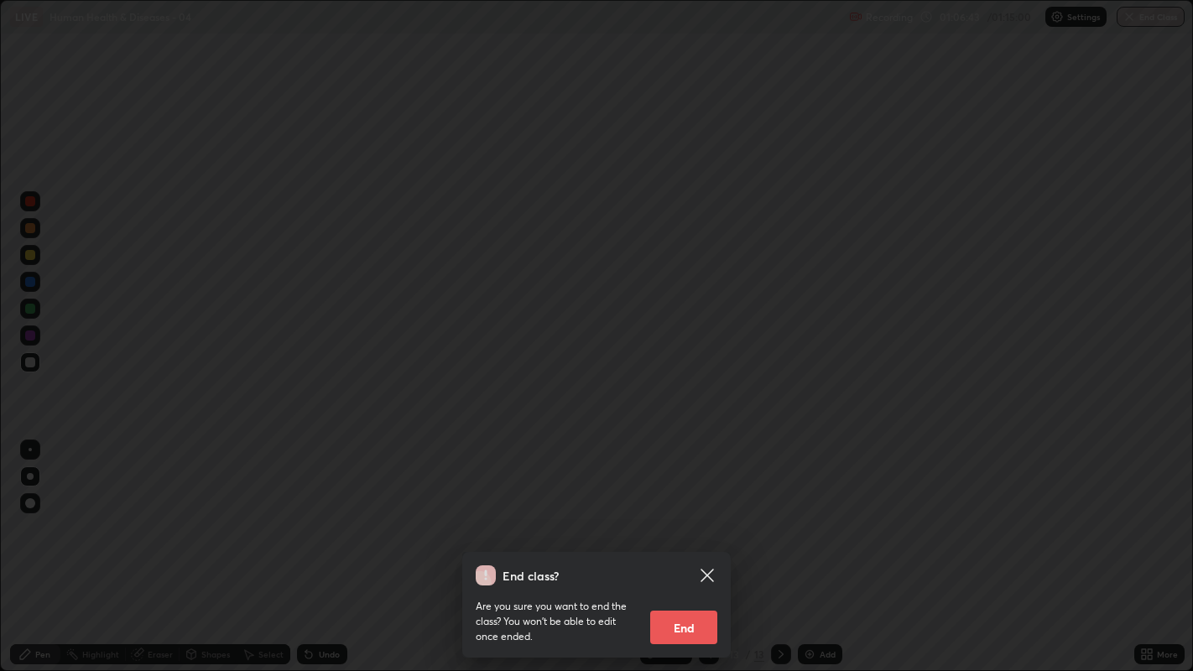
click at [691, 513] on button "End" at bounding box center [683, 628] width 67 height 34
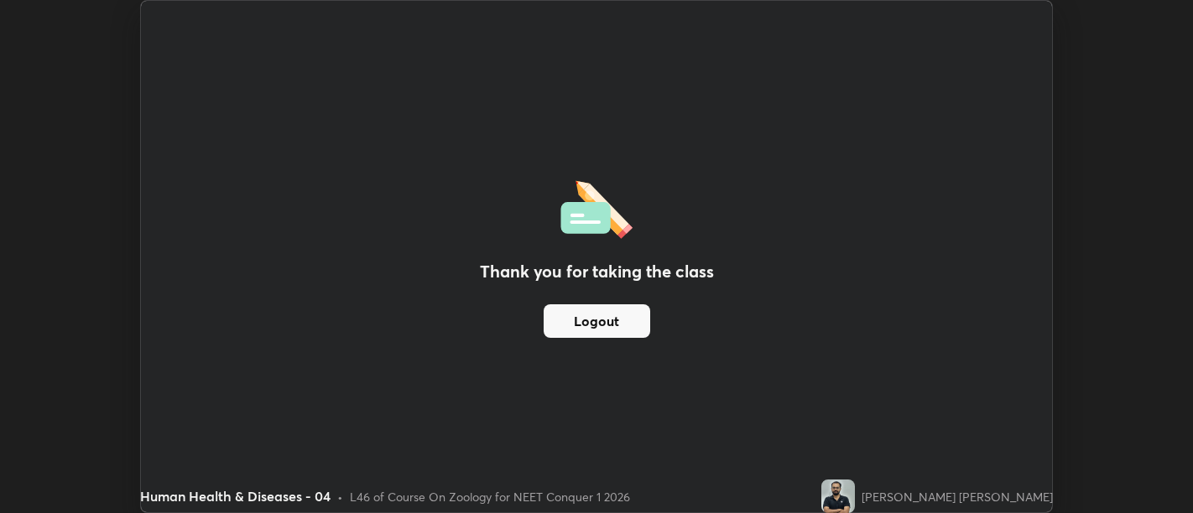
scroll to position [83369, 82690]
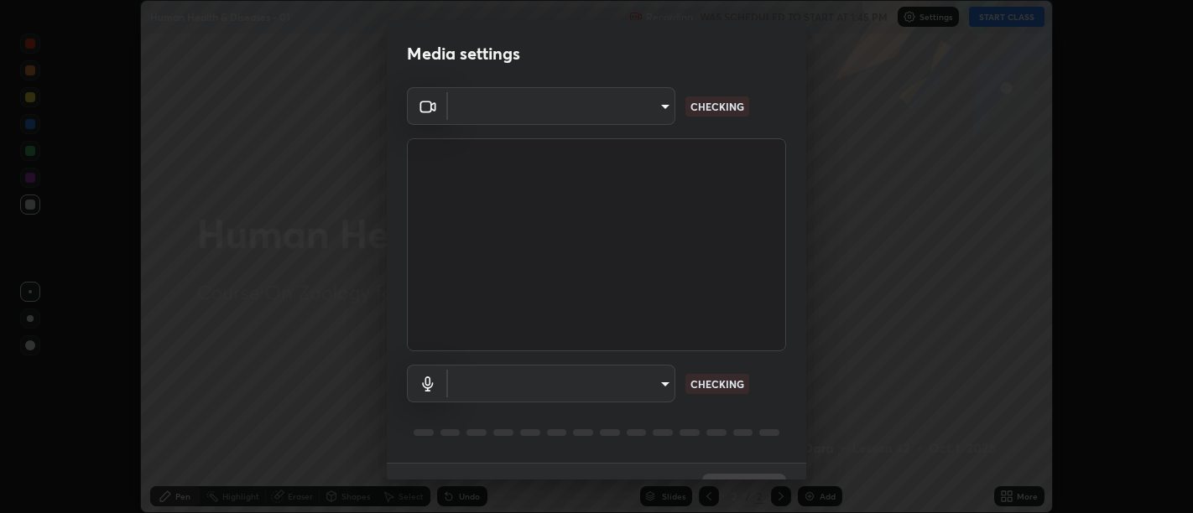
scroll to position [36, 0]
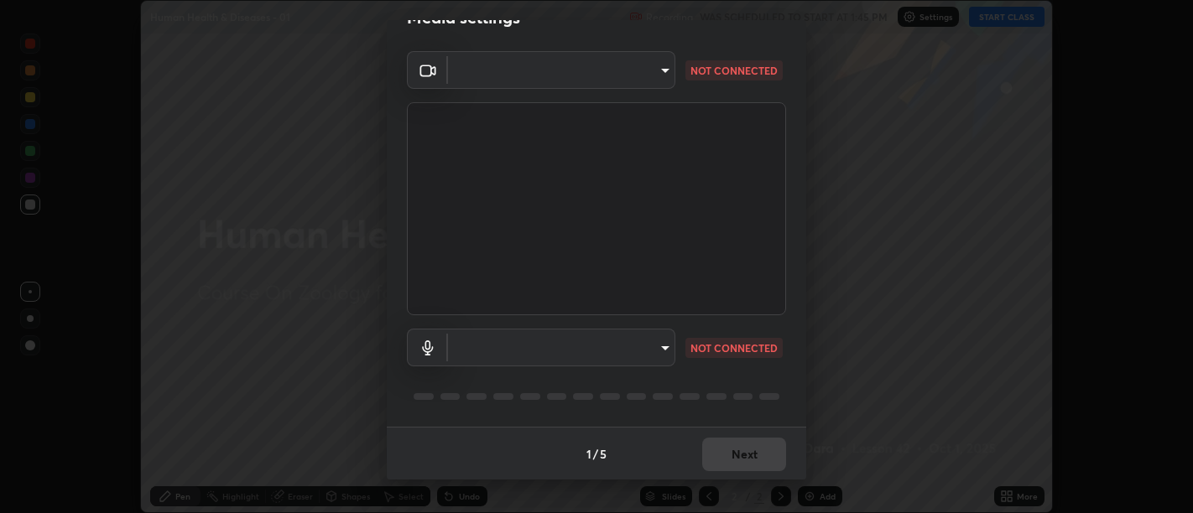
type input "d9b519daceb8a772394af6ea8e45353be5bbf62d8cb1cf3345c472de64055974"
type input "58abe51d7fefdb17ba2419723d43872dcdd823d411622da55c3e9c12cc60ef35"
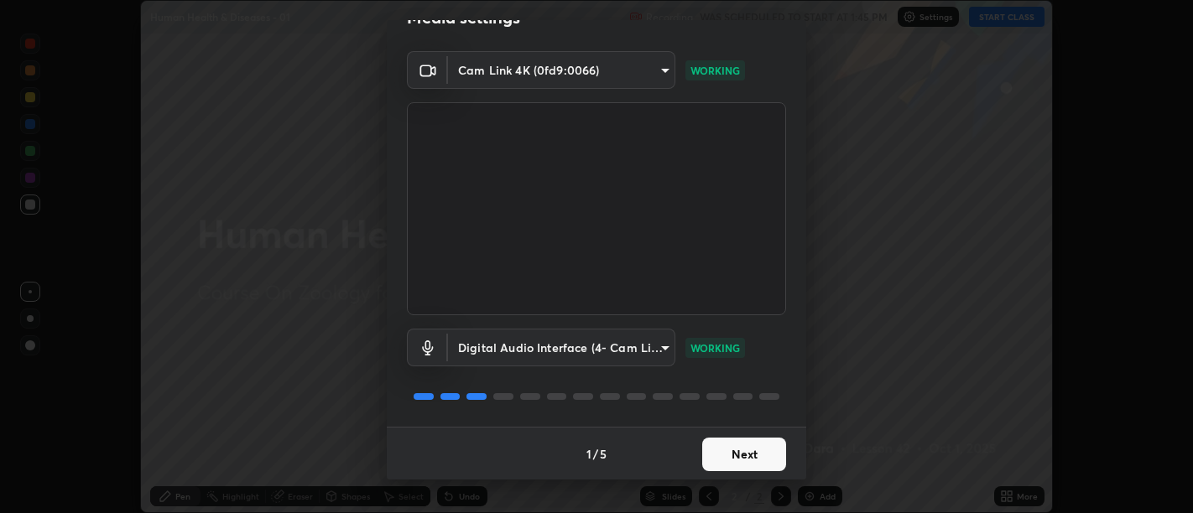
click at [731, 455] on button "Next" at bounding box center [744, 455] width 84 height 34
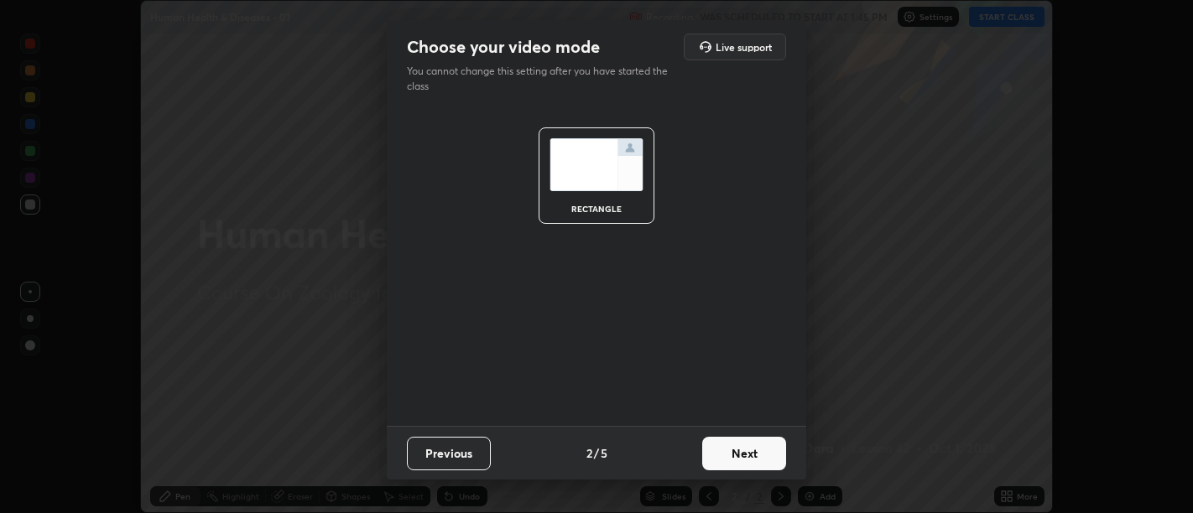
scroll to position [0, 0]
click at [734, 459] on button "Next" at bounding box center [744, 454] width 84 height 34
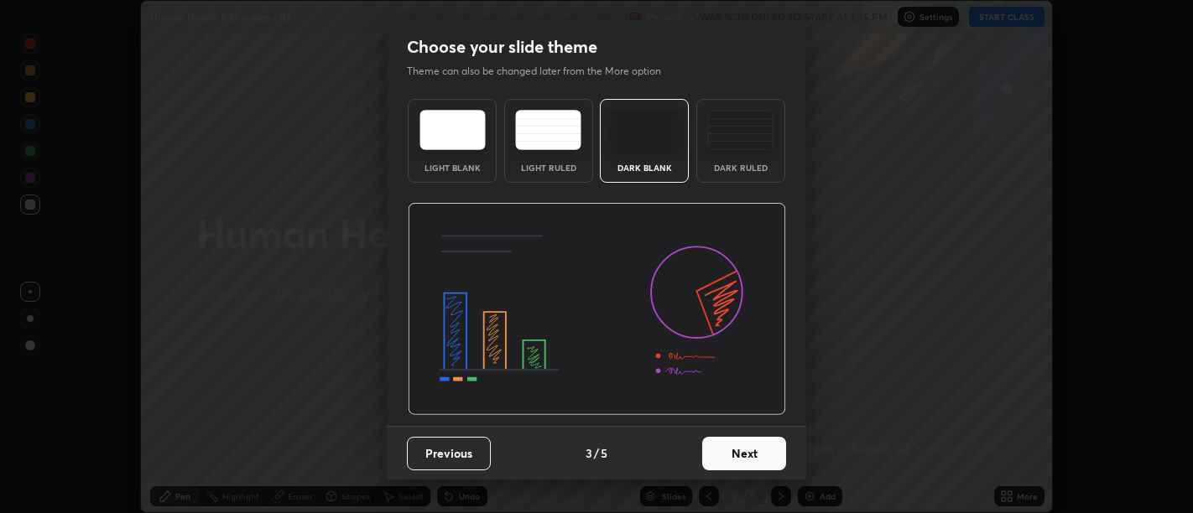
click at [739, 456] on button "Next" at bounding box center [744, 454] width 84 height 34
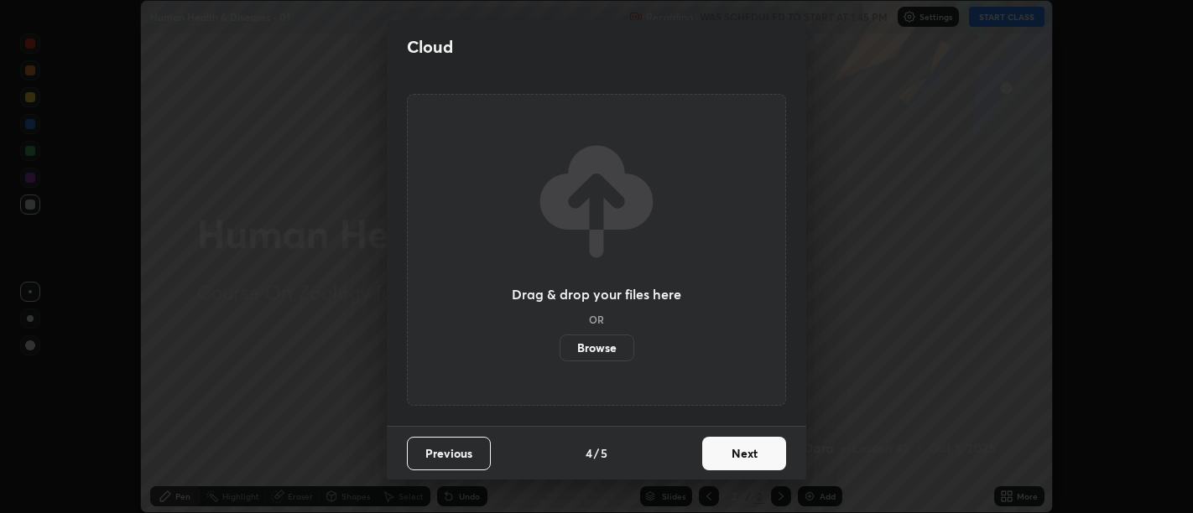
click at [742, 455] on button "Next" at bounding box center [744, 454] width 84 height 34
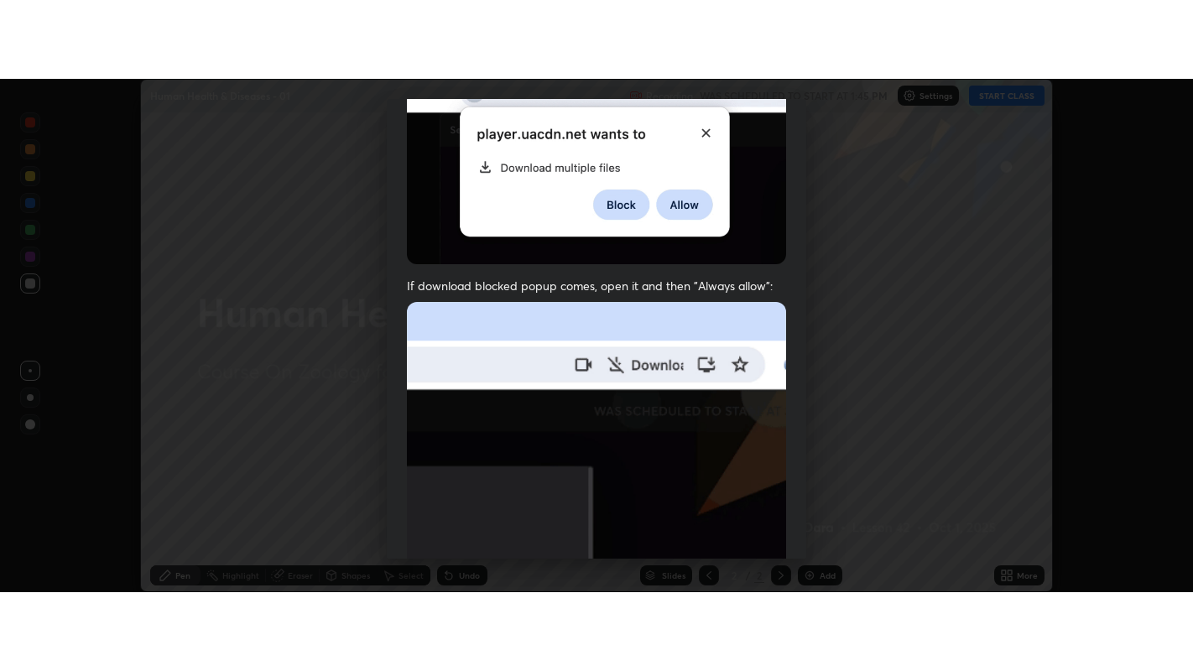
scroll to position [378, 0]
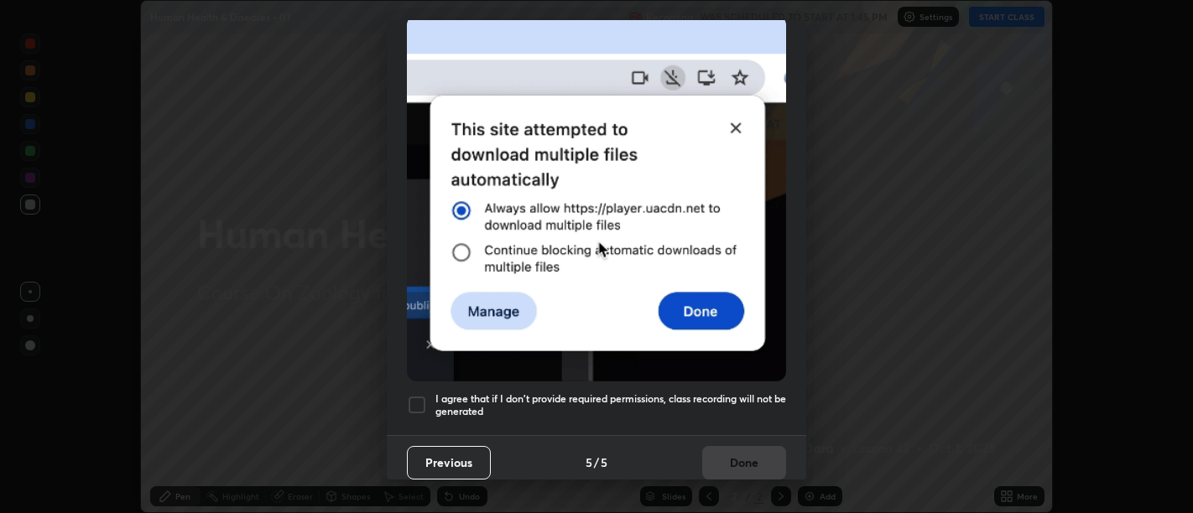
click at [721, 404] on h5 "I agree that if I don't provide required permissions, class recording will not …" at bounding box center [610, 406] width 351 height 26
click at [728, 454] on button "Done" at bounding box center [744, 463] width 84 height 34
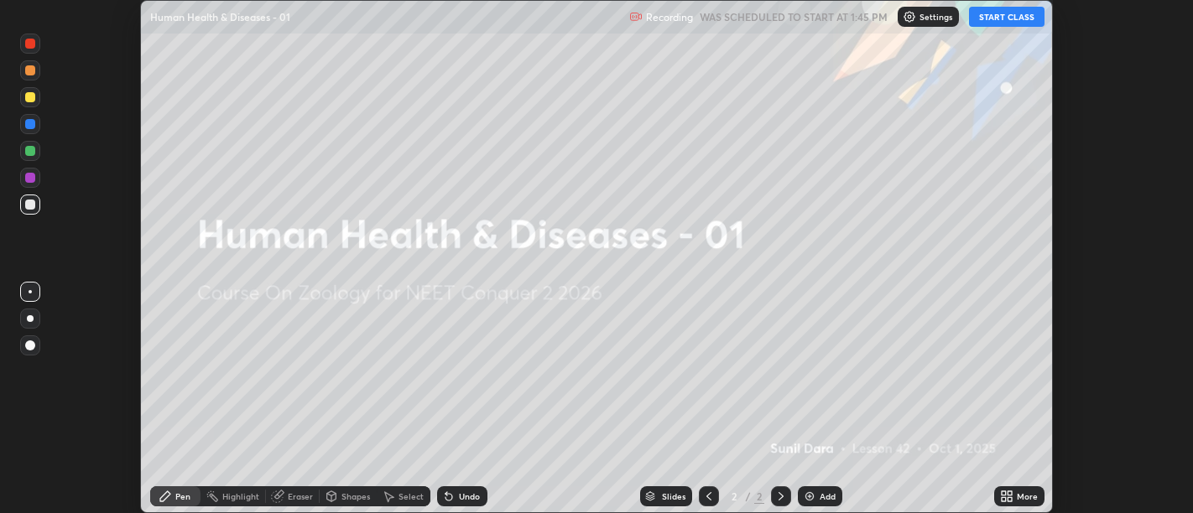
click at [1003, 499] on icon at bounding box center [1004, 499] width 4 height 4
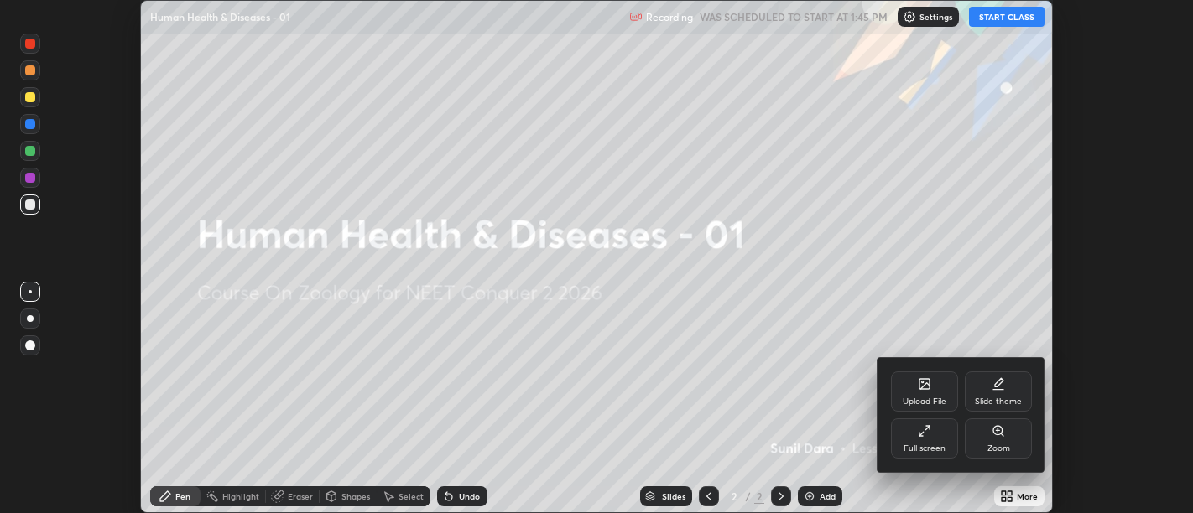
click at [929, 430] on icon at bounding box center [924, 430] width 13 height 13
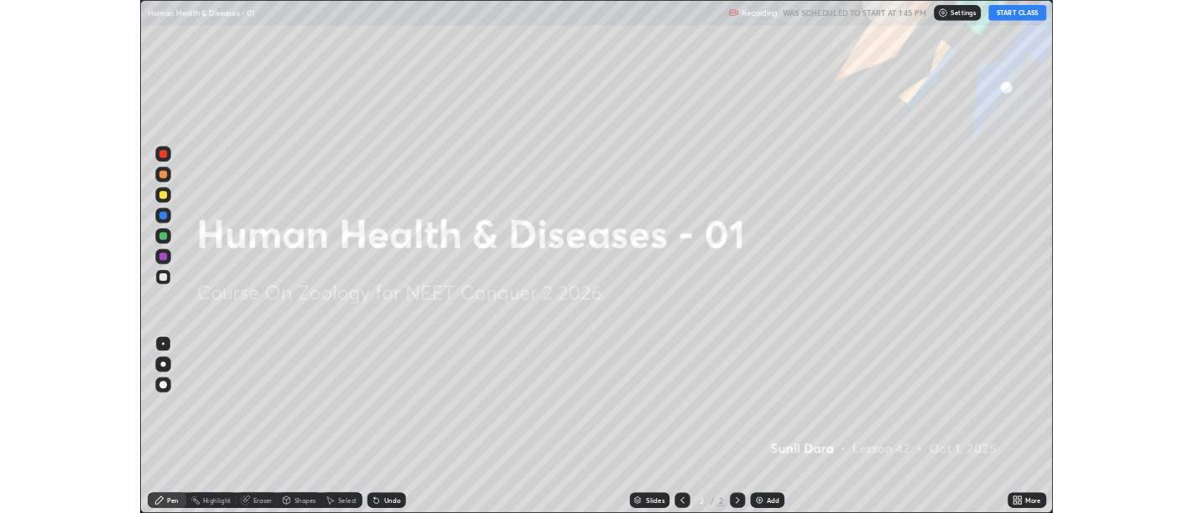
scroll to position [671, 1193]
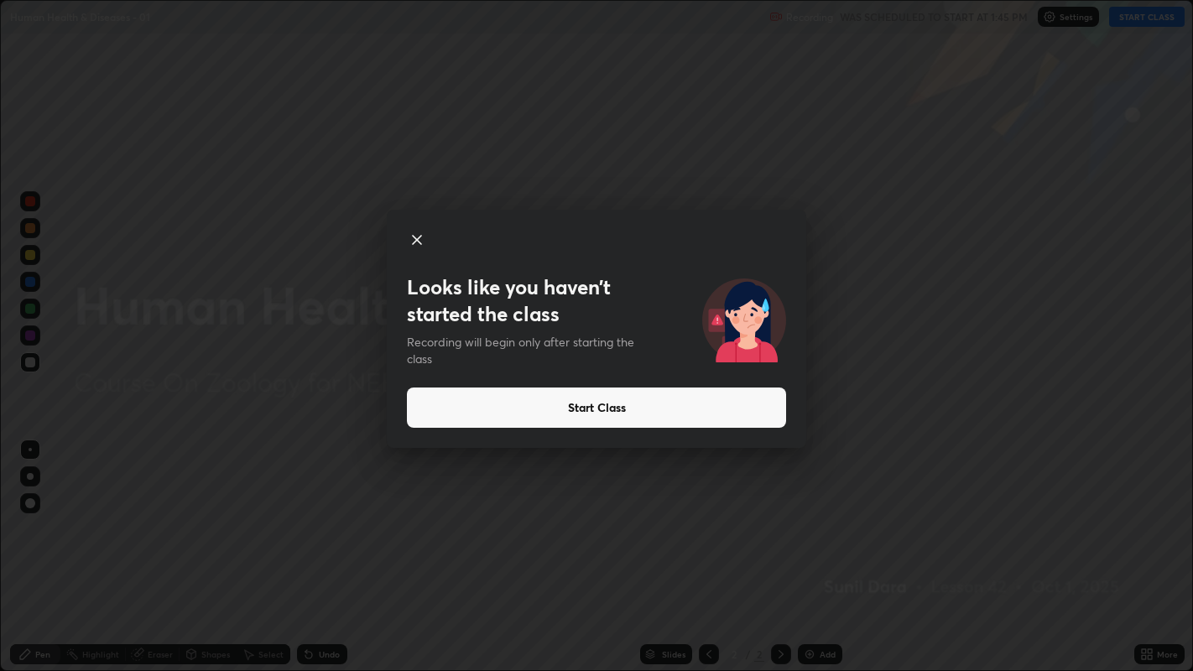
click at [417, 240] on icon at bounding box center [417, 240] width 8 height 8
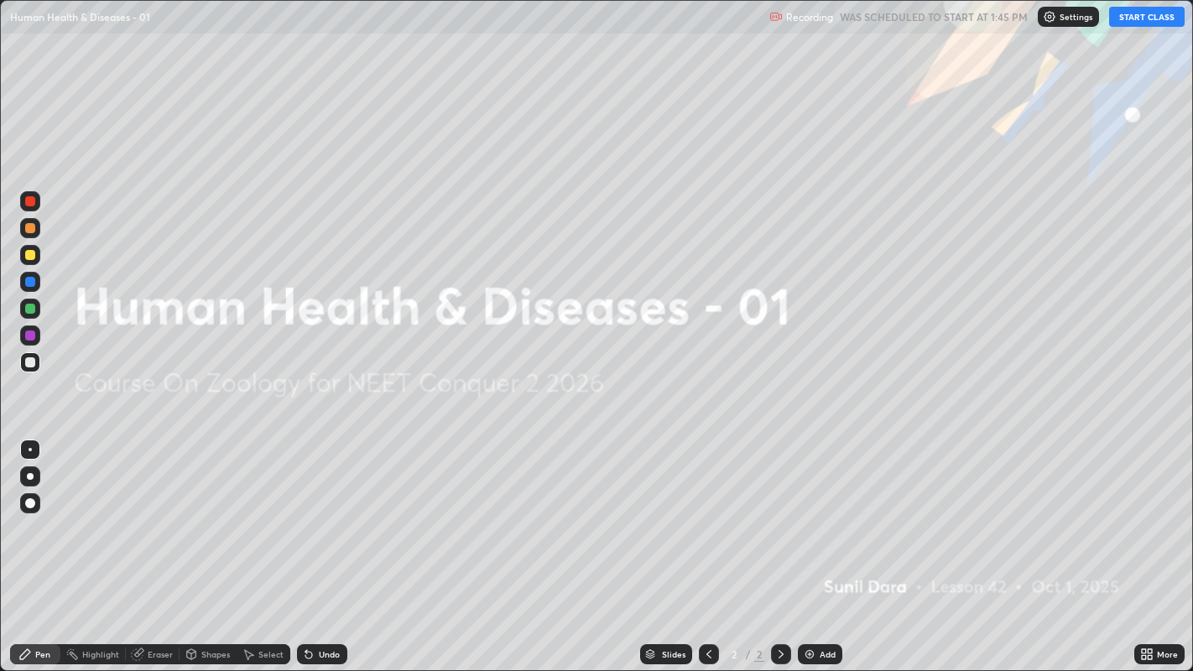
click at [1134, 18] on button "START CLASS" at bounding box center [1146, 17] width 75 height 20
click at [817, 513] on div "Add" at bounding box center [820, 654] width 44 height 20
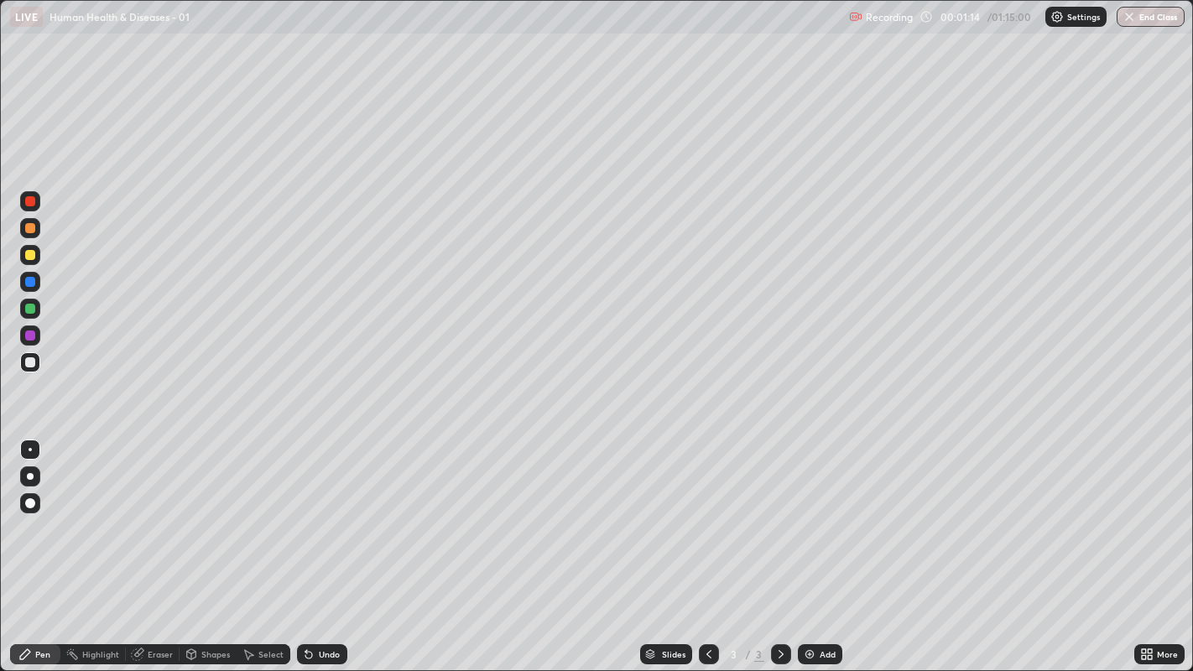
click at [29, 476] on div at bounding box center [30, 476] width 7 height 7
click at [29, 252] on div at bounding box center [30, 255] width 10 height 10
click at [32, 362] on div at bounding box center [30, 362] width 10 height 10
click at [333, 513] on div "Undo" at bounding box center [322, 654] width 50 height 20
click at [26, 367] on div at bounding box center [30, 362] width 20 height 20
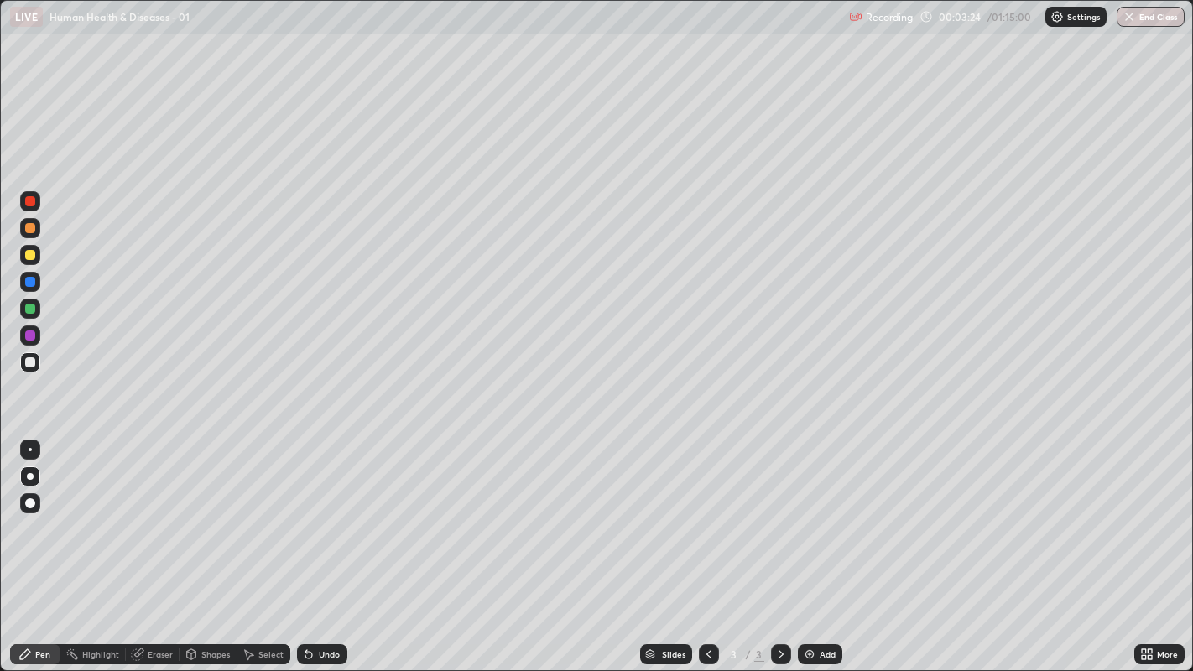
click at [32, 230] on div at bounding box center [30, 228] width 10 height 10
click at [29, 366] on div at bounding box center [30, 362] width 10 height 10
click at [29, 362] on div at bounding box center [30, 362] width 10 height 10
click at [778, 513] on icon at bounding box center [780, 654] width 13 height 13
click at [815, 513] on div "Add" at bounding box center [820, 654] width 44 height 20
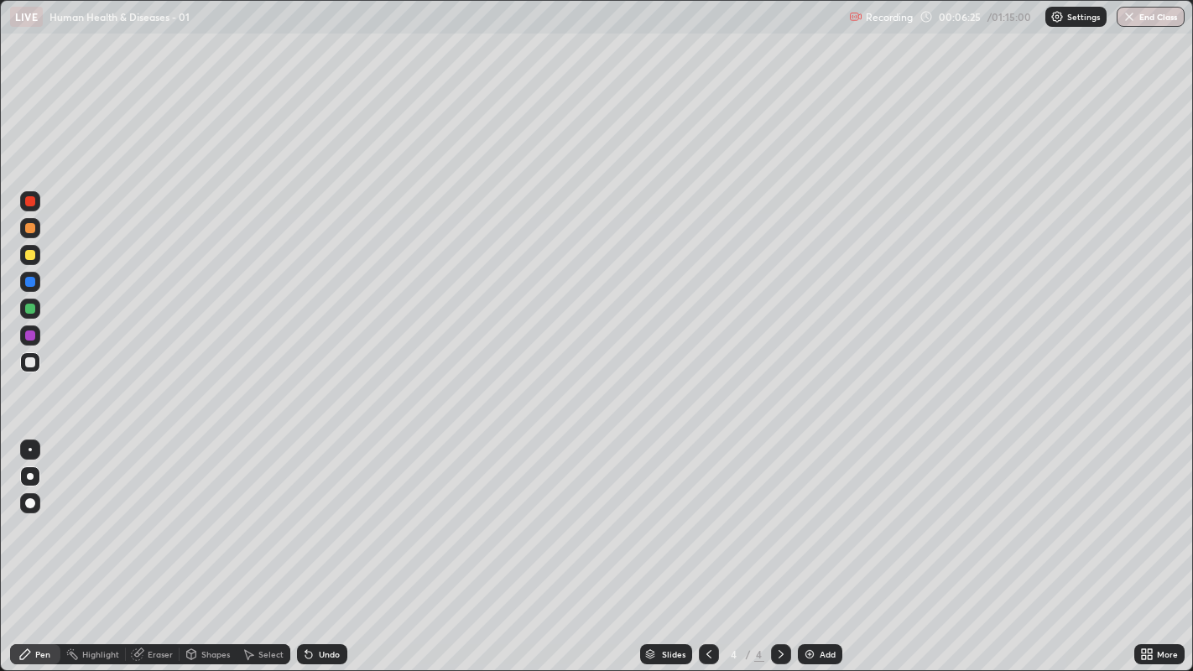
click at [30, 362] on div at bounding box center [30, 362] width 10 height 10
click at [32, 363] on div at bounding box center [30, 362] width 10 height 10
click at [29, 230] on div at bounding box center [30, 228] width 10 height 10
click at [29, 370] on div at bounding box center [30, 362] width 20 height 20
click at [29, 362] on div at bounding box center [30, 362] width 10 height 10
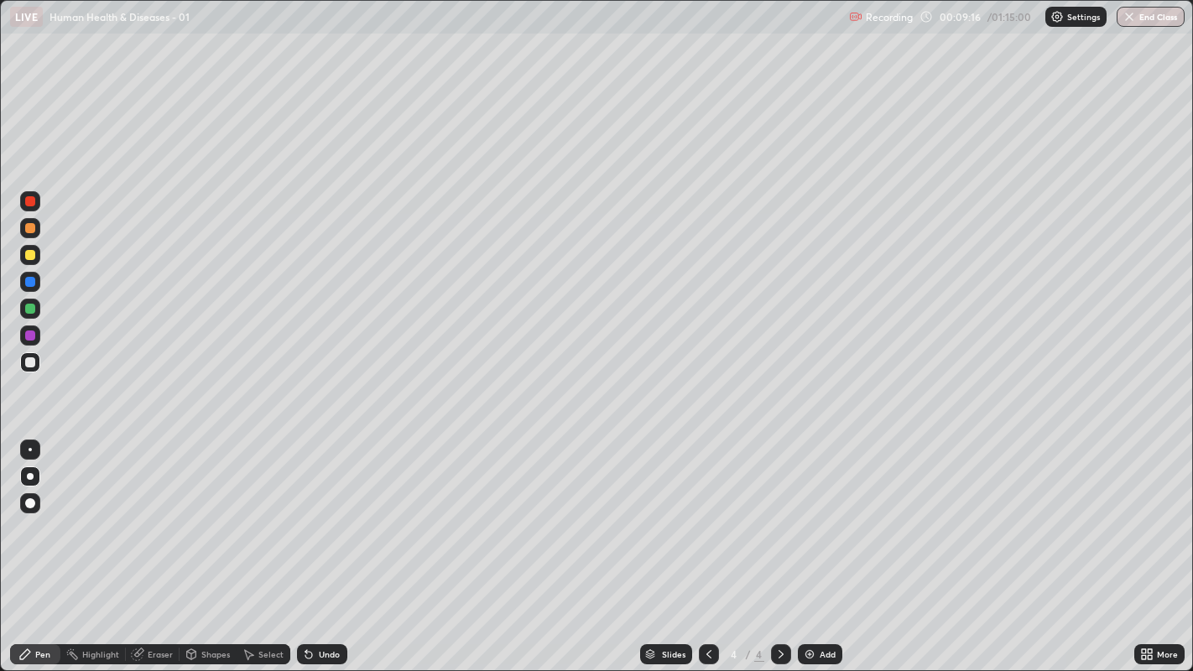
click at [23, 362] on div at bounding box center [30, 362] width 20 height 20
click at [29, 365] on div at bounding box center [30, 362] width 10 height 10
click at [328, 513] on div "Undo" at bounding box center [329, 654] width 21 height 8
click at [699, 513] on div at bounding box center [709, 654] width 20 height 20
click at [778, 513] on icon at bounding box center [780, 654] width 13 height 13
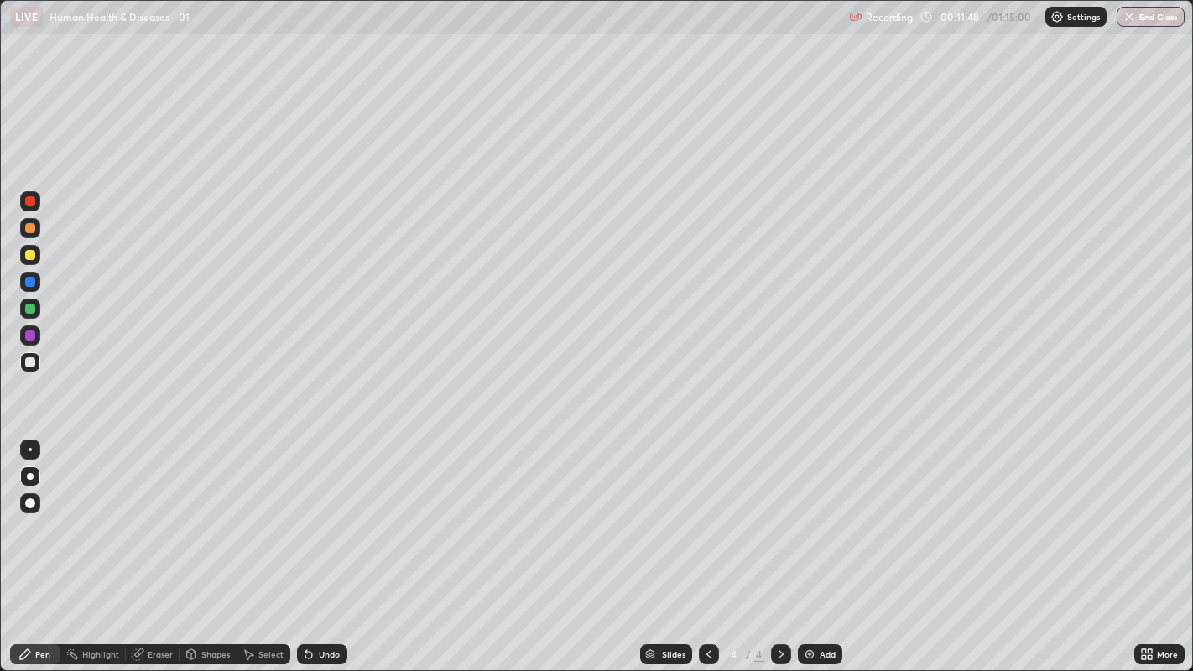
click at [778, 513] on icon at bounding box center [780, 654] width 13 height 13
click at [706, 513] on icon at bounding box center [708, 654] width 5 height 8
click at [699, 513] on div at bounding box center [709, 654] width 20 height 20
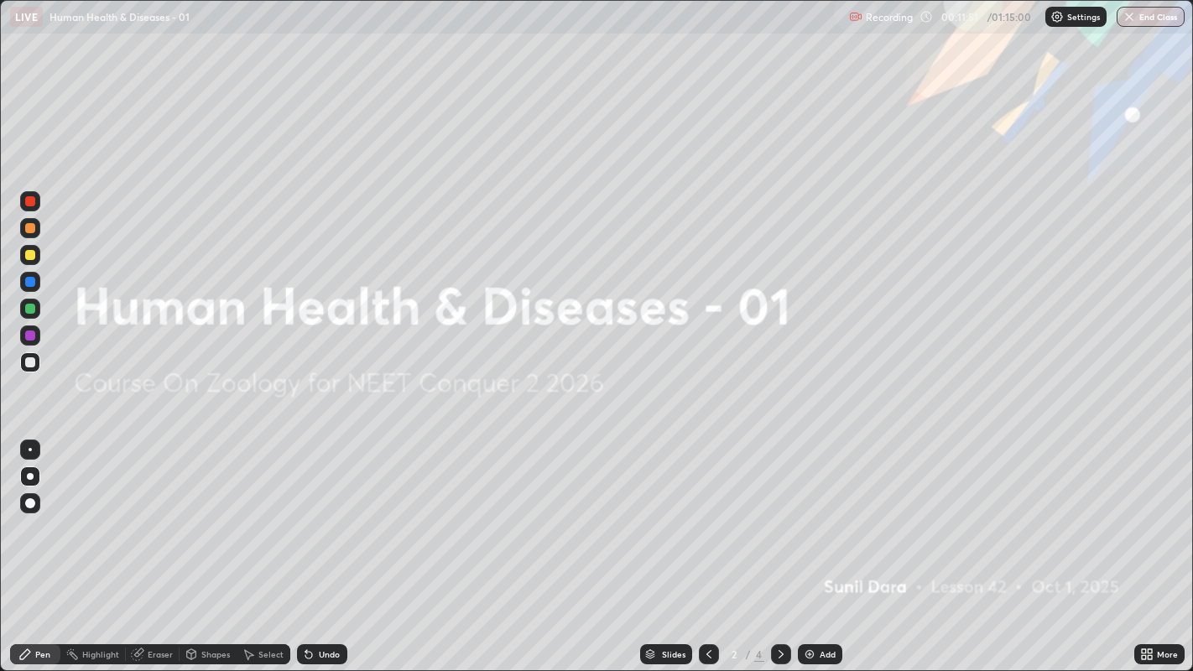
click at [778, 513] on icon at bounding box center [780, 654] width 13 height 13
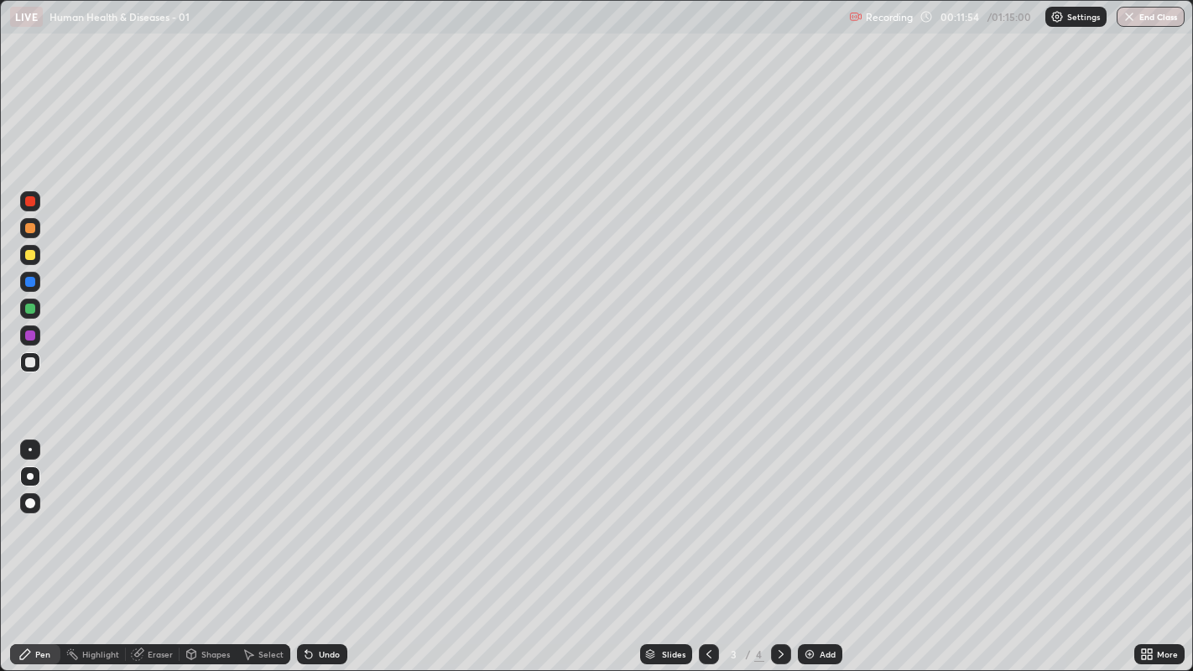
click at [31, 310] on div at bounding box center [30, 309] width 10 height 10
click at [42, 513] on div "Pen" at bounding box center [42, 654] width 15 height 8
click at [31, 367] on div at bounding box center [30, 362] width 10 height 10
click at [28, 227] on div at bounding box center [30, 228] width 10 height 10
click at [319, 513] on div "Undo" at bounding box center [329, 654] width 21 height 8
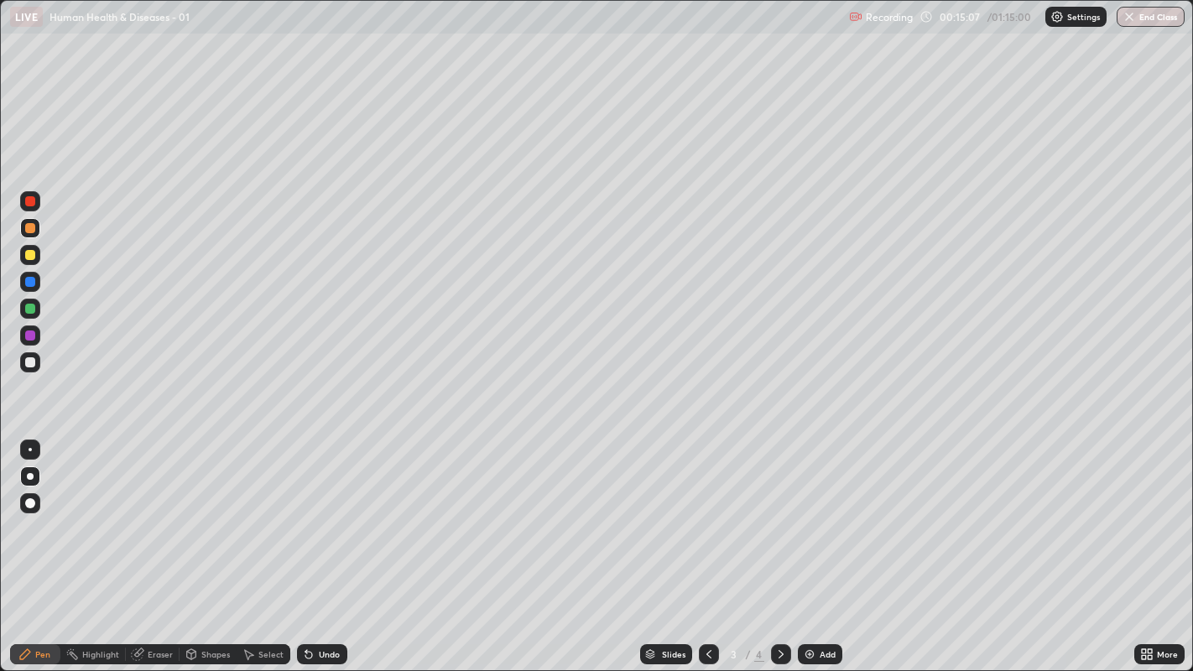
click at [316, 513] on div "Undo" at bounding box center [322, 654] width 50 height 20
click at [321, 513] on div "Undo" at bounding box center [329, 654] width 21 height 8
click at [314, 513] on div "Undo" at bounding box center [322, 654] width 50 height 20
click at [781, 513] on icon at bounding box center [780, 654] width 13 height 13
click at [28, 367] on div at bounding box center [30, 362] width 20 height 20
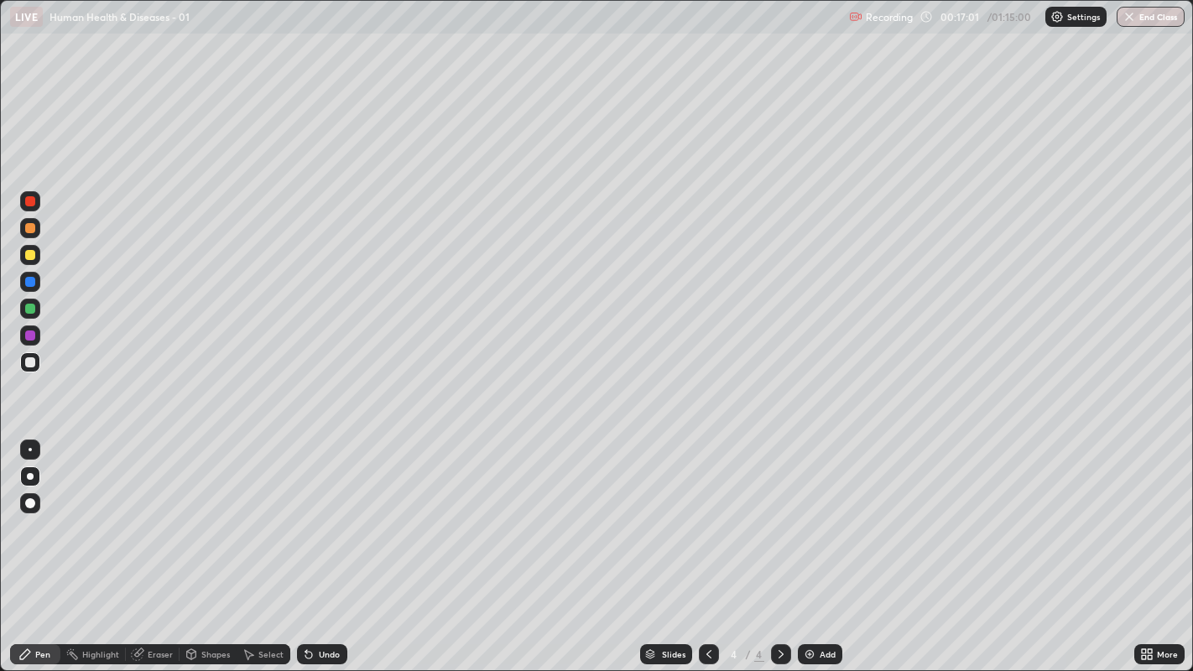
click at [786, 513] on div at bounding box center [781, 654] width 20 height 20
click at [779, 513] on icon at bounding box center [780, 654] width 13 height 13
click at [836, 513] on div "Add" at bounding box center [820, 654] width 44 height 20
click at [34, 202] on div at bounding box center [30, 201] width 10 height 10
click at [25, 357] on div at bounding box center [30, 362] width 20 height 20
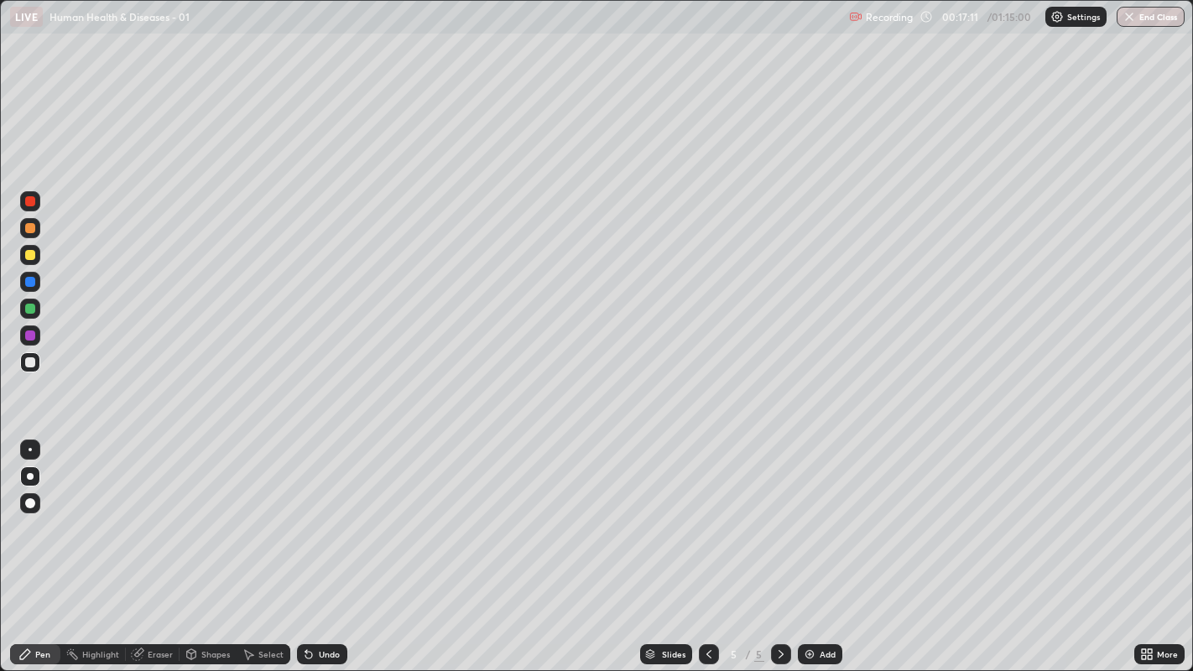
click at [27, 365] on div at bounding box center [30, 362] width 10 height 10
click at [331, 513] on div "Undo" at bounding box center [329, 654] width 21 height 8
click at [339, 513] on div "Undo" at bounding box center [322, 654] width 50 height 20
click at [327, 513] on div "Undo" at bounding box center [329, 654] width 21 height 8
click at [329, 513] on div "Undo" at bounding box center [329, 654] width 21 height 8
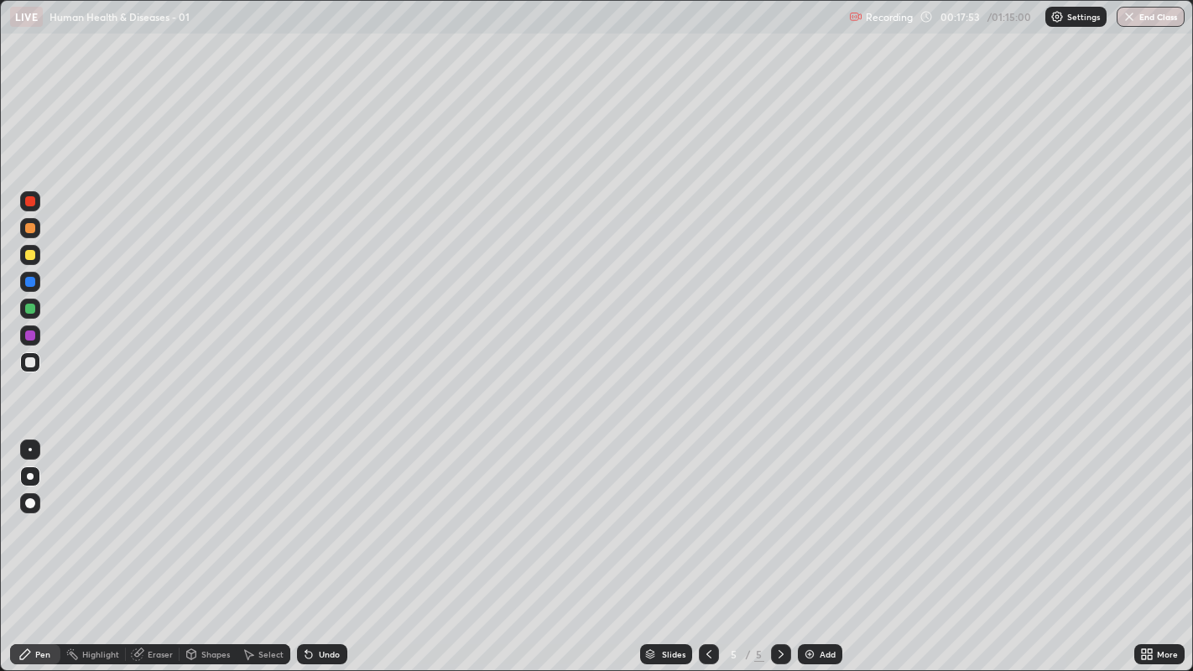
click at [336, 513] on div "Undo" at bounding box center [322, 654] width 50 height 20
click at [28, 362] on div at bounding box center [30, 362] width 10 height 10
click at [778, 513] on icon at bounding box center [780, 654] width 13 height 13
click at [774, 513] on icon at bounding box center [780, 654] width 13 height 13
click at [809, 513] on img at bounding box center [809, 654] width 13 height 13
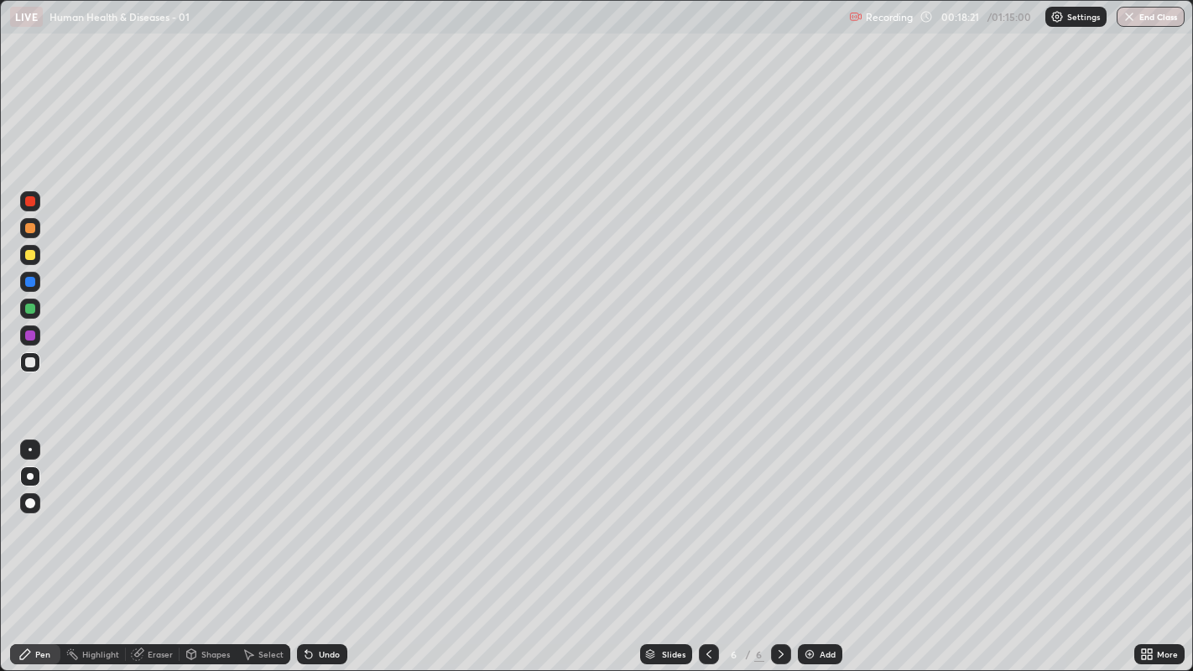
click at [28, 362] on div at bounding box center [30, 362] width 10 height 10
click at [25, 362] on div at bounding box center [30, 362] width 10 height 10
click at [29, 255] on div at bounding box center [30, 255] width 10 height 10
click at [25, 237] on div at bounding box center [30, 228] width 20 height 20
click at [32, 362] on div at bounding box center [30, 362] width 10 height 10
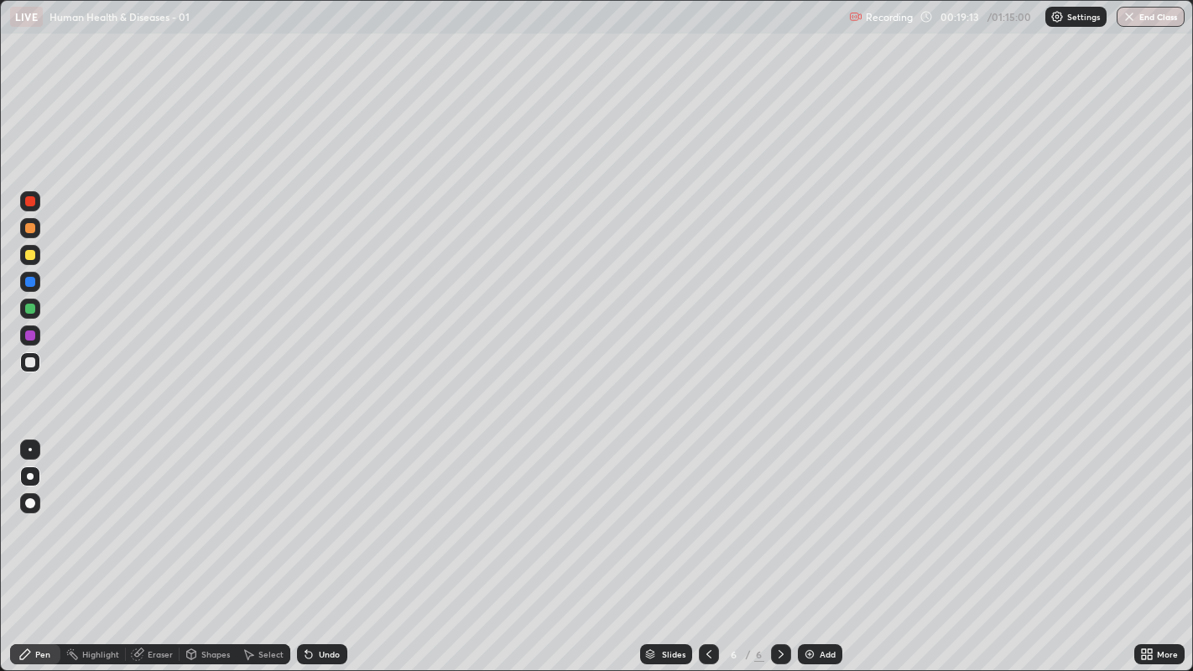
click at [24, 371] on div at bounding box center [30, 362] width 20 height 20
click at [29, 362] on div at bounding box center [30, 362] width 10 height 10
click at [27, 362] on div at bounding box center [30, 362] width 10 height 10
click at [29, 362] on div at bounding box center [30, 362] width 10 height 10
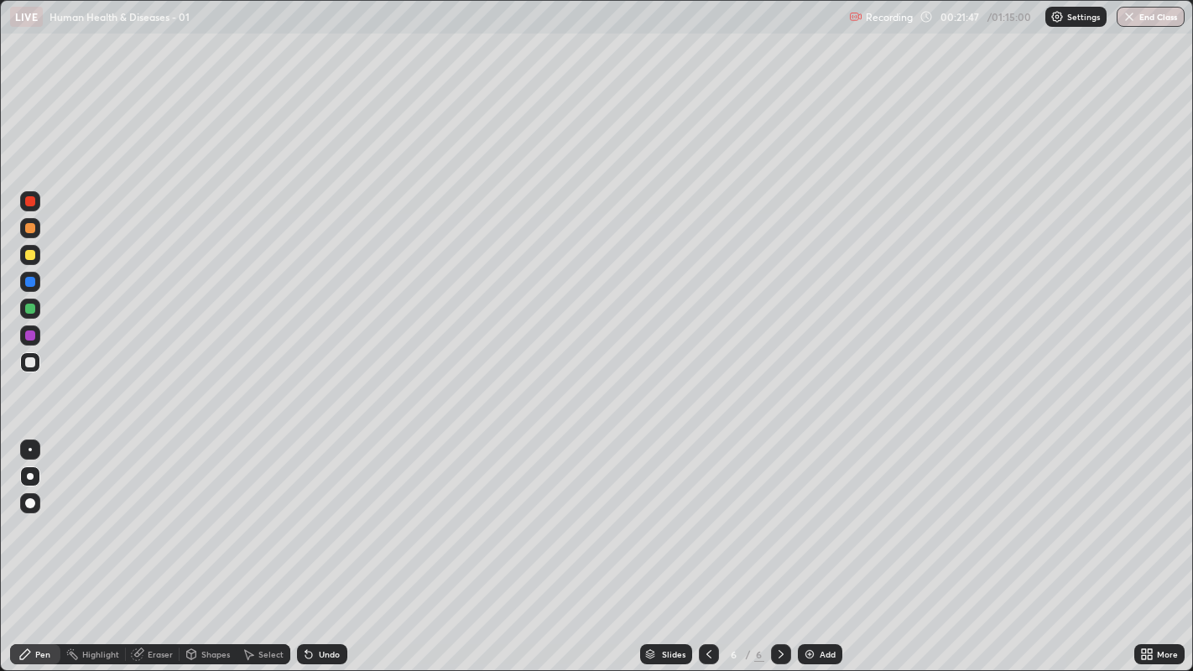
click at [325, 513] on div "Undo" at bounding box center [329, 654] width 21 height 8
click at [26, 364] on div at bounding box center [30, 362] width 10 height 10
click at [33, 365] on div at bounding box center [30, 362] width 10 height 10
click at [333, 513] on div "Undo" at bounding box center [322, 654] width 50 height 20
click at [327, 513] on div "Undo" at bounding box center [322, 654] width 50 height 20
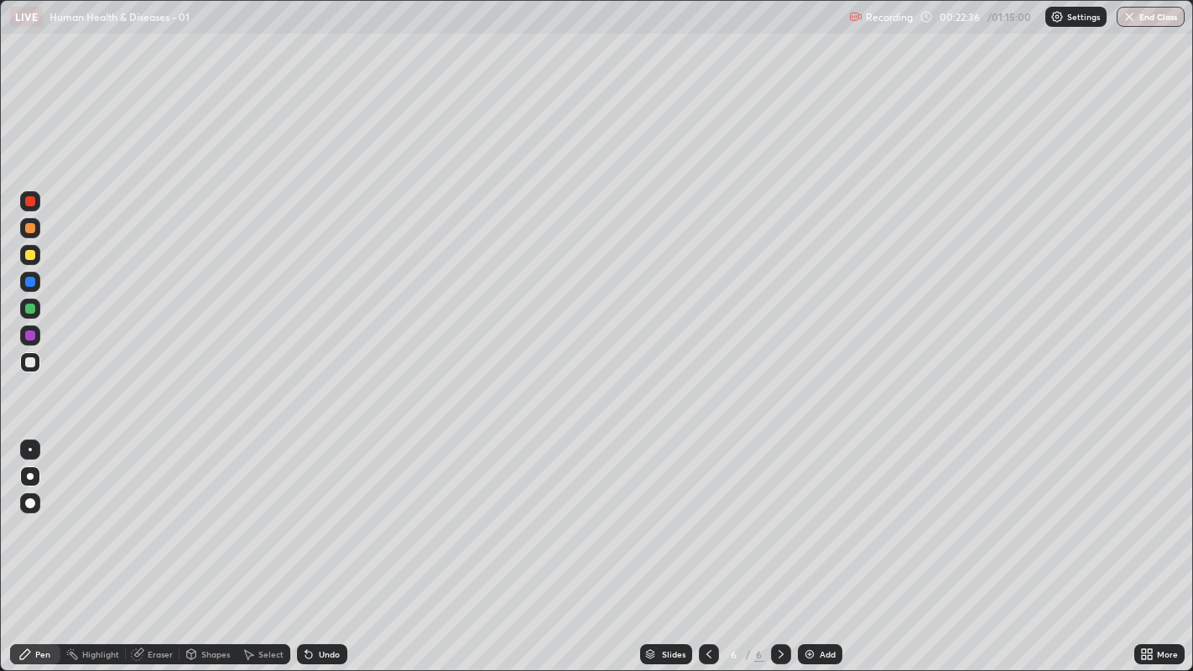
click at [327, 513] on div "Undo" at bounding box center [329, 654] width 21 height 8
click at [29, 362] on div at bounding box center [30, 362] width 10 height 10
click at [29, 363] on div at bounding box center [30, 362] width 10 height 10
click at [778, 513] on icon at bounding box center [780, 654] width 13 height 13
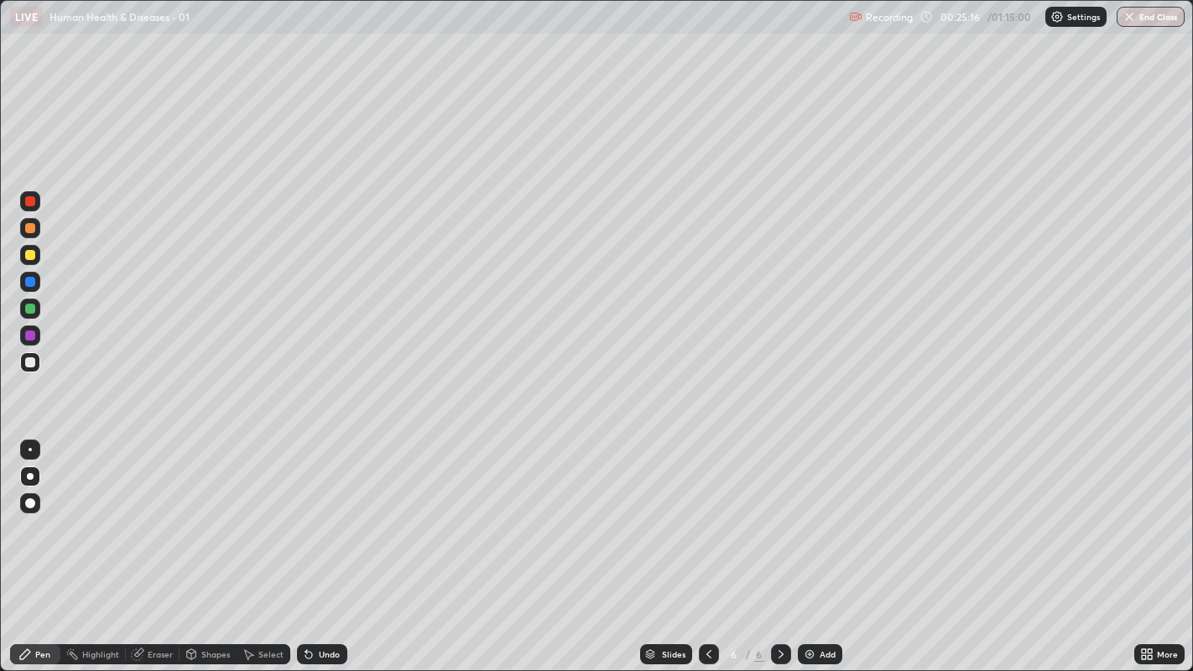
click at [820, 513] on div "Add" at bounding box center [820, 654] width 44 height 20
click at [32, 366] on div at bounding box center [30, 362] width 10 height 10
click at [29, 363] on div at bounding box center [30, 362] width 10 height 10
click at [34, 366] on div at bounding box center [30, 362] width 20 height 20
click at [23, 370] on div at bounding box center [30, 362] width 20 height 20
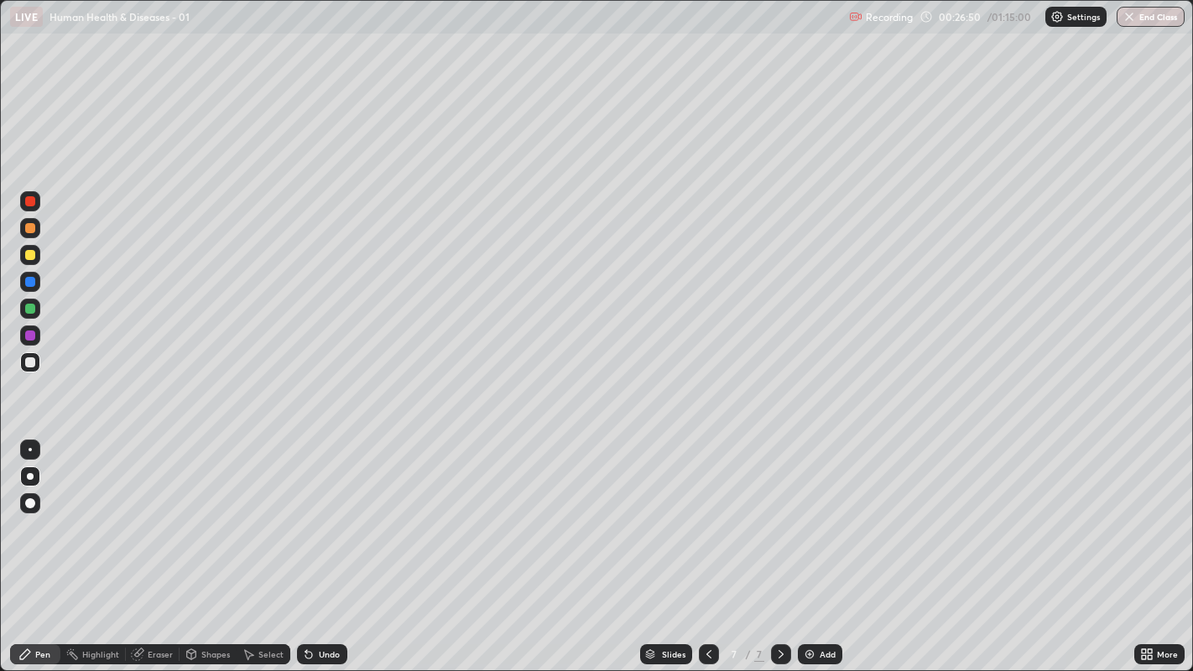
click at [28, 362] on div at bounding box center [30, 362] width 10 height 10
click at [29, 361] on div at bounding box center [30, 362] width 10 height 10
click at [29, 365] on div at bounding box center [30, 362] width 10 height 10
click at [329, 513] on div "Undo" at bounding box center [329, 654] width 21 height 8
click at [327, 513] on div "Undo" at bounding box center [329, 654] width 21 height 8
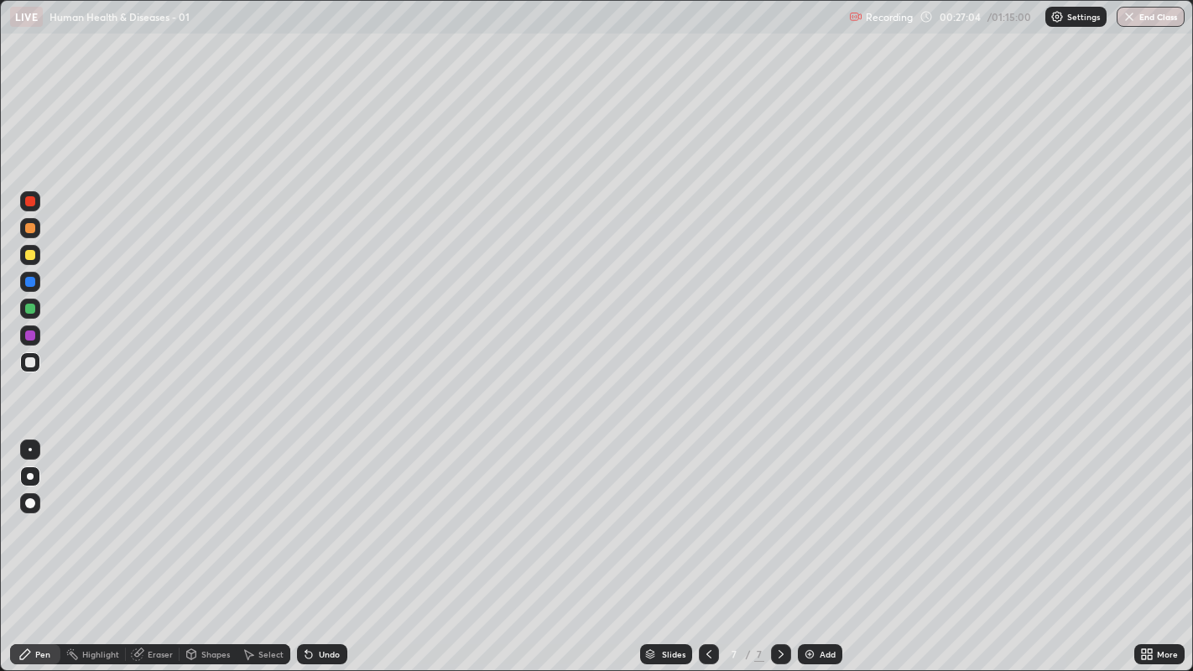
click at [328, 513] on div "Undo" at bounding box center [329, 654] width 21 height 8
click at [25, 362] on div at bounding box center [30, 362] width 10 height 10
click at [34, 360] on div at bounding box center [30, 362] width 10 height 10
click at [331, 513] on div "Undo" at bounding box center [329, 654] width 21 height 8
click at [336, 513] on div "Undo" at bounding box center [329, 654] width 21 height 8
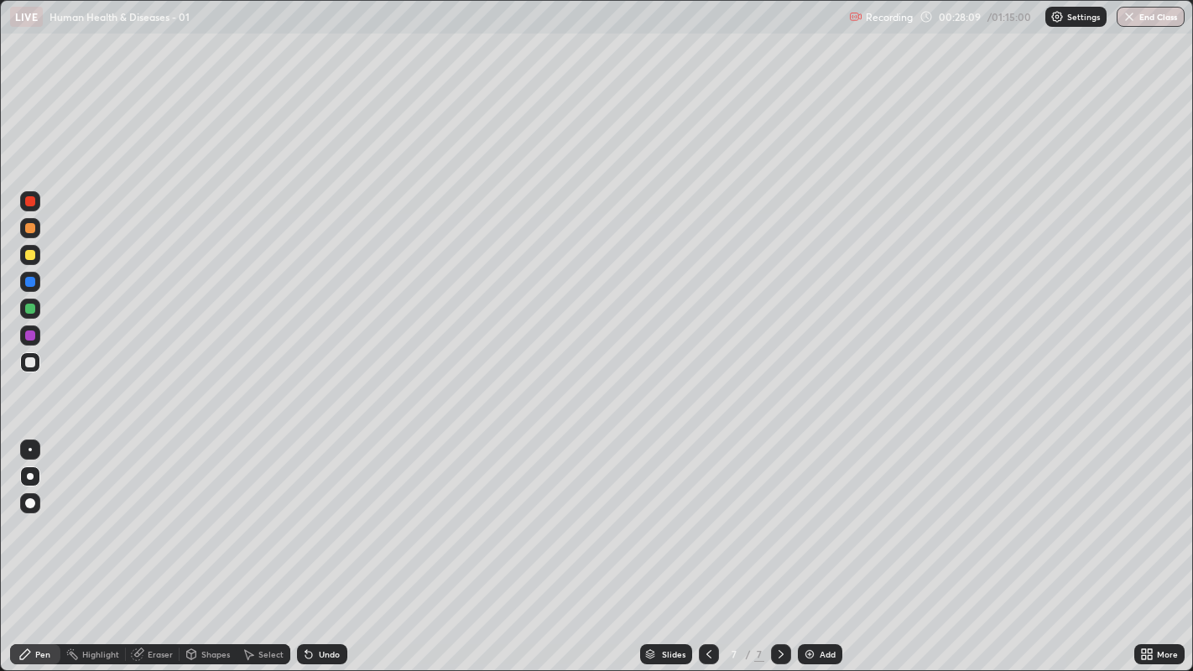
click at [336, 513] on div "Undo" at bounding box center [329, 654] width 21 height 8
click at [334, 513] on div "Undo" at bounding box center [329, 654] width 21 height 8
click at [29, 363] on div at bounding box center [30, 362] width 10 height 10
click at [29, 362] on div at bounding box center [30, 362] width 10 height 10
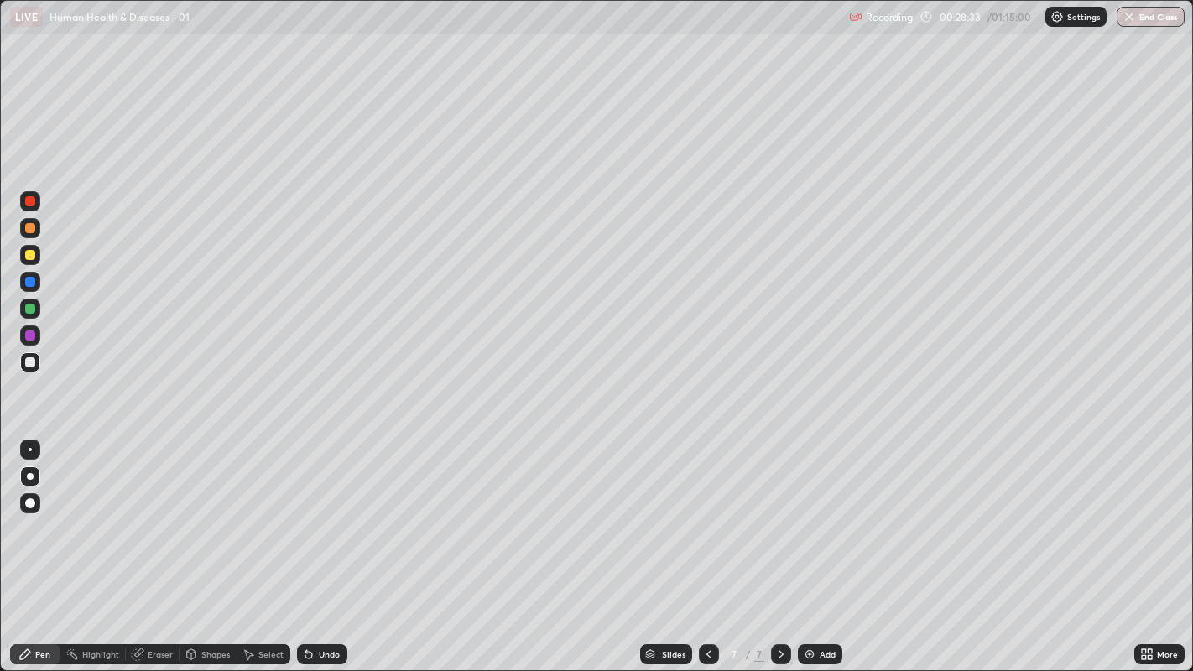
click at [29, 227] on div at bounding box center [30, 228] width 10 height 10
click at [322, 513] on div "Undo" at bounding box center [322, 654] width 50 height 20
click at [39, 369] on div at bounding box center [30, 362] width 20 height 27
click at [21, 357] on div at bounding box center [30, 362] width 20 height 20
click at [21, 367] on div at bounding box center [30, 362] width 20 height 20
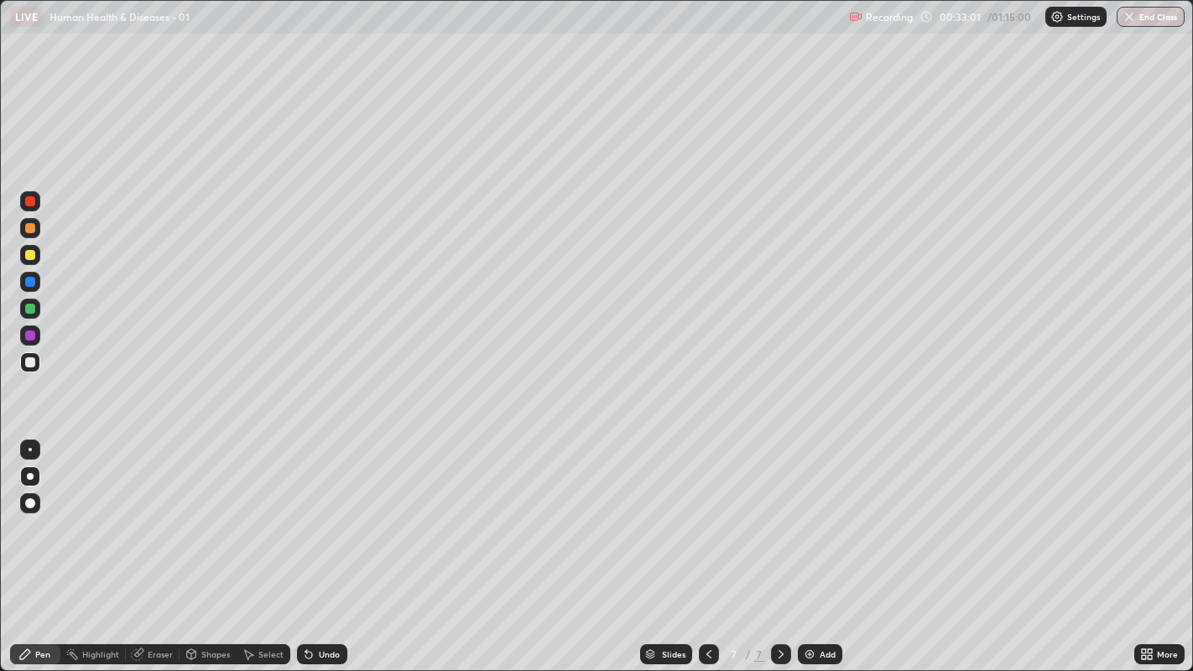
click at [1147, 513] on icon at bounding box center [1146, 654] width 13 height 13
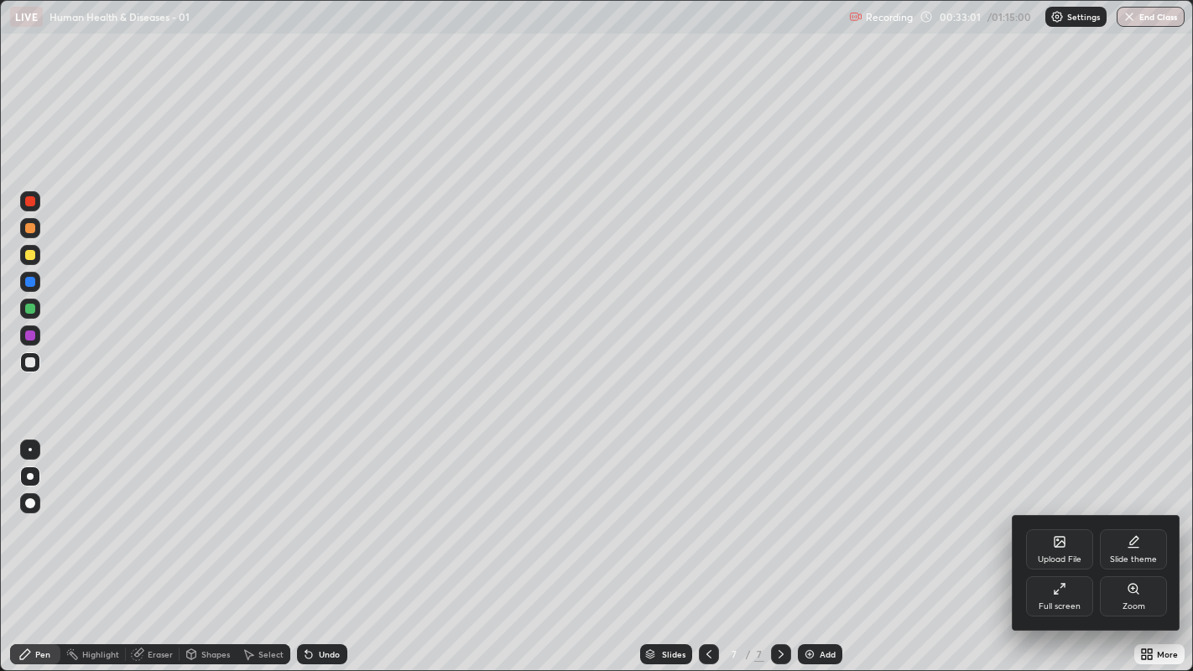
click at [1088, 513] on div "Full screen" at bounding box center [1059, 596] width 67 height 40
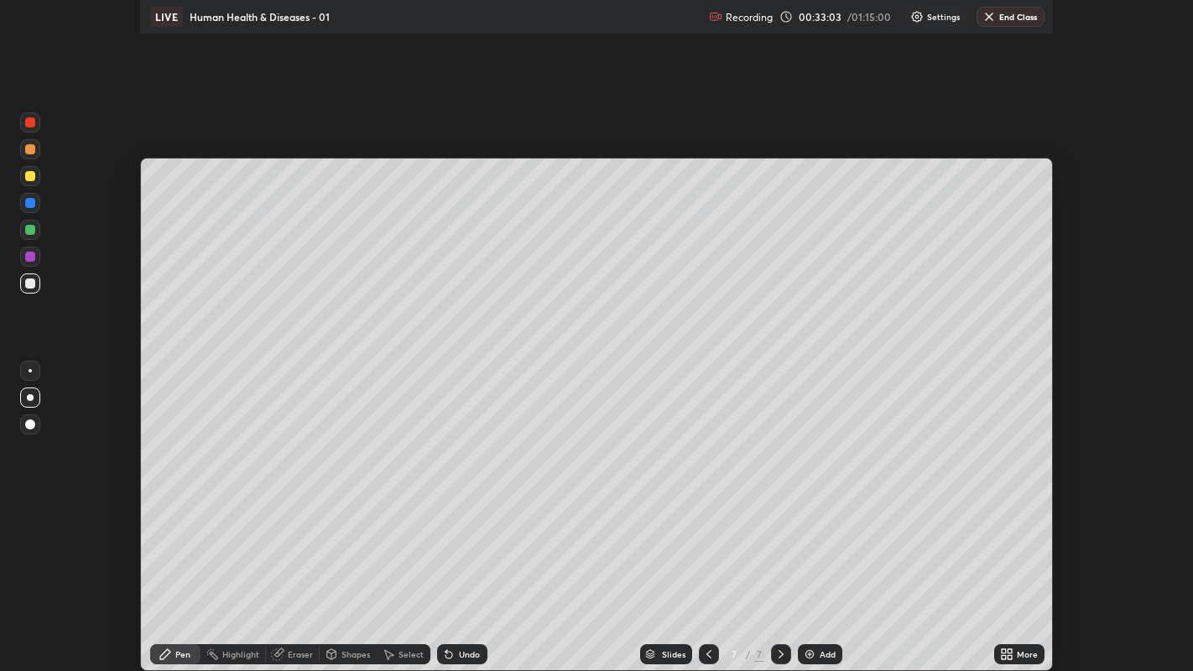
scroll to position [83369, 82690]
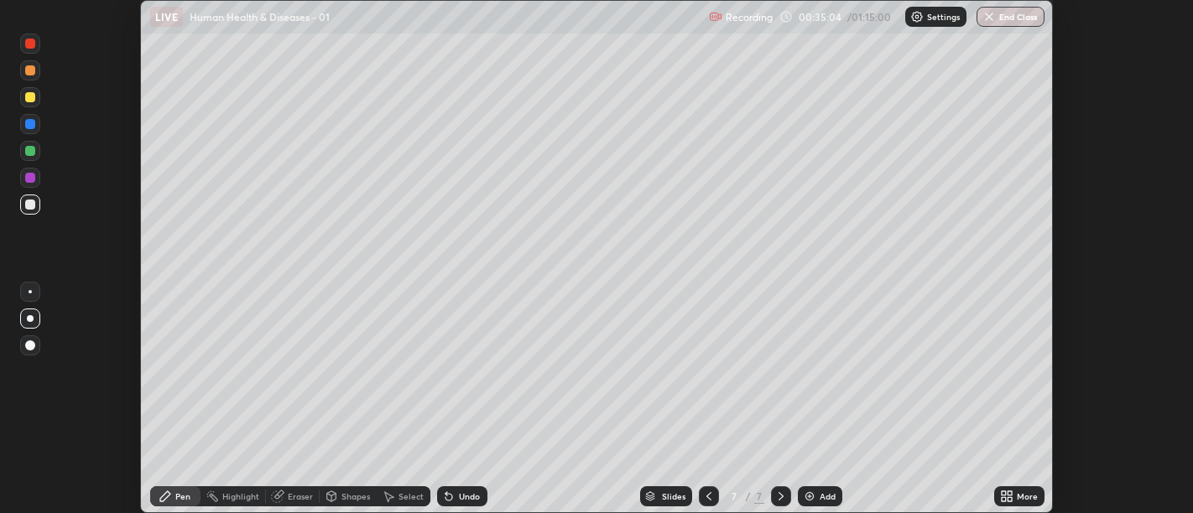
click at [1014, 496] on div "More" at bounding box center [1019, 497] width 50 height 20
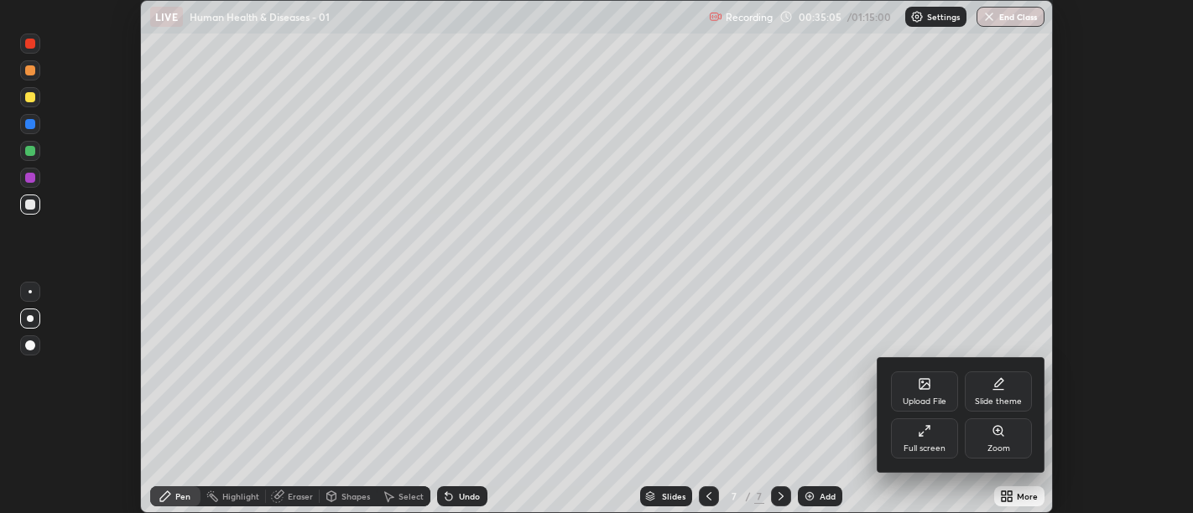
click at [944, 432] on div "Full screen" at bounding box center [924, 439] width 67 height 40
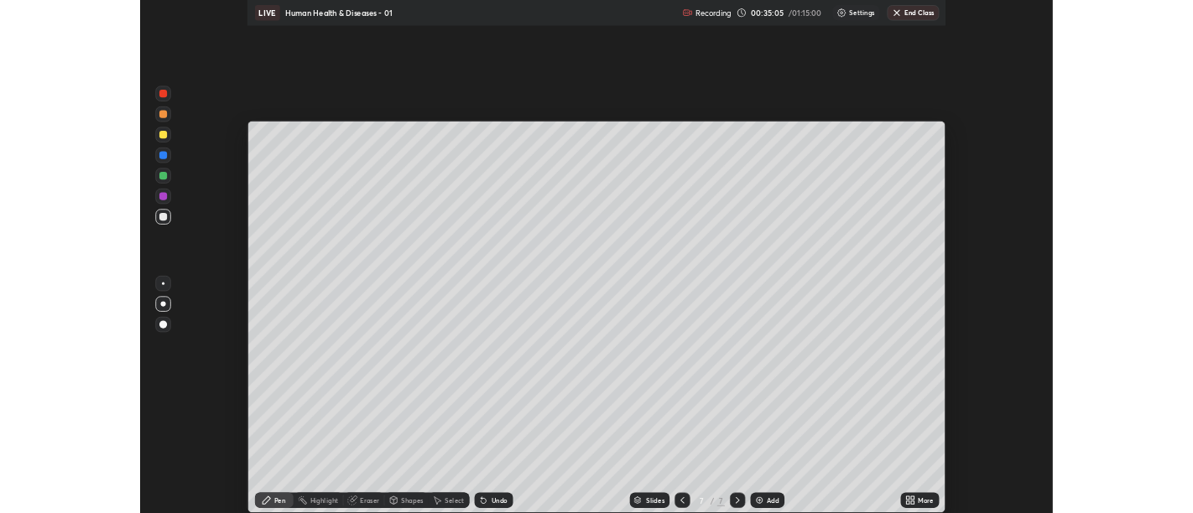
scroll to position [671, 1193]
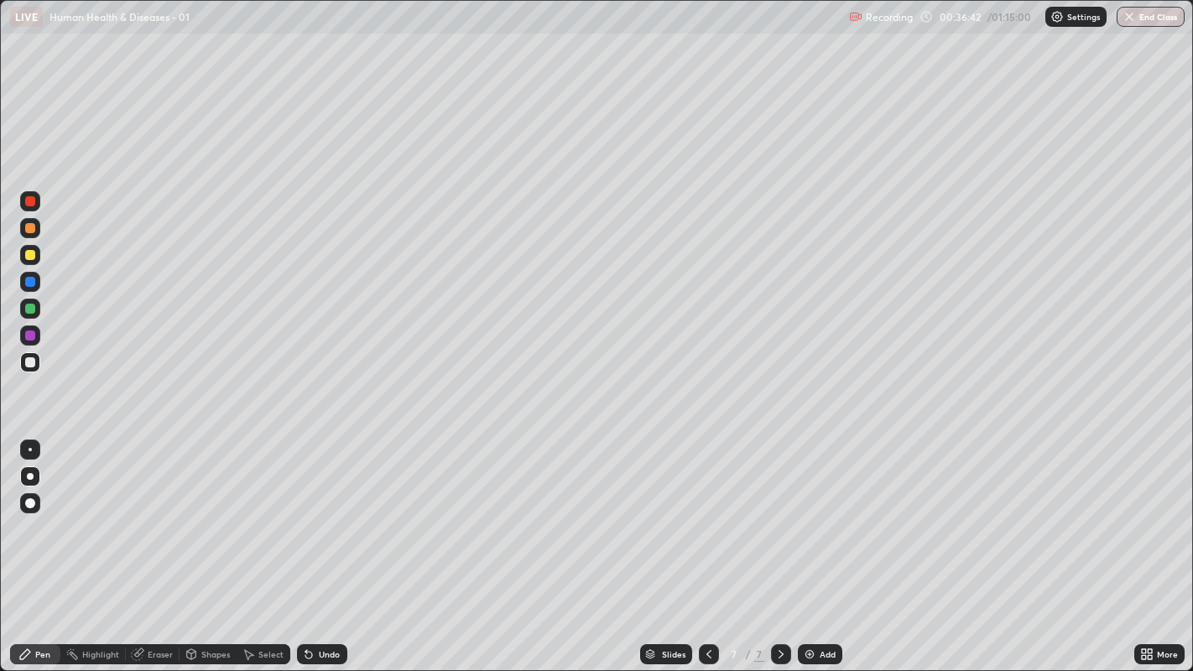
click at [331, 513] on div "Undo" at bounding box center [329, 654] width 21 height 8
click at [326, 513] on div "Undo" at bounding box center [329, 654] width 21 height 8
click at [323, 513] on div "Undo" at bounding box center [329, 654] width 21 height 8
click at [29, 255] on div at bounding box center [30, 255] width 10 height 10
click at [25, 368] on div at bounding box center [30, 362] width 20 height 20
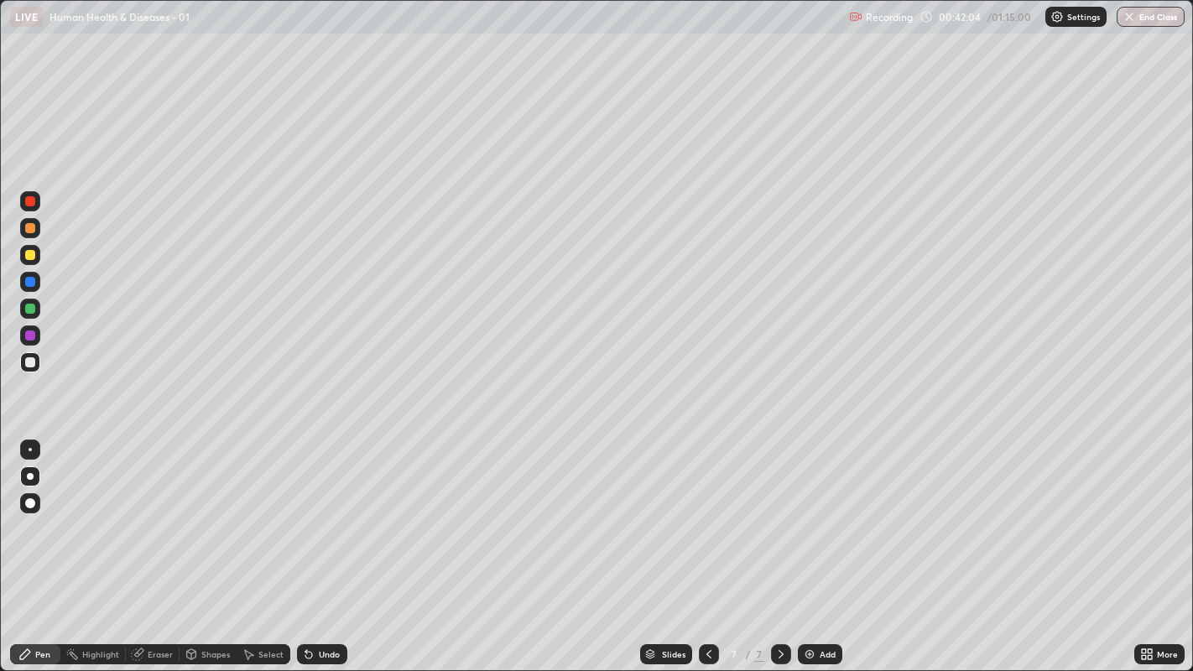
click at [706, 513] on icon at bounding box center [708, 654] width 13 height 13
click at [26, 365] on div at bounding box center [30, 362] width 10 height 10
click at [771, 513] on div at bounding box center [781, 654] width 20 height 20
click at [815, 513] on div "Add" at bounding box center [820, 654] width 44 height 20
click at [32, 231] on div at bounding box center [30, 228] width 10 height 10
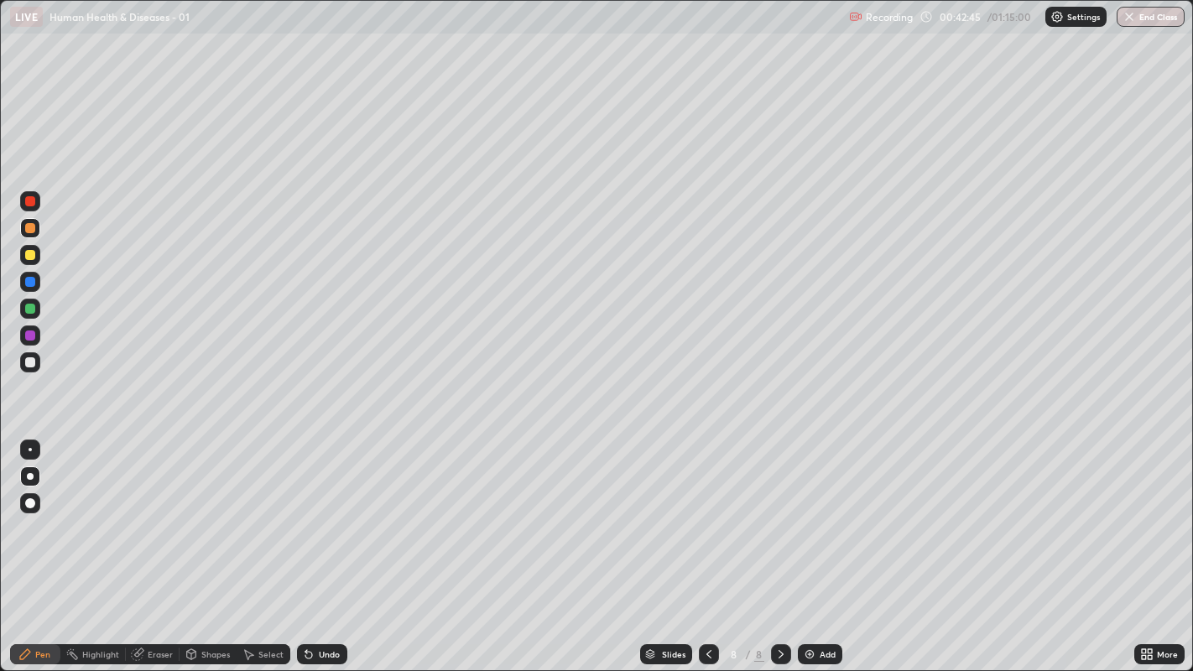
click at [319, 513] on div "Undo" at bounding box center [329, 654] width 21 height 8
click at [325, 513] on div "Undo" at bounding box center [329, 654] width 21 height 8
click at [316, 513] on div "Undo" at bounding box center [322, 654] width 50 height 20
click at [306, 513] on icon at bounding box center [308, 655] width 7 height 7
click at [315, 513] on div "Undo" at bounding box center [322, 654] width 50 height 20
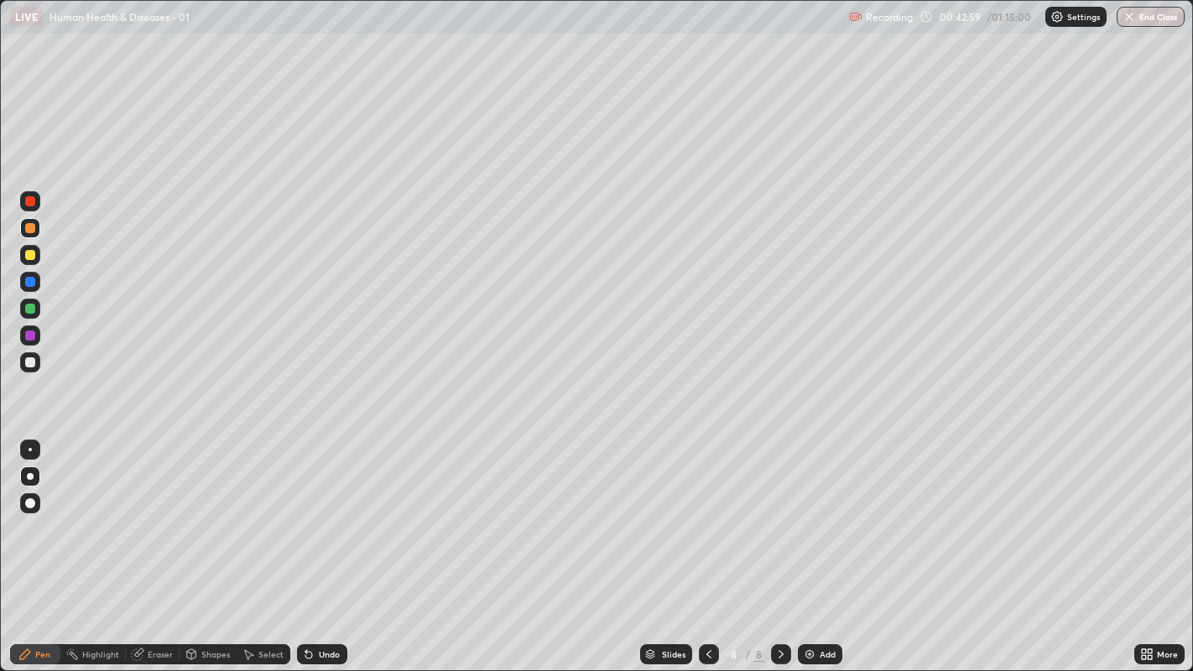
click at [28, 361] on div at bounding box center [30, 362] width 10 height 10
click at [29, 362] on div at bounding box center [30, 362] width 10 height 10
click at [23, 363] on div at bounding box center [30, 362] width 20 height 20
click at [30, 370] on div at bounding box center [30, 362] width 20 height 20
click at [30, 361] on div at bounding box center [30, 362] width 10 height 10
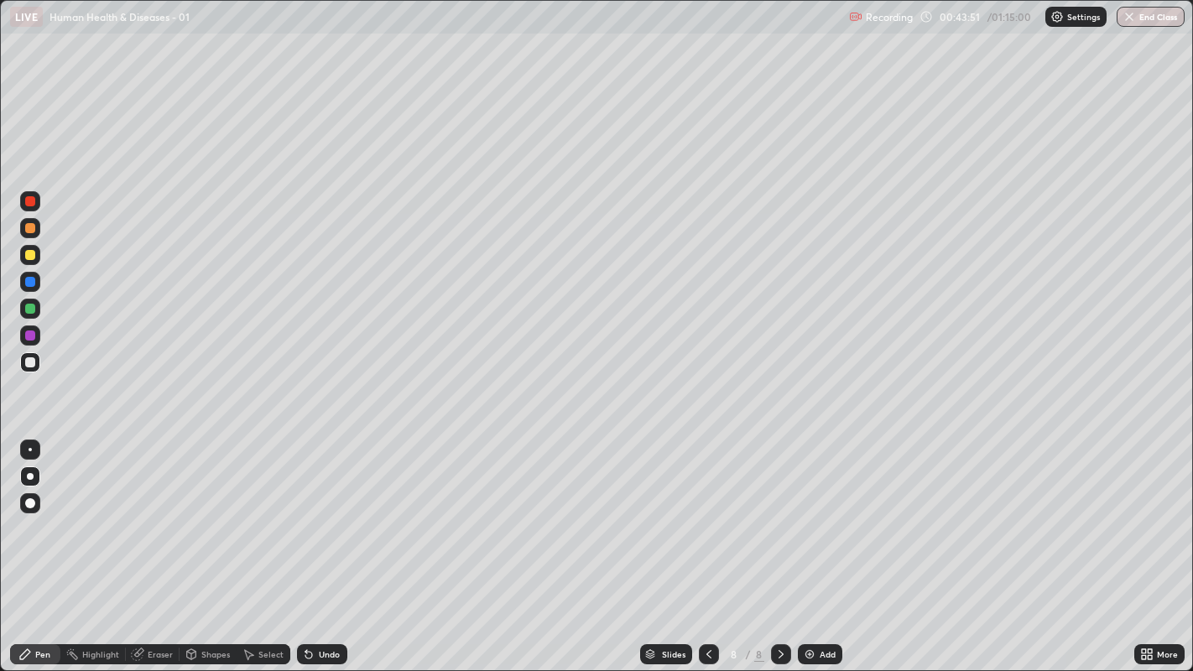
click at [29, 365] on div at bounding box center [30, 362] width 10 height 10
click at [328, 513] on div "Undo" at bounding box center [329, 654] width 21 height 8
click at [331, 513] on div "Undo" at bounding box center [329, 654] width 21 height 8
click at [29, 364] on div at bounding box center [30, 362] width 10 height 10
click at [326, 513] on div "Undo" at bounding box center [329, 654] width 21 height 8
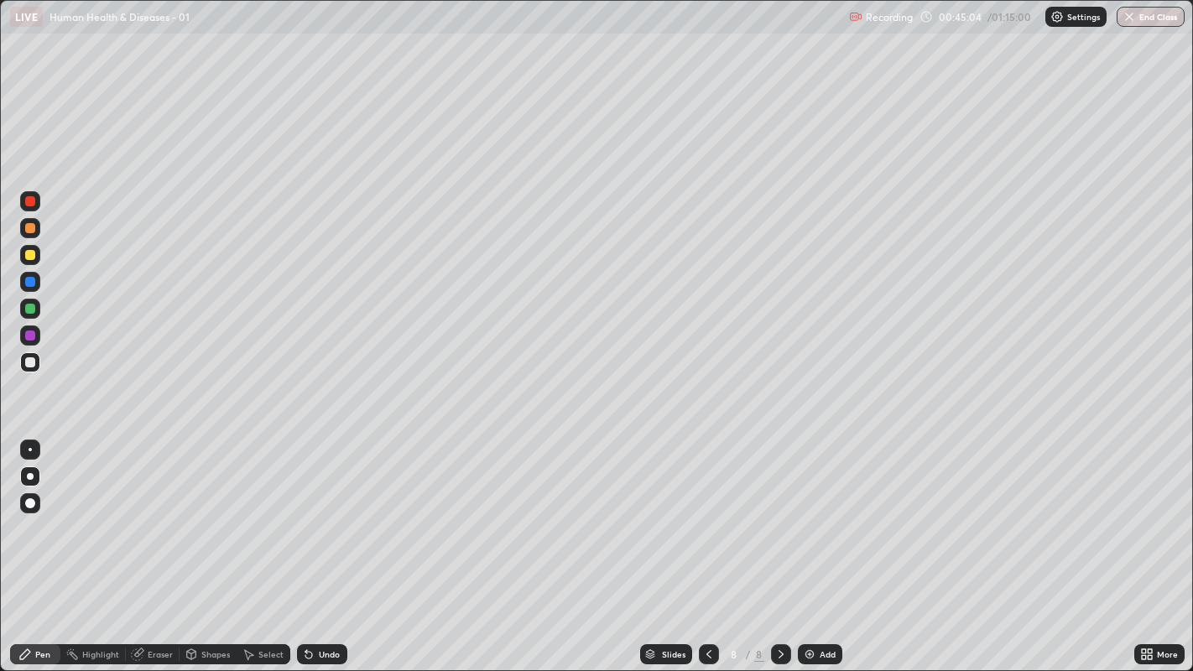
click at [326, 513] on div "Undo" at bounding box center [329, 654] width 21 height 8
click at [321, 513] on div "Undo" at bounding box center [329, 654] width 21 height 8
click at [29, 362] on div at bounding box center [30, 362] width 10 height 10
click at [31, 362] on div at bounding box center [30, 362] width 10 height 10
click at [29, 227] on div at bounding box center [30, 228] width 10 height 10
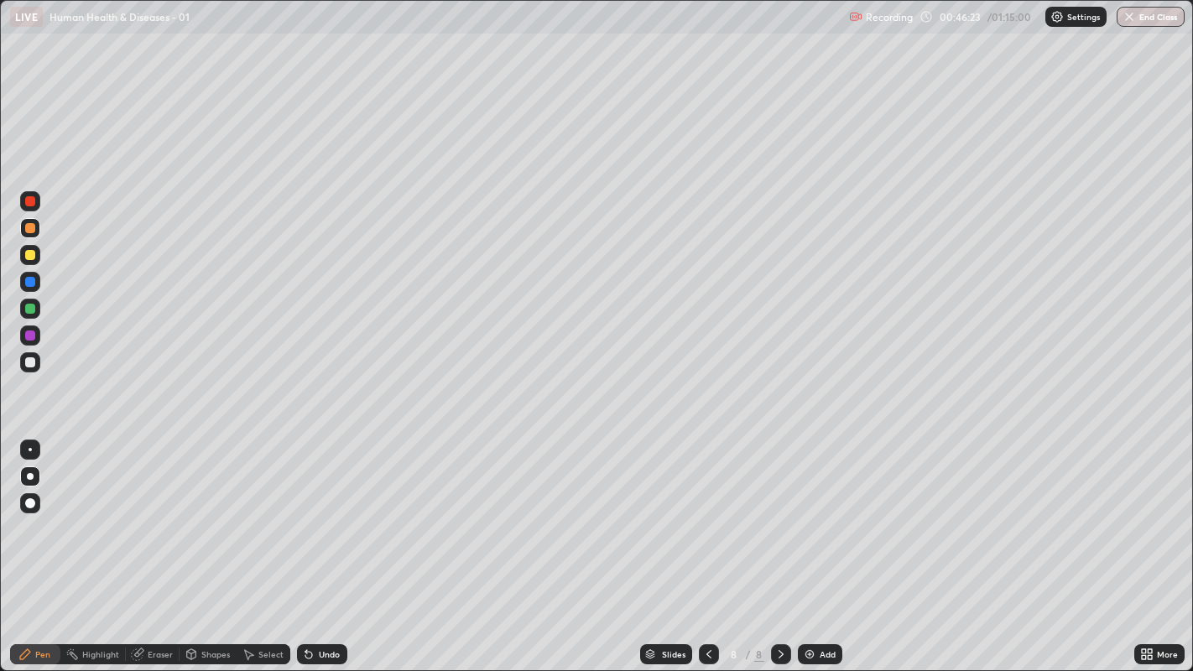
click at [0, 447] on div "Setting up your live class" at bounding box center [596, 335] width 1193 height 671
click at [34, 366] on div at bounding box center [30, 362] width 10 height 10
click at [778, 513] on icon at bounding box center [780, 654] width 13 height 13
click at [815, 513] on div "Add" at bounding box center [820, 654] width 44 height 20
click at [29, 362] on div at bounding box center [30, 362] width 10 height 10
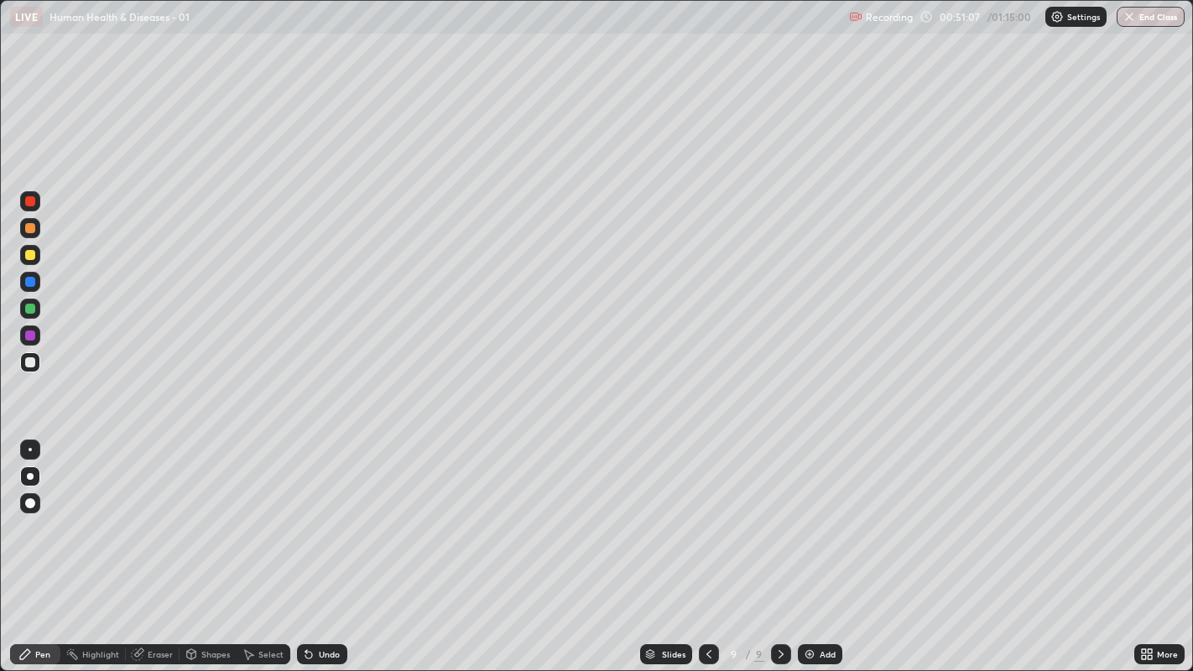
click at [23, 367] on div at bounding box center [30, 362] width 20 height 20
click at [33, 362] on div at bounding box center [30, 362] width 10 height 10
click at [25, 365] on div at bounding box center [30, 362] width 10 height 10
click at [34, 361] on div at bounding box center [30, 362] width 10 height 10
click at [33, 367] on div at bounding box center [30, 362] width 10 height 10
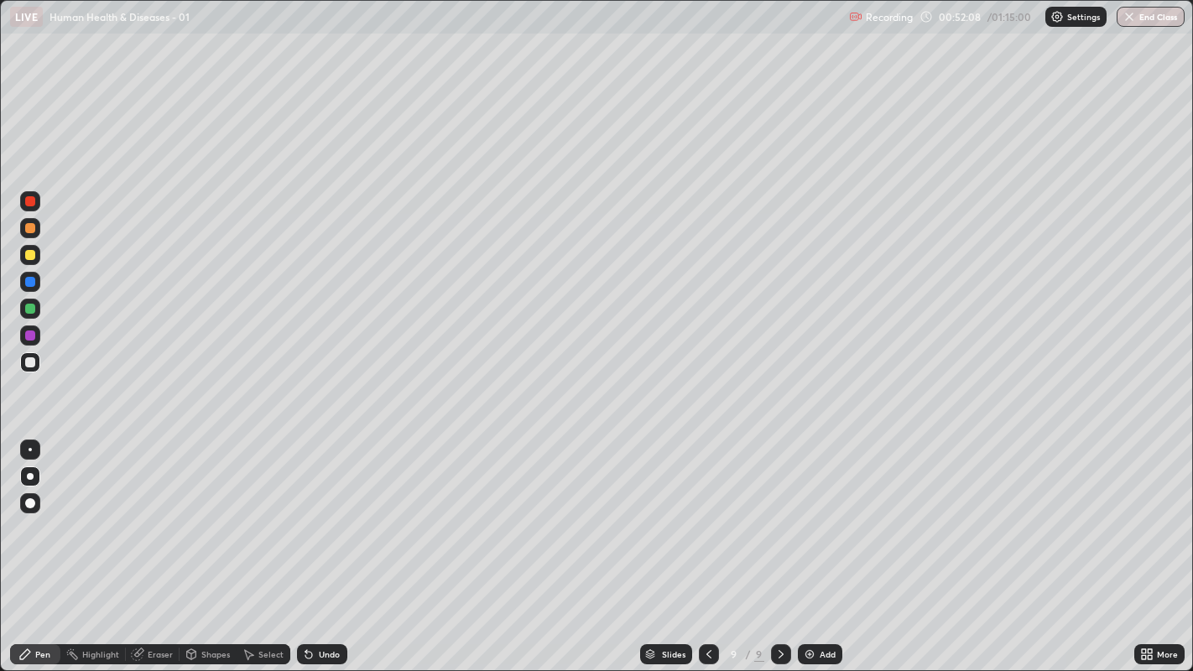
click at [28, 370] on div at bounding box center [30, 362] width 20 height 20
click at [29, 364] on div at bounding box center [30, 362] width 10 height 10
click at [31, 362] on div at bounding box center [30, 362] width 10 height 10
click at [27, 367] on div at bounding box center [30, 362] width 10 height 10
click at [33, 361] on div at bounding box center [30, 362] width 10 height 10
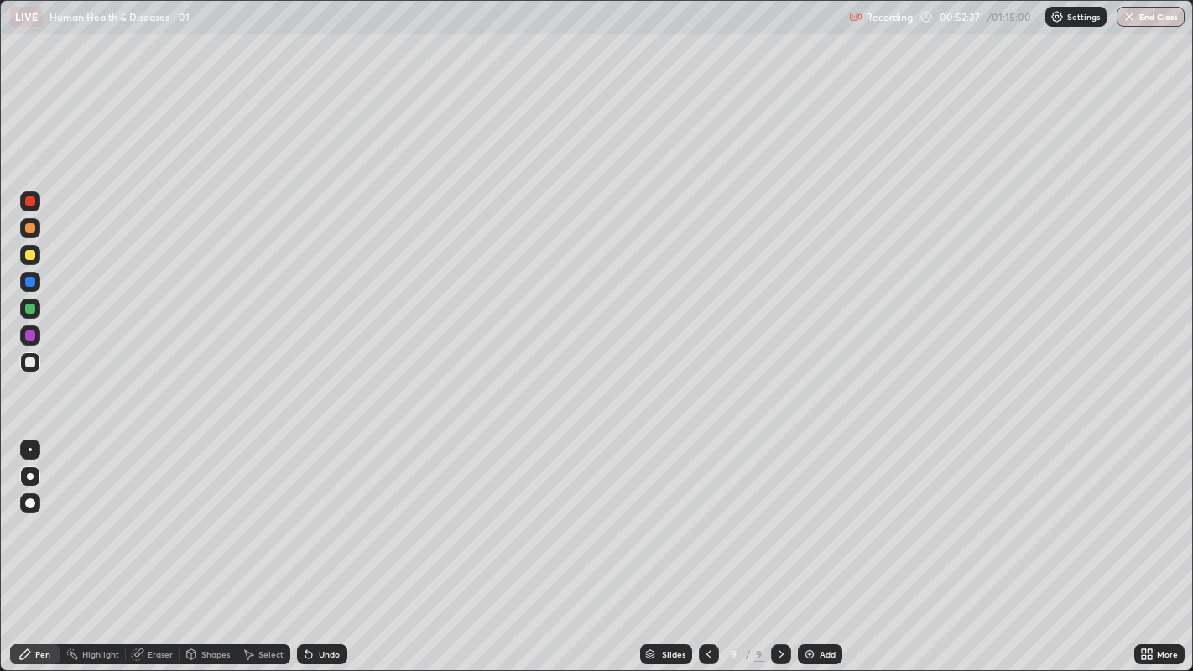
click at [27, 366] on div at bounding box center [30, 362] width 10 height 10
click at [326, 513] on div "Undo" at bounding box center [329, 654] width 21 height 8
click at [321, 513] on div "Undo" at bounding box center [322, 654] width 50 height 20
click at [330, 513] on div "Undo" at bounding box center [329, 654] width 21 height 8
click at [325, 513] on div "Undo" at bounding box center [329, 654] width 21 height 8
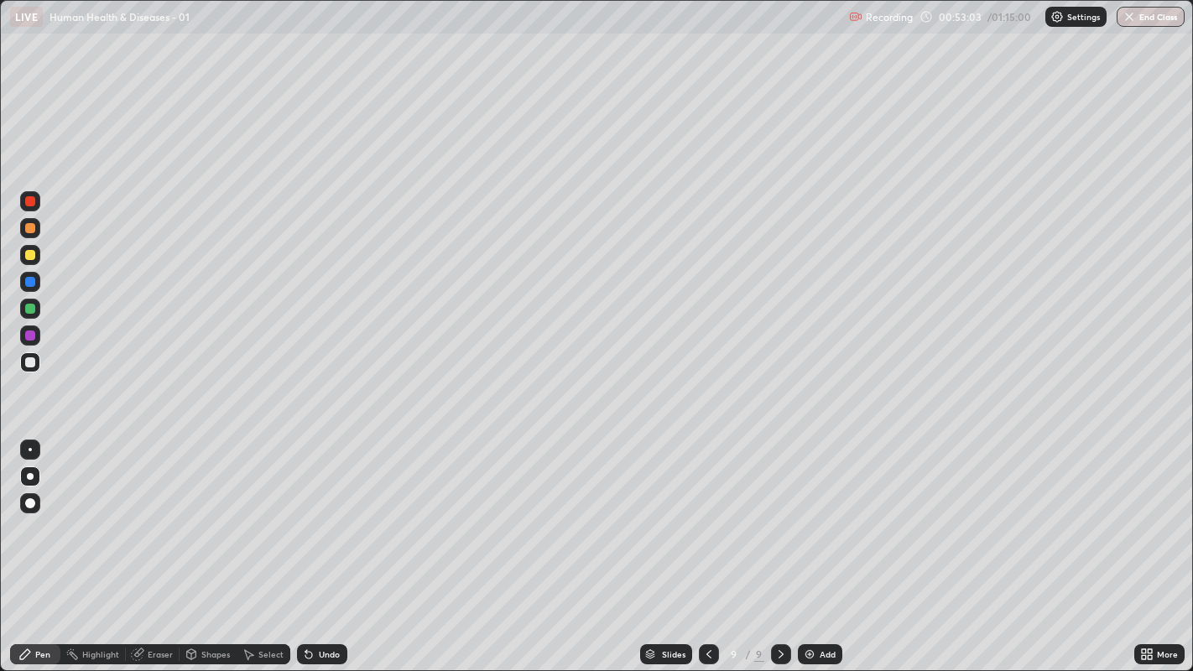
click at [23, 361] on div at bounding box center [30, 362] width 20 height 20
click at [30, 362] on div at bounding box center [30, 362] width 10 height 10
click at [29, 362] on div at bounding box center [30, 362] width 10 height 10
click at [331, 513] on div "Undo" at bounding box center [329, 654] width 21 height 8
click at [338, 513] on div "Undo" at bounding box center [322, 654] width 50 height 20
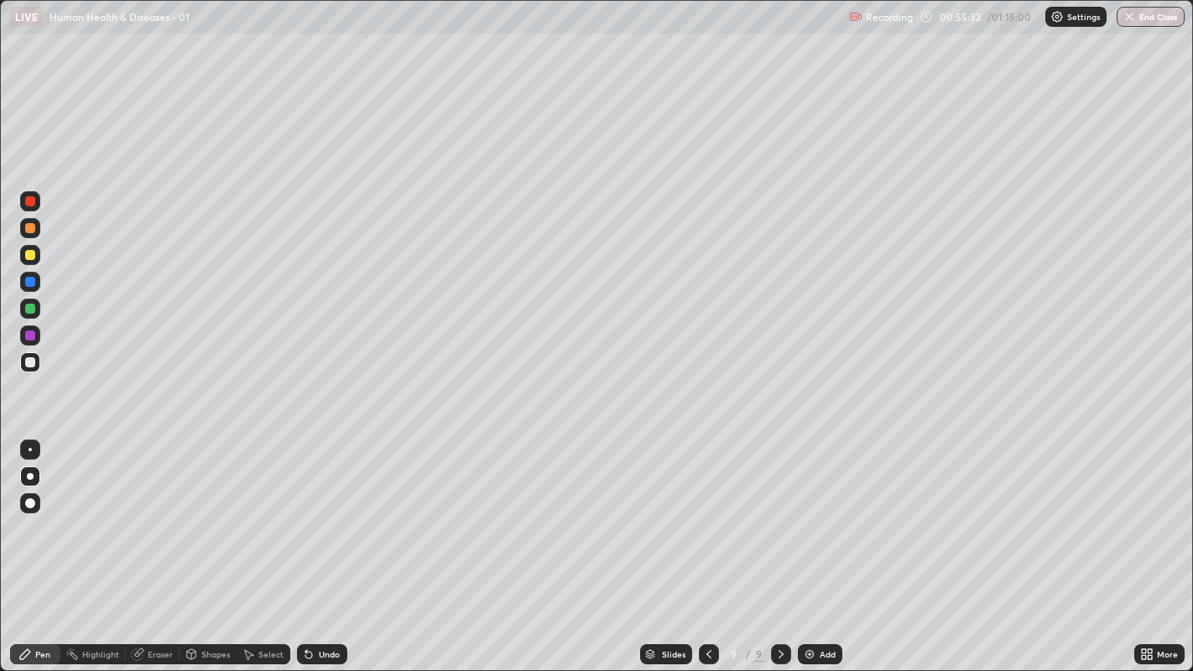
click at [337, 513] on div "Undo" at bounding box center [322, 654] width 50 height 20
click at [336, 513] on div "Undo" at bounding box center [329, 654] width 21 height 8
click at [331, 513] on div "Undo" at bounding box center [322, 654] width 50 height 20
click at [328, 513] on div "Undo" at bounding box center [329, 654] width 21 height 8
click at [340, 513] on div "Undo" at bounding box center [322, 654] width 50 height 20
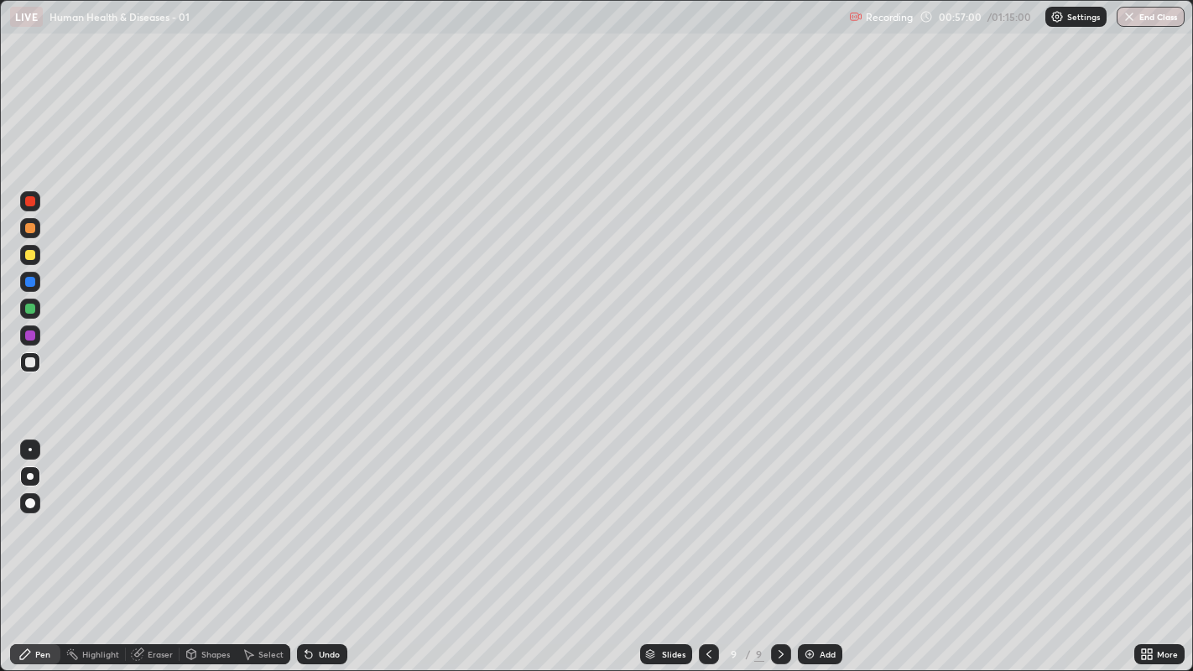
click at [336, 513] on div "Undo" at bounding box center [329, 654] width 21 height 8
click at [29, 256] on div at bounding box center [30, 255] width 10 height 10
click at [778, 513] on icon at bounding box center [780, 654] width 13 height 13
click at [817, 513] on div "Add" at bounding box center [820, 654] width 44 height 20
click at [30, 362] on div at bounding box center [30, 362] width 10 height 10
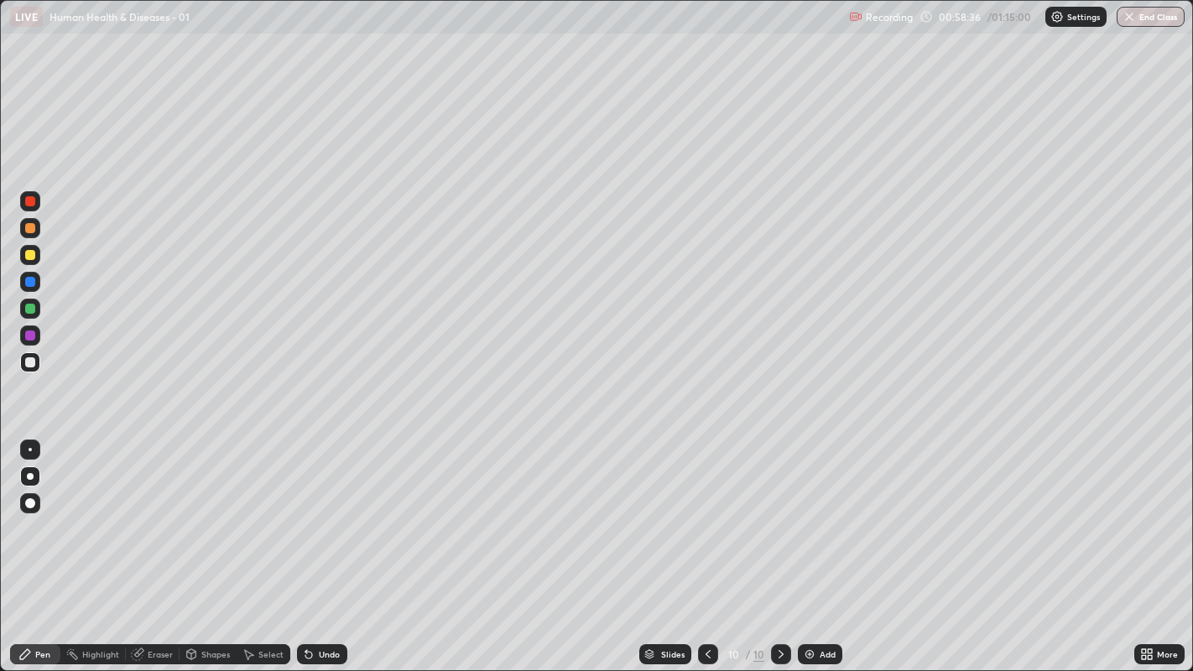
click at [26, 365] on div at bounding box center [30, 362] width 10 height 10
click at [31, 362] on div at bounding box center [30, 362] width 10 height 10
click at [29, 362] on div at bounding box center [30, 362] width 10 height 10
click at [29, 363] on div at bounding box center [30, 362] width 10 height 10
click at [325, 513] on div "Undo" at bounding box center [329, 654] width 21 height 8
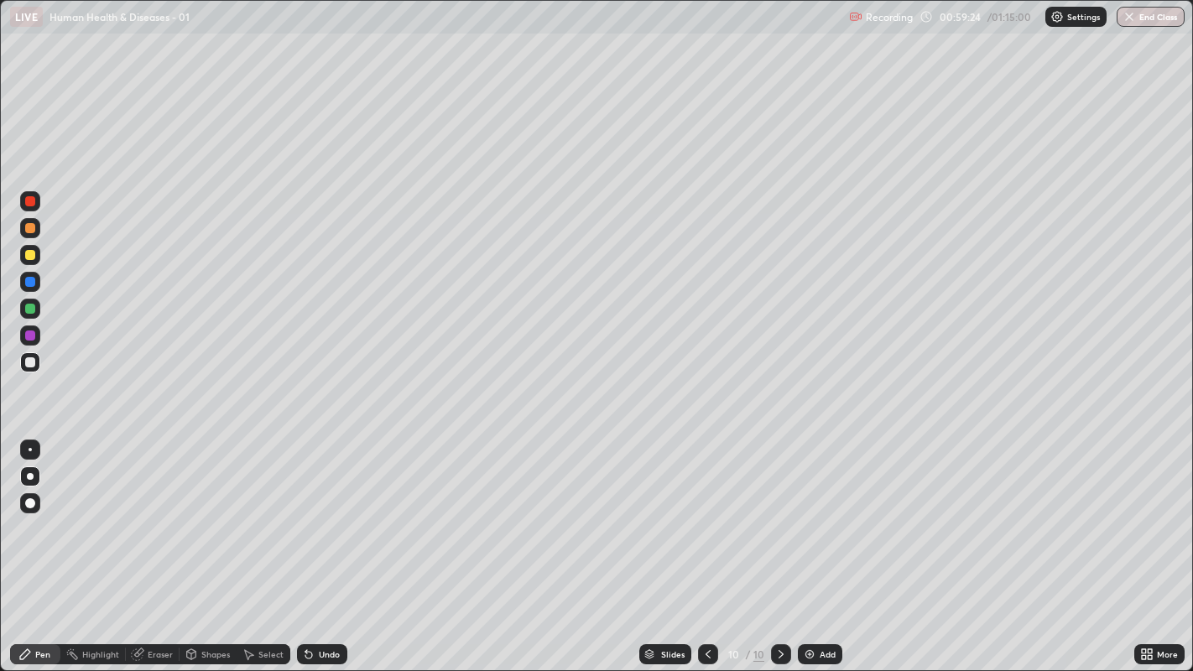
click at [31, 362] on div at bounding box center [30, 362] width 10 height 10
click at [30, 362] on div at bounding box center [30, 362] width 10 height 10
click at [29, 357] on div at bounding box center [30, 362] width 10 height 10
click at [34, 232] on div at bounding box center [30, 228] width 20 height 20
click at [333, 513] on div "Undo" at bounding box center [329, 654] width 21 height 8
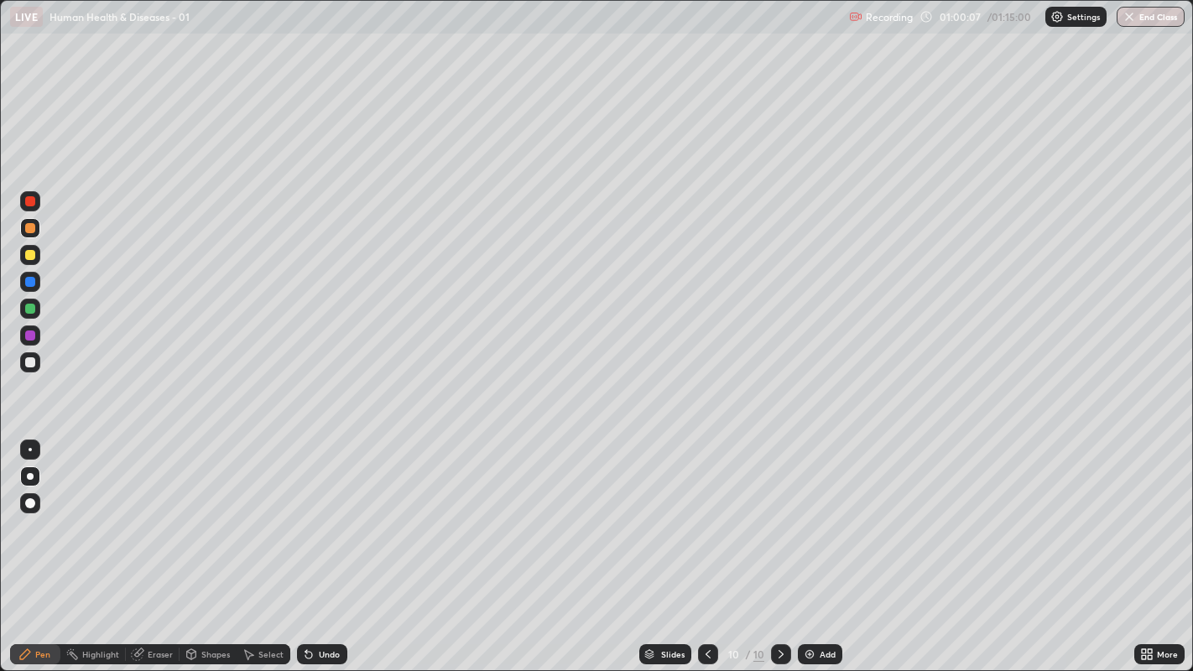
click at [331, 513] on div "Undo" at bounding box center [329, 654] width 21 height 8
click at [327, 513] on div "Undo" at bounding box center [329, 654] width 21 height 8
click at [325, 513] on div "Undo" at bounding box center [329, 654] width 21 height 8
click at [323, 513] on div "Undo" at bounding box center [329, 654] width 21 height 8
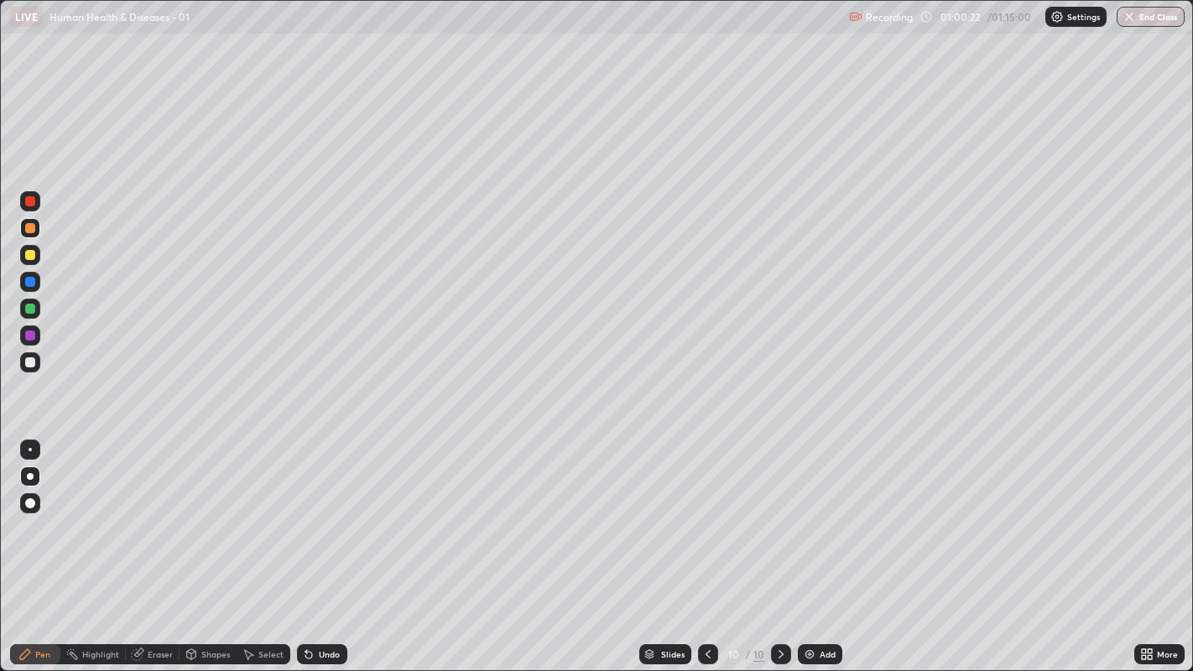
click at [336, 513] on div "Undo" at bounding box center [322, 654] width 50 height 20
click at [336, 513] on div "Undo" at bounding box center [329, 654] width 21 height 8
click at [25, 363] on div at bounding box center [30, 362] width 10 height 10
click at [27, 366] on div at bounding box center [30, 362] width 10 height 10
click at [159, 513] on div "Eraser" at bounding box center [160, 654] width 25 height 8
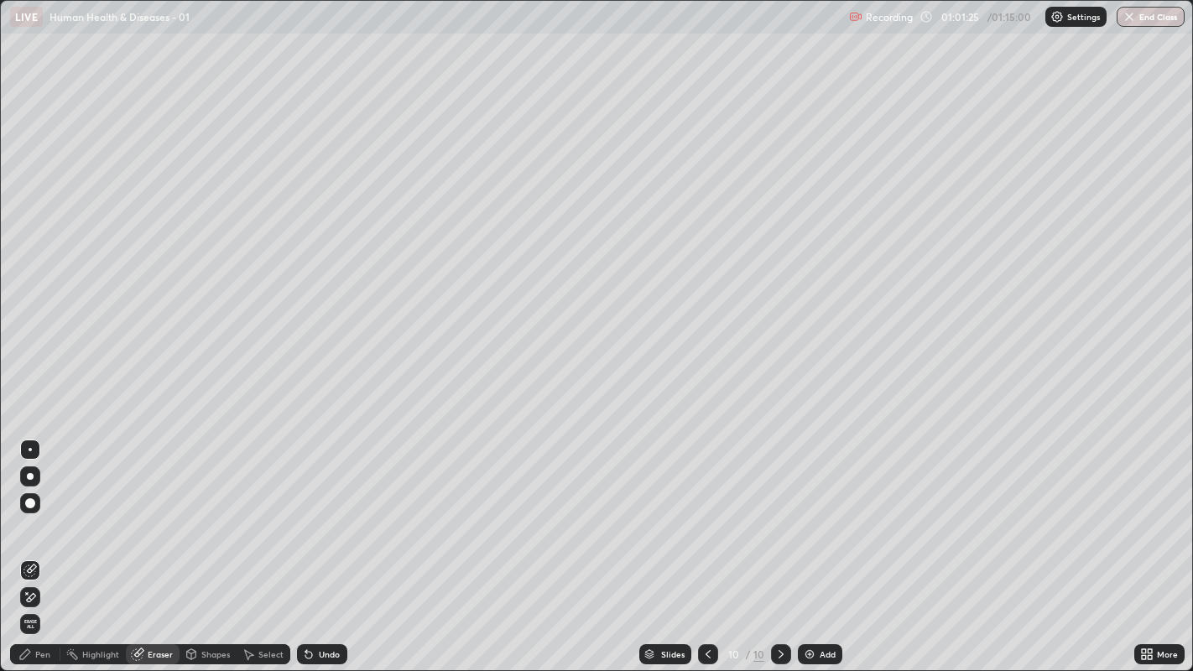
click at [48, 513] on div "Pen" at bounding box center [42, 654] width 15 height 8
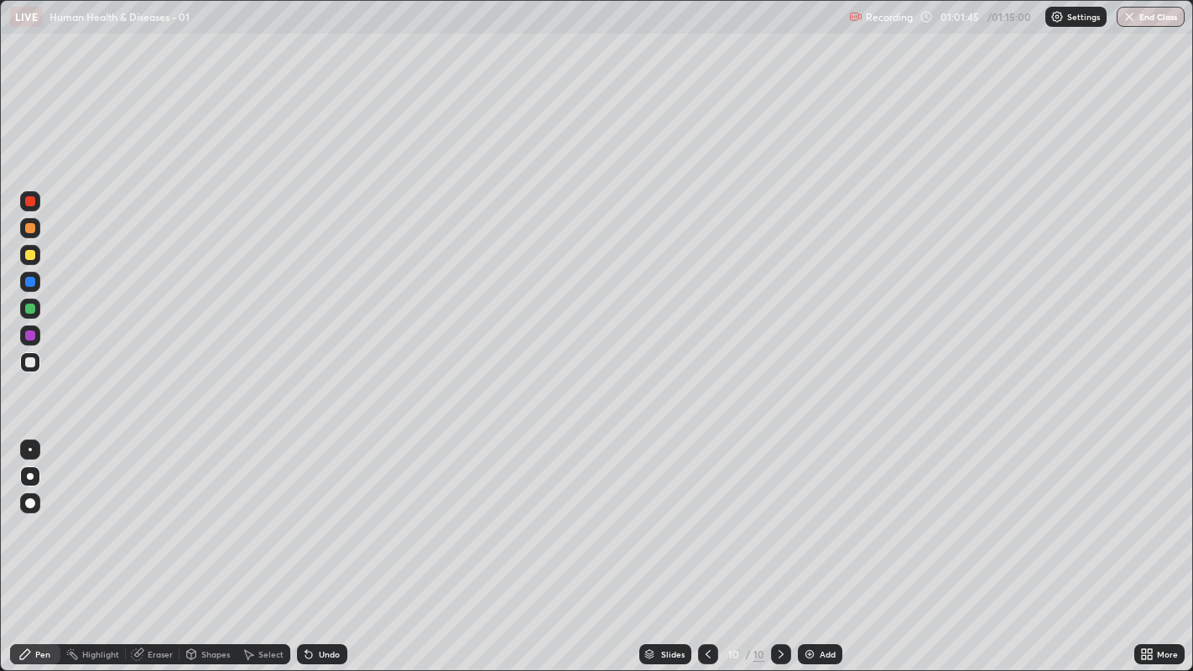
click at [330, 513] on div "Undo" at bounding box center [329, 654] width 21 height 8
click at [326, 513] on div "Undo" at bounding box center [329, 654] width 21 height 8
click at [31, 255] on div at bounding box center [30, 255] width 10 height 10
click at [325, 513] on div "Undo" at bounding box center [329, 654] width 21 height 8
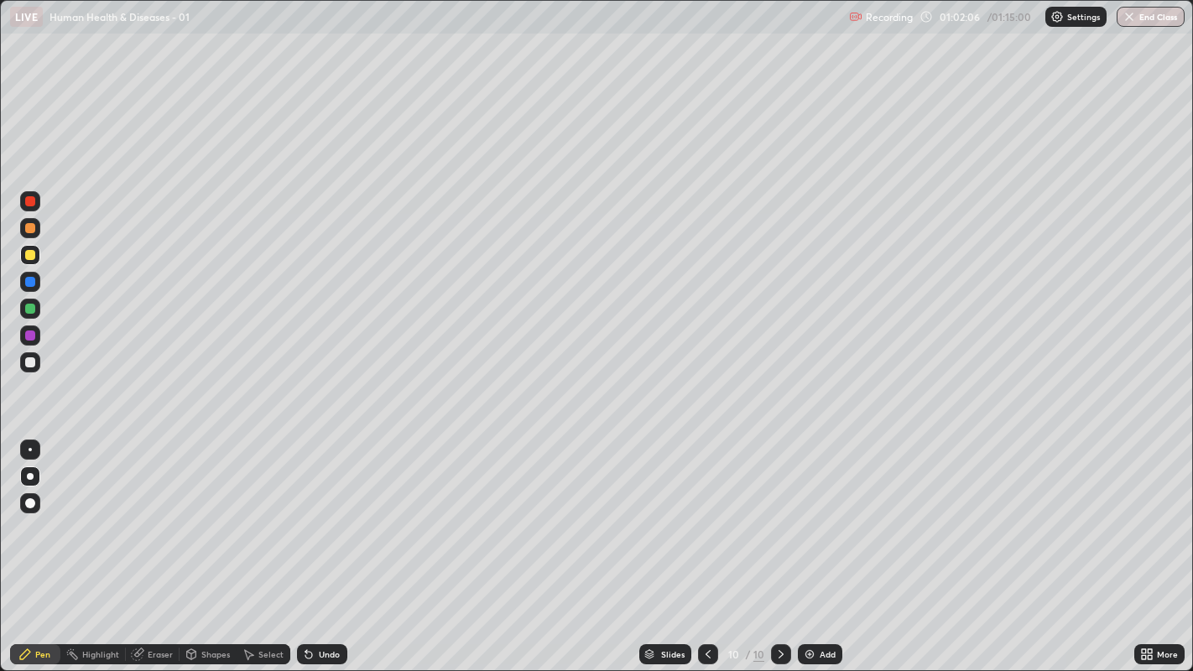
click at [31, 308] on div at bounding box center [30, 309] width 10 height 10
click at [36, 207] on div at bounding box center [30, 201] width 20 height 20
click at [31, 200] on div at bounding box center [30, 201] width 10 height 10
click at [34, 222] on div at bounding box center [30, 228] width 20 height 20
click at [326, 513] on div "Undo" at bounding box center [329, 654] width 21 height 8
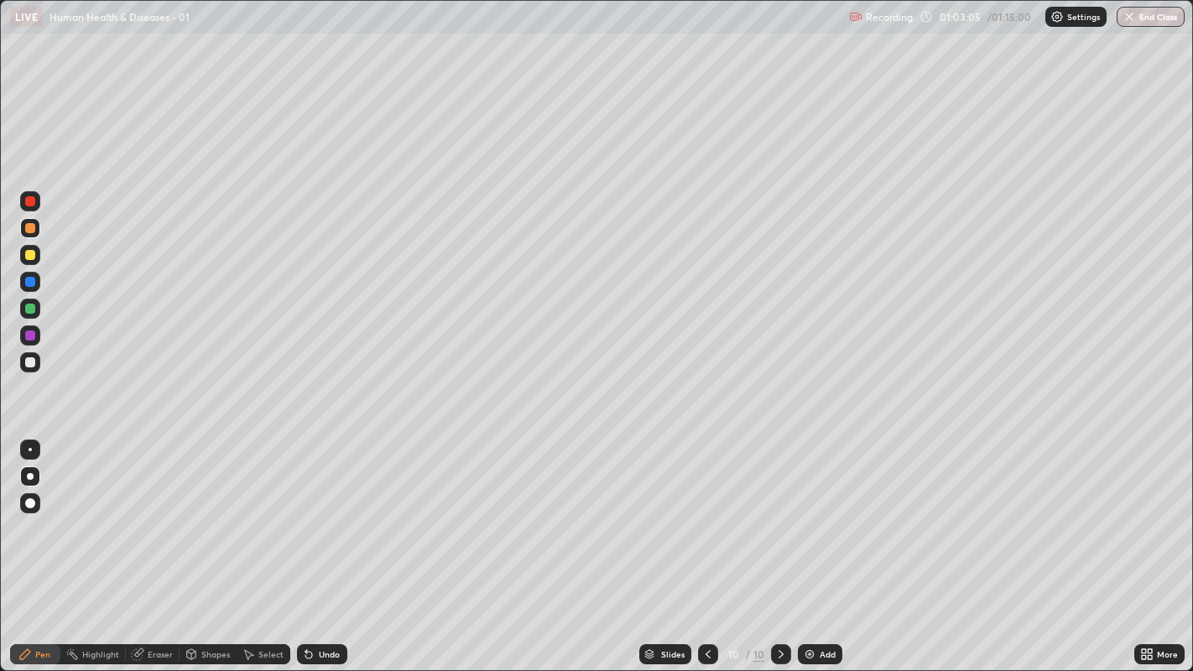
click at [331, 513] on div "Undo" at bounding box center [329, 654] width 21 height 8
click at [706, 513] on icon at bounding box center [707, 654] width 13 height 13
click at [779, 513] on icon at bounding box center [780, 654] width 13 height 13
click at [788, 513] on div at bounding box center [781, 654] width 20 height 20
click at [837, 513] on div "Add" at bounding box center [820, 654] width 44 height 20
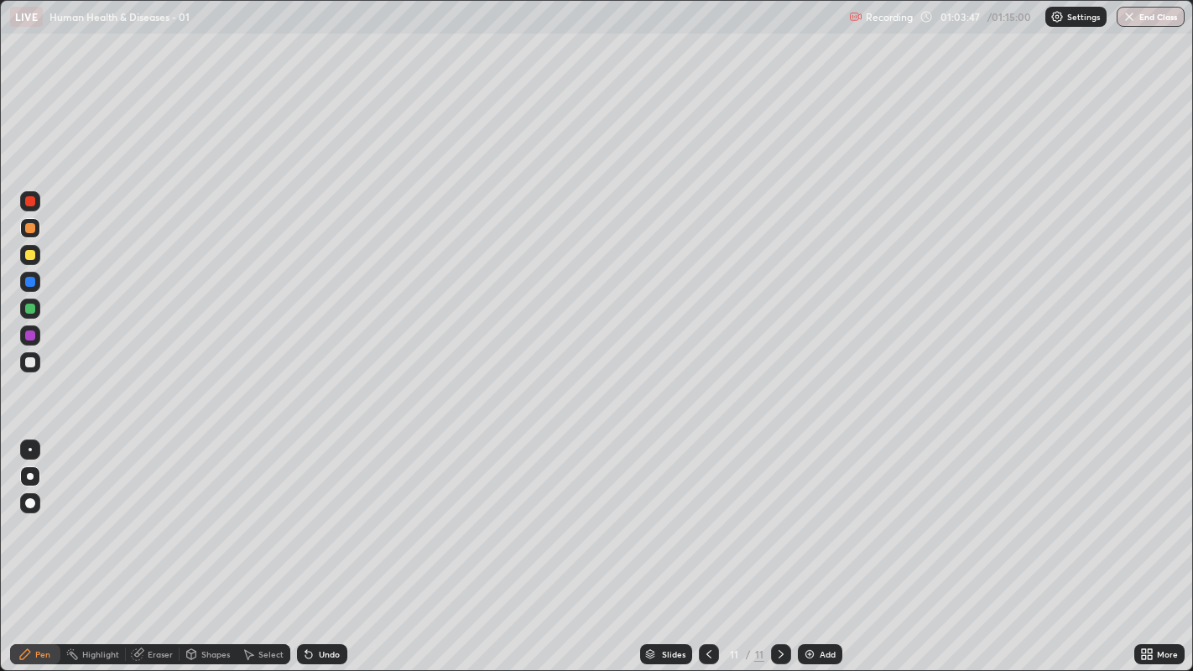
click at [31, 362] on div at bounding box center [30, 362] width 10 height 10
click at [35, 362] on div at bounding box center [30, 362] width 20 height 20
click at [320, 513] on div "Undo" at bounding box center [322, 654] width 50 height 20
click at [325, 513] on div "Undo" at bounding box center [329, 654] width 21 height 8
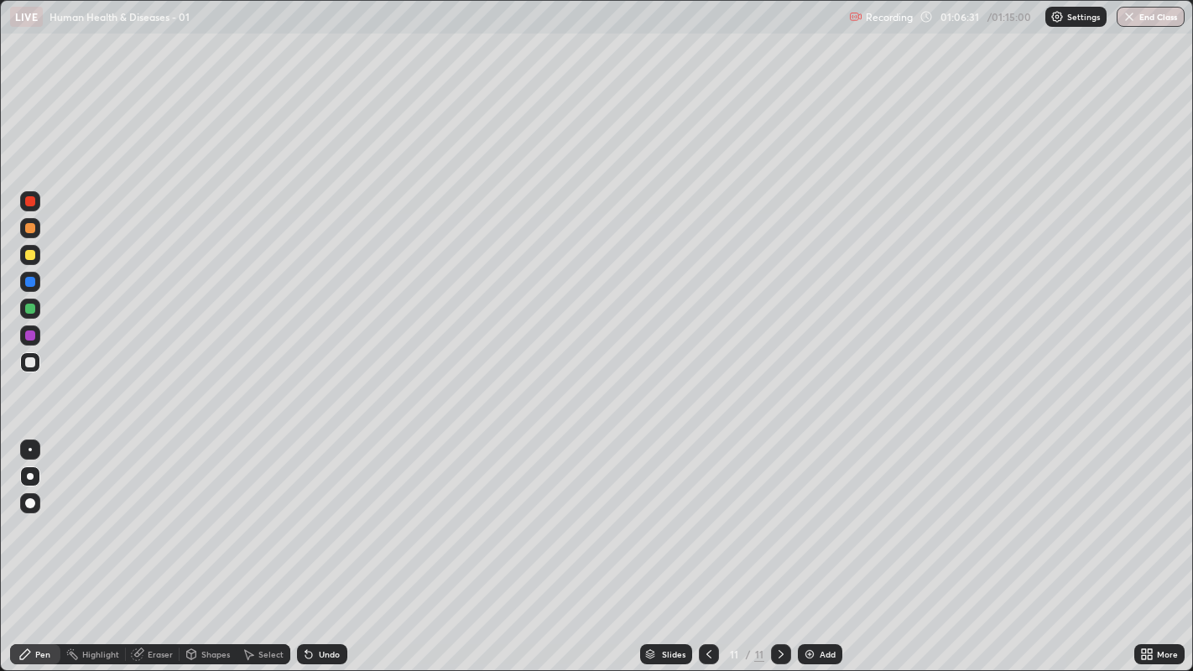
click at [323, 513] on div "Undo" at bounding box center [329, 654] width 21 height 8
click at [1142, 13] on button "End Class" at bounding box center [1151, 17] width 66 height 20
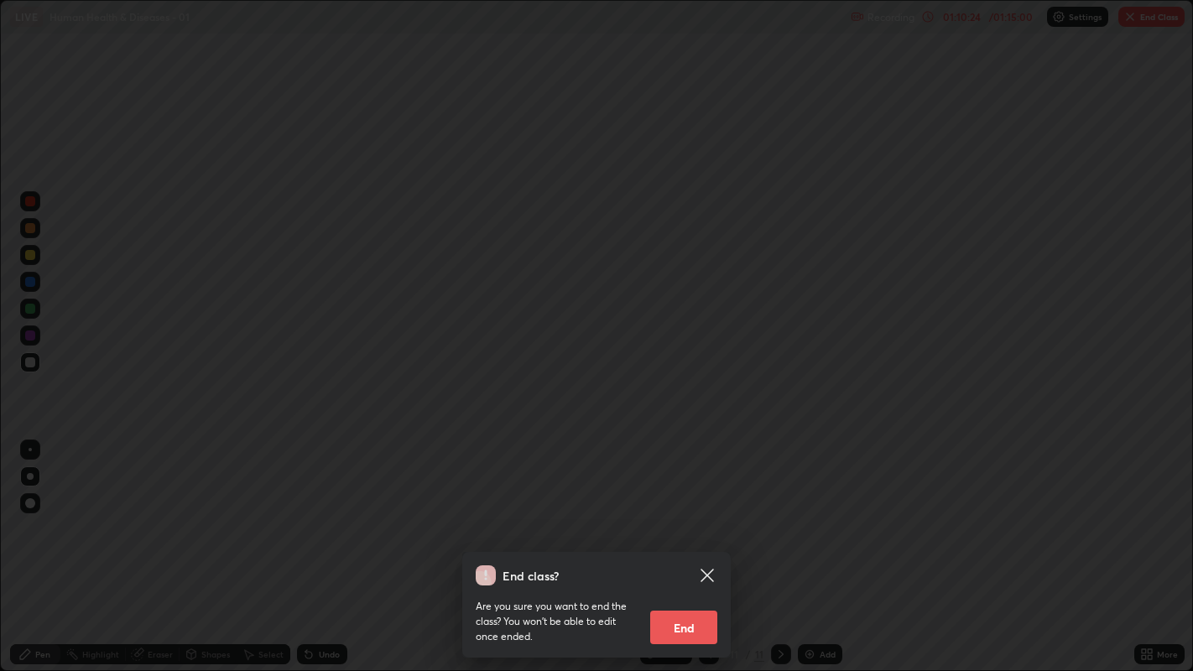
click at [691, 513] on button "End" at bounding box center [683, 628] width 67 height 34
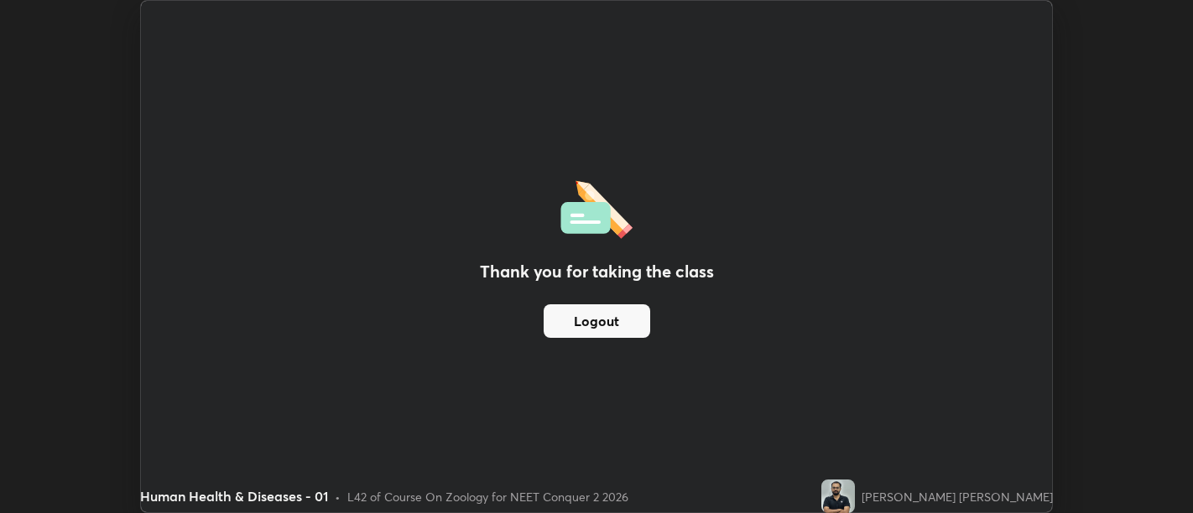
scroll to position [83369, 82690]
